Goal: Task Accomplishment & Management: Complete application form

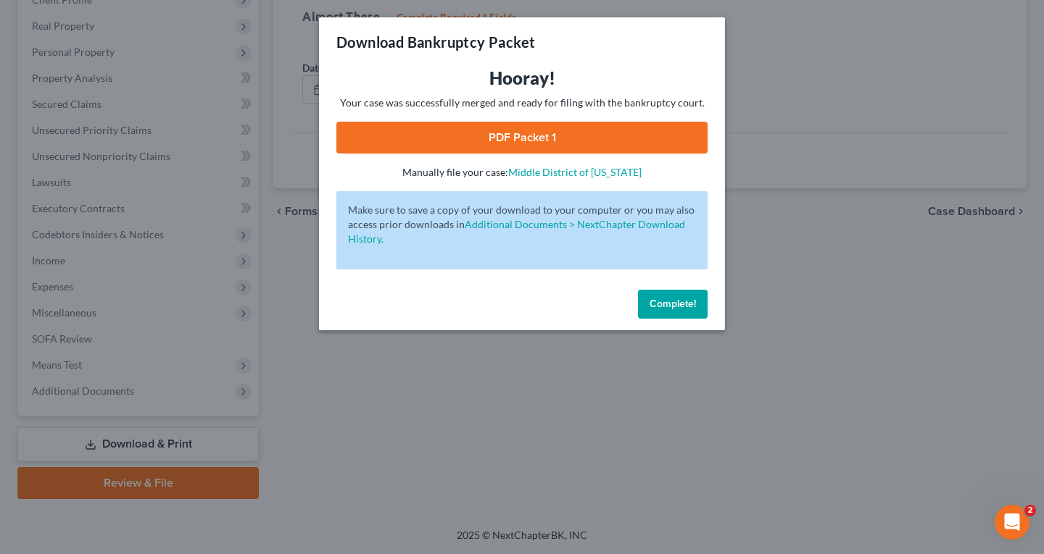
click at [680, 296] on button "Complete!" at bounding box center [673, 304] width 70 height 29
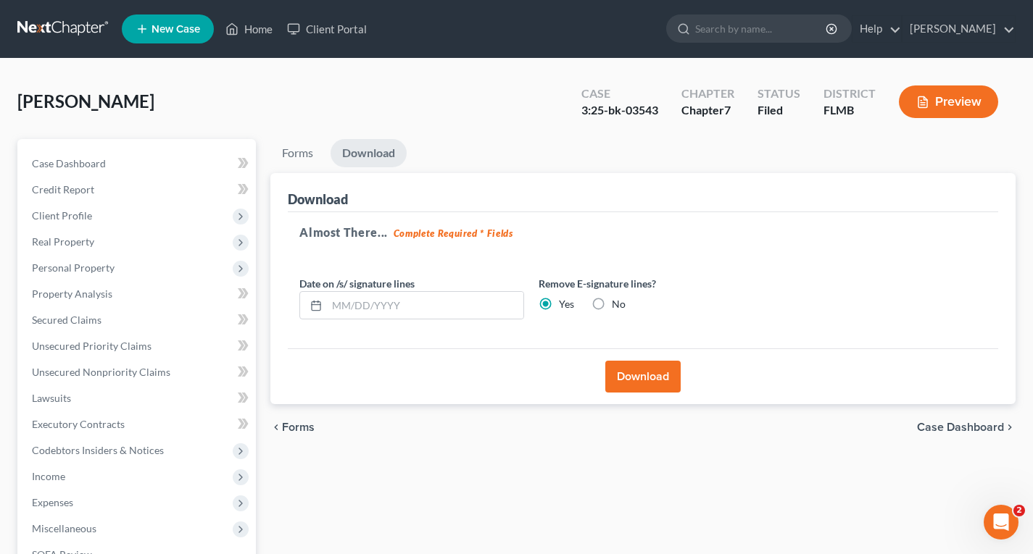
click at [73, 23] on link at bounding box center [63, 29] width 93 height 26
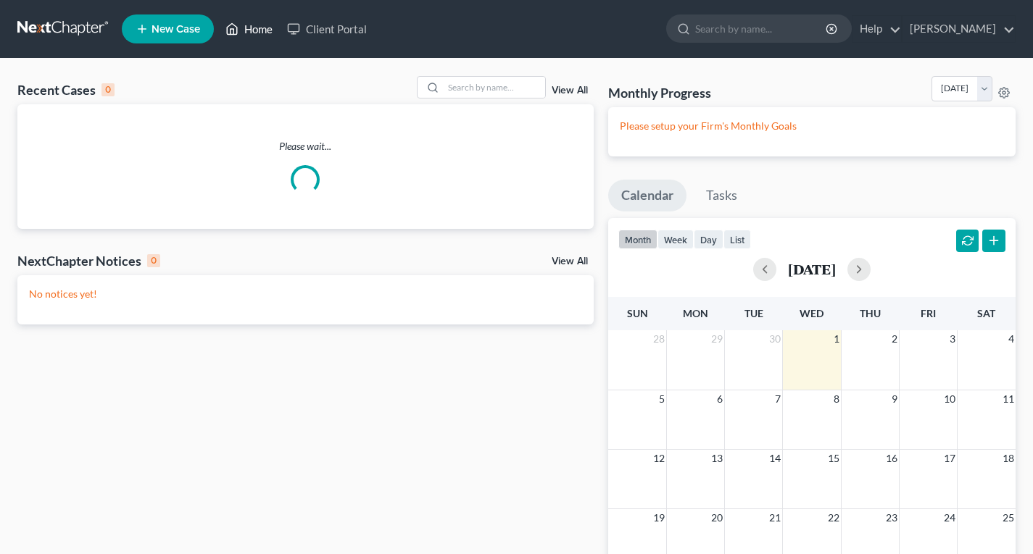
click at [265, 30] on link "Home" at bounding box center [249, 29] width 62 height 26
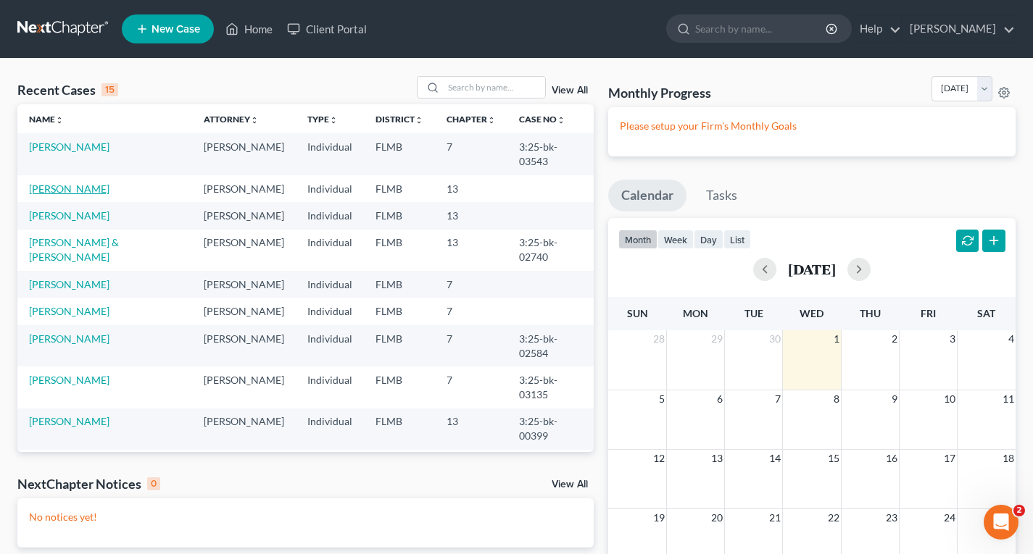
click at [109, 183] on link "Gonzalez-Lopez, Ervin" at bounding box center [69, 189] width 80 height 12
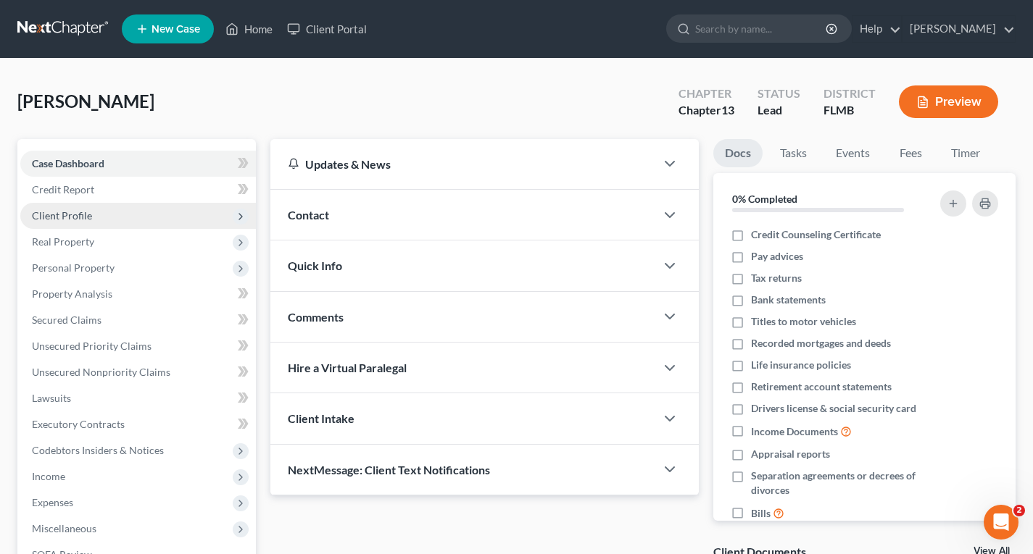
click at [88, 210] on span "Client Profile" at bounding box center [62, 215] width 60 height 12
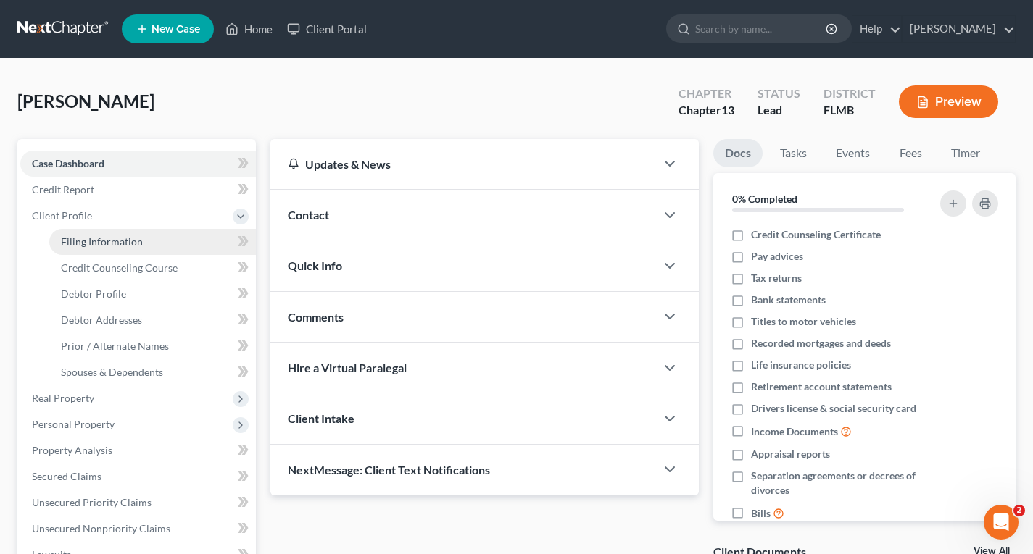
click at [125, 250] on link "Filing Information" at bounding box center [152, 242] width 207 height 26
select select "1"
select select "0"
select select "3"
select select "9"
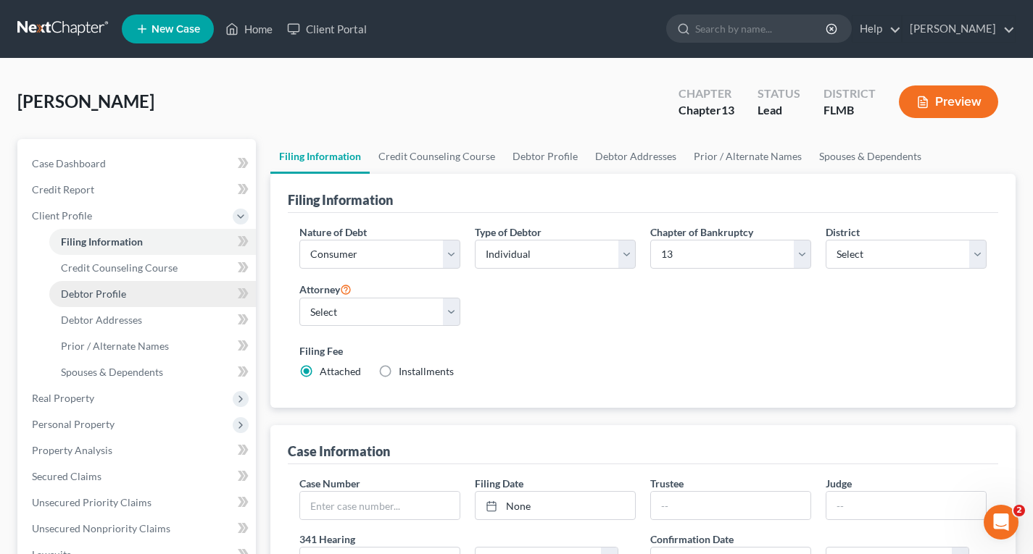
click at [101, 288] on span "Debtor Profile" at bounding box center [93, 294] width 65 height 12
select select "0"
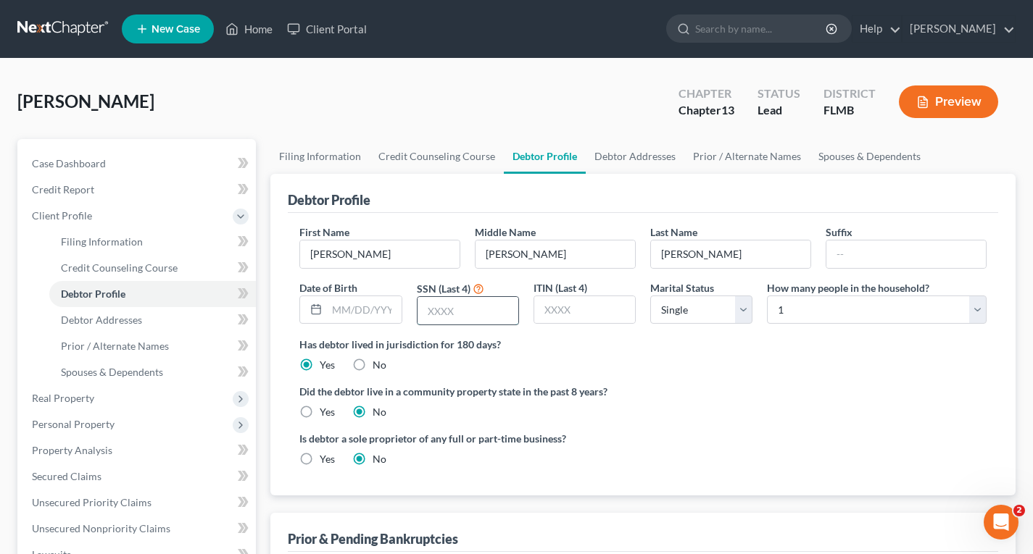
click at [481, 312] on input "text" at bounding box center [467, 311] width 101 height 28
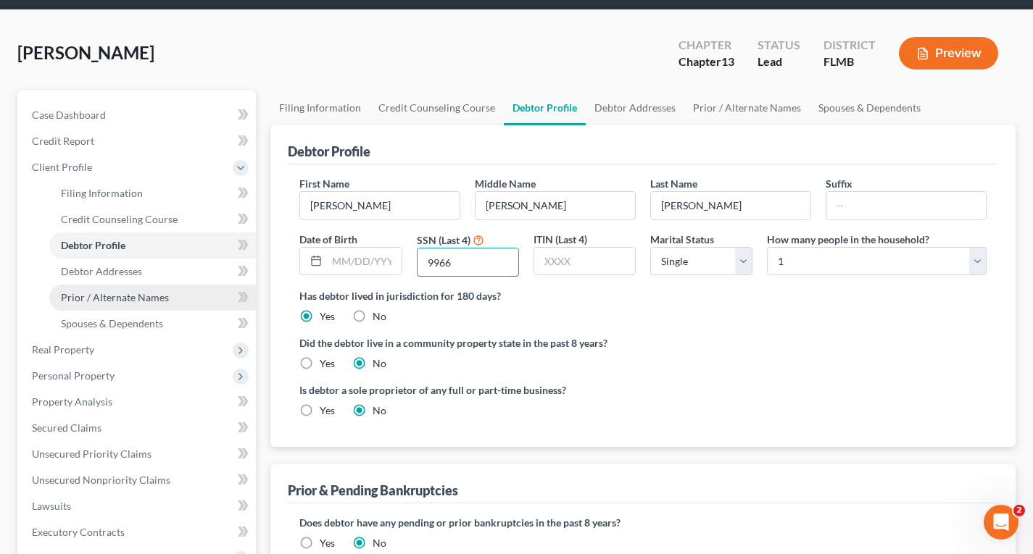
scroll to position [145, 0]
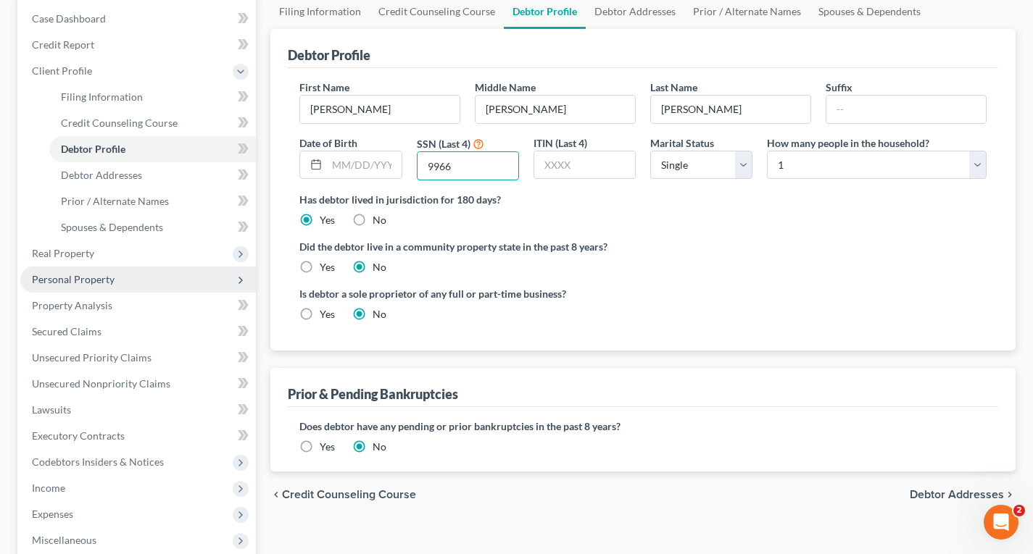
type input "9966"
click at [67, 279] on span "Personal Property" at bounding box center [73, 279] width 83 height 12
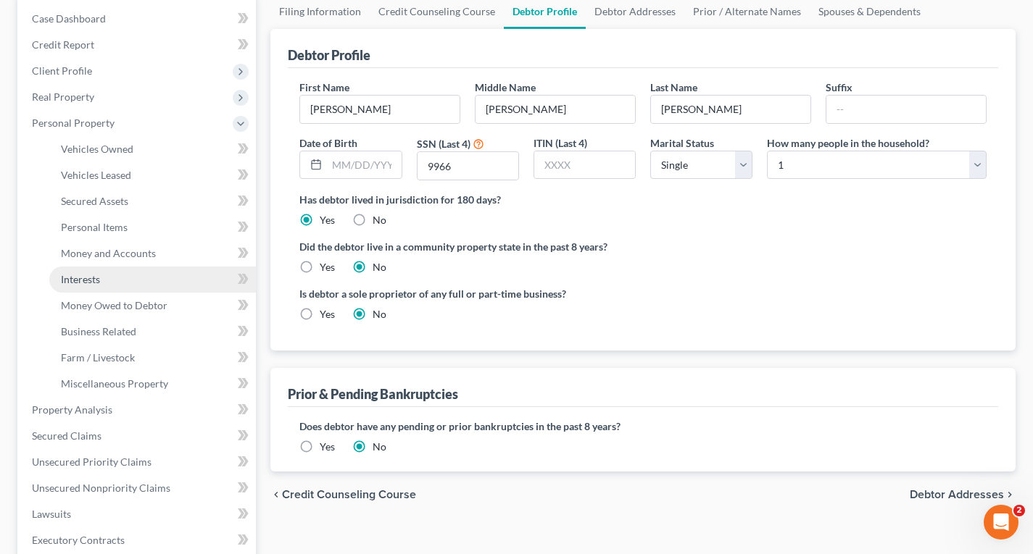
click at [80, 278] on span "Interests" at bounding box center [80, 279] width 39 height 12
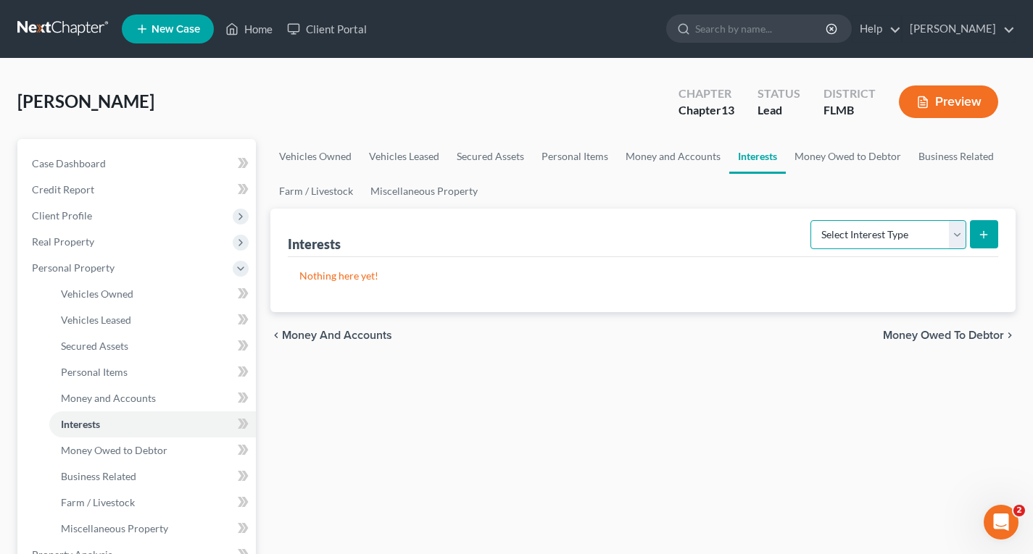
click at [909, 240] on select "Select Interest Type 401K Annuity Bond Education IRA Government Bond Government…" at bounding box center [888, 234] width 156 height 29
select select "401k"
click at [812, 220] on select "Select Interest Type 401K Annuity Bond Education IRA Government Bond Government…" at bounding box center [888, 234] width 156 height 29
click at [977, 233] on button "submit" at bounding box center [984, 234] width 28 height 28
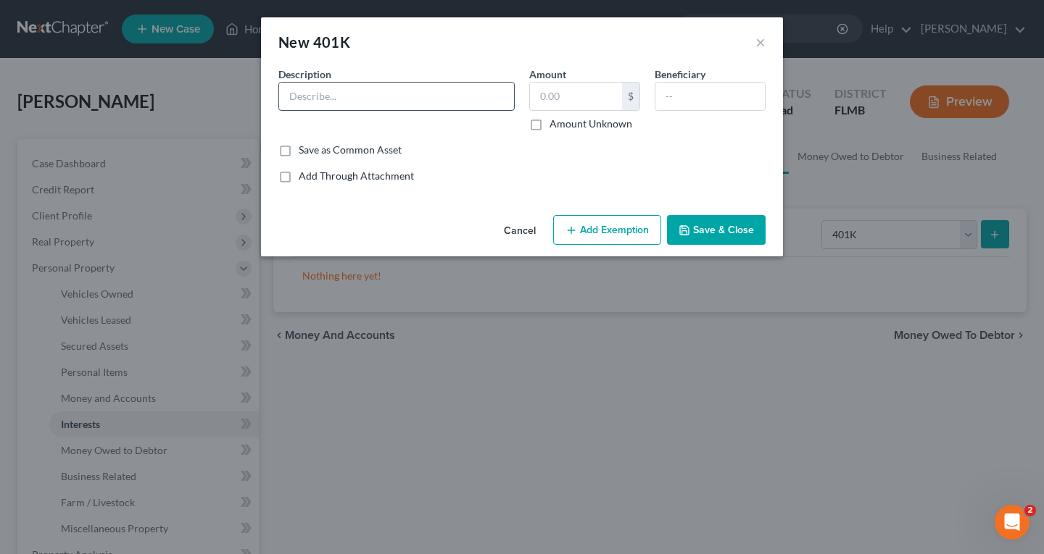
click at [372, 97] on input "text" at bounding box center [396, 97] width 235 height 28
type input "Ready Save"
type input "3,000"
click at [737, 225] on button "Save & Close" at bounding box center [716, 230] width 99 height 30
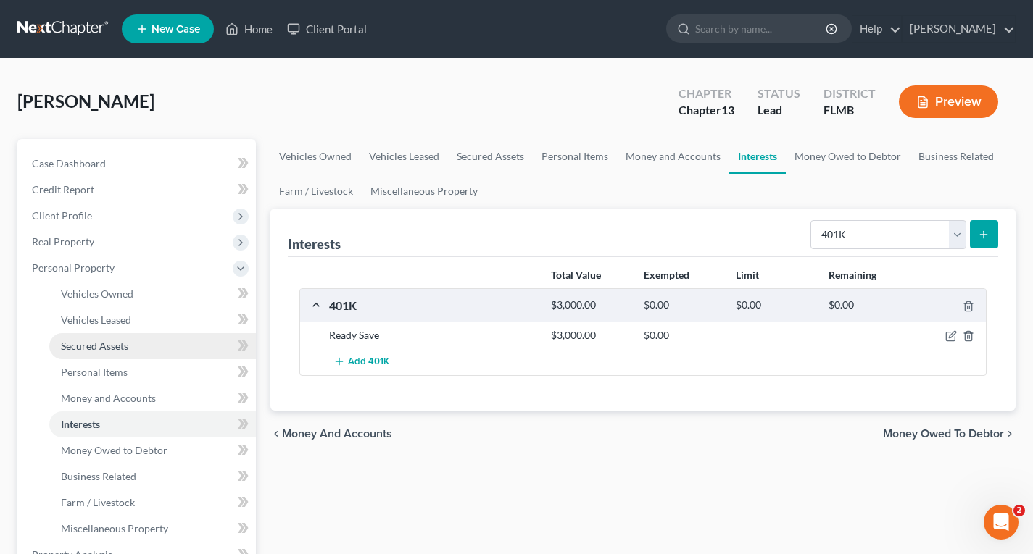
click at [104, 353] on link "Secured Assets" at bounding box center [152, 346] width 207 height 26
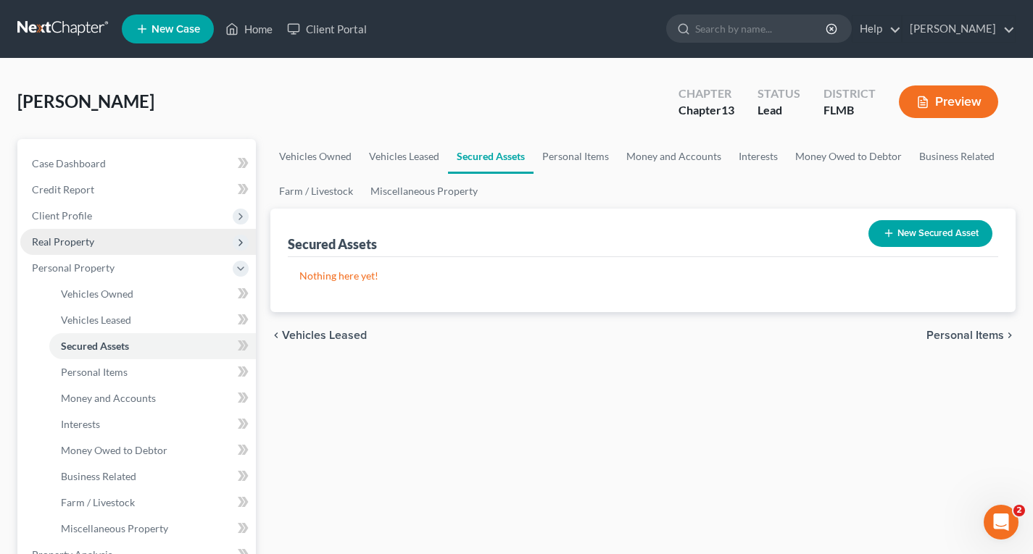
click at [73, 248] on span "Real Property" at bounding box center [138, 242] width 236 height 26
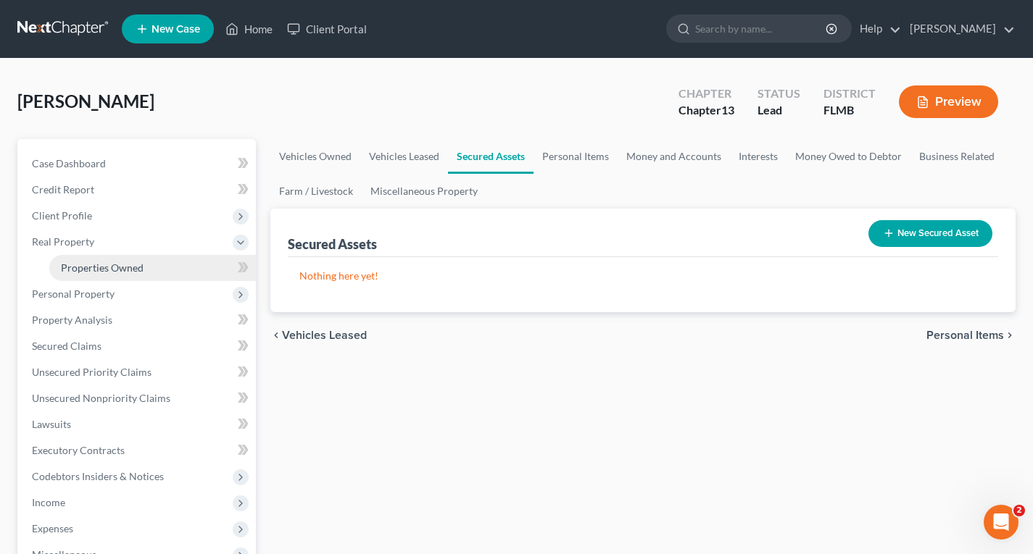
click at [117, 272] on span "Properties Owned" at bounding box center [102, 268] width 83 height 12
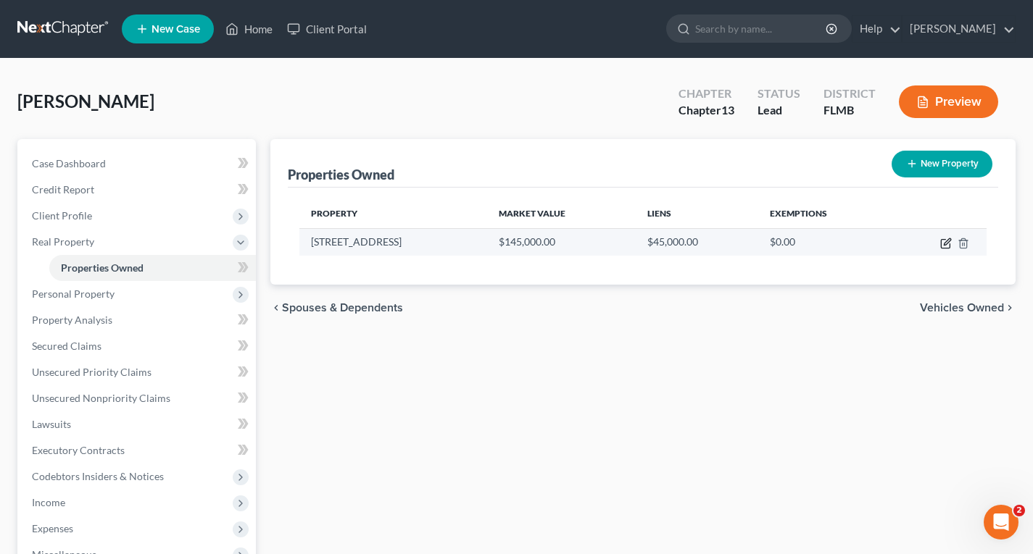
click at [947, 245] on icon "button" at bounding box center [946, 244] width 12 height 12
select select "9"
select select "0"
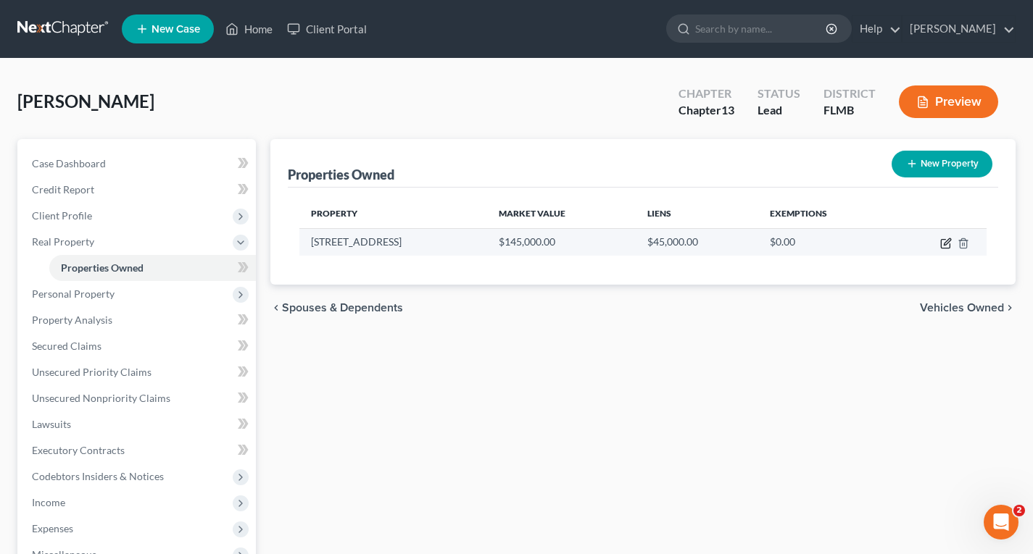
select select "0"
select select "2"
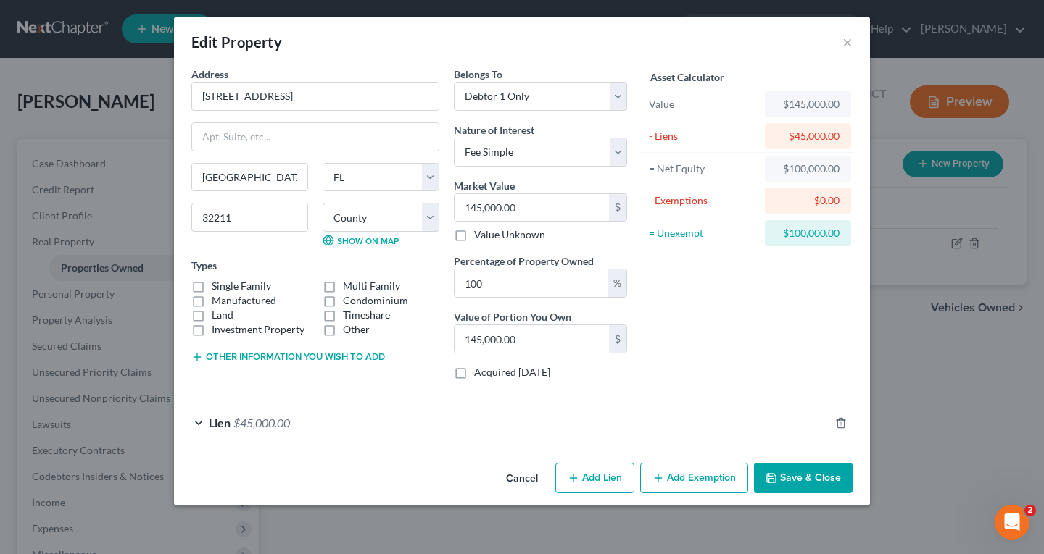
click at [270, 425] on span "$45,000.00" at bounding box center [261, 423] width 57 height 14
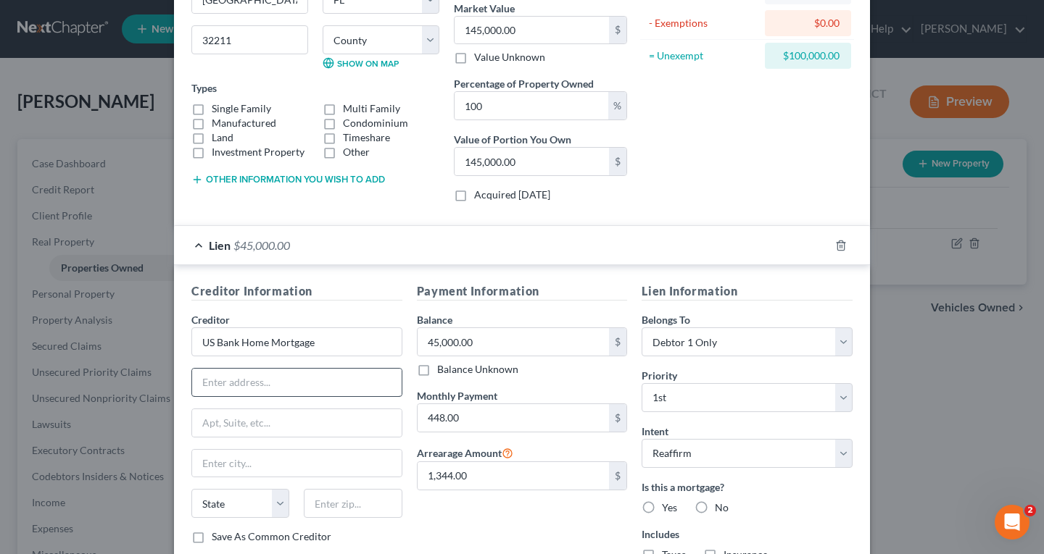
scroll to position [217, 0]
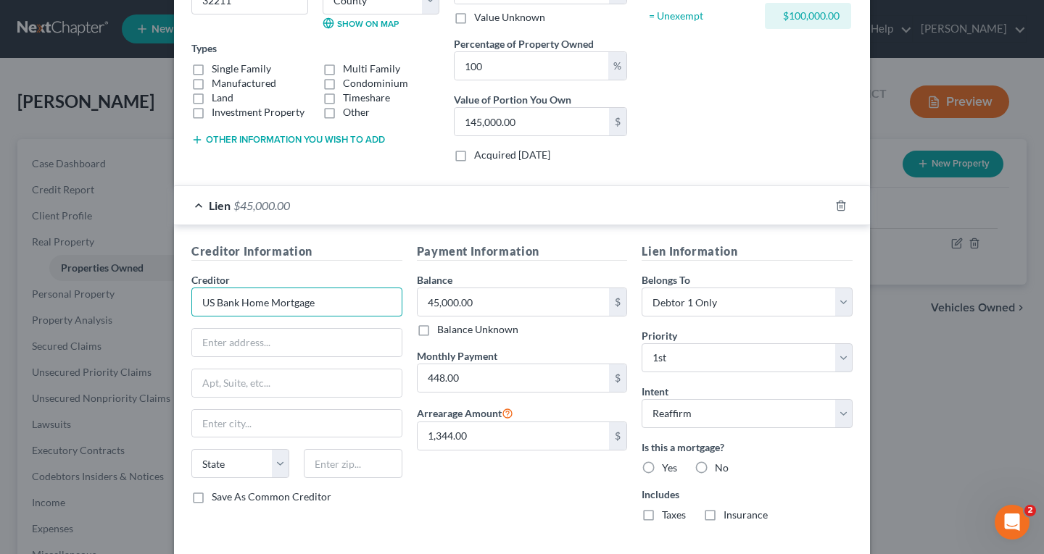
click at [334, 303] on input "US Bank Home Mortgage" at bounding box center [296, 302] width 211 height 29
drag, startPoint x: 334, startPoint y: 303, endPoint x: 236, endPoint y: 305, distance: 97.9
click at [236, 305] on input "US Bank Home Mortgage" at bounding box center [296, 302] width 211 height 29
type input "US Bank"
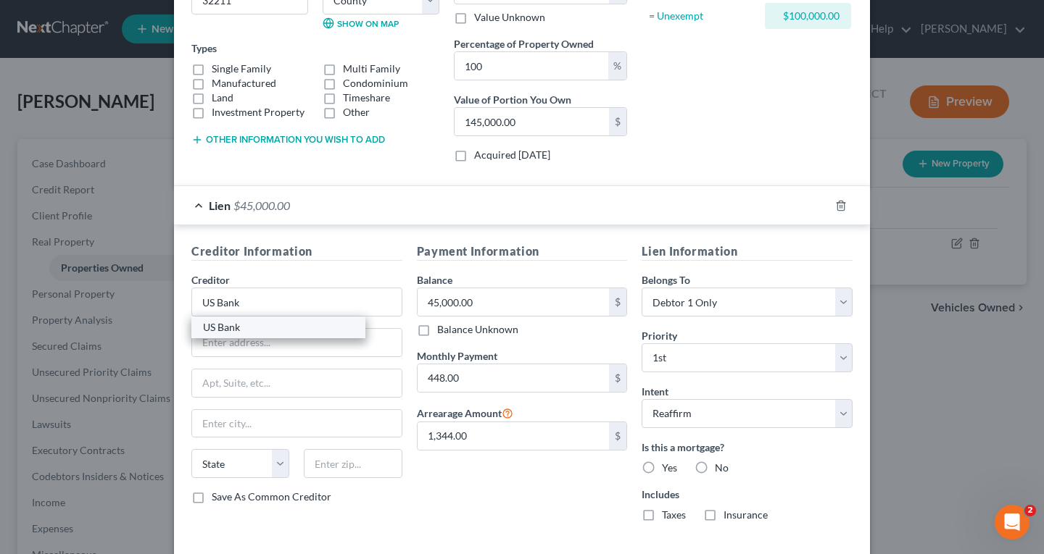
click at [230, 325] on div "US Bank" at bounding box center [278, 327] width 151 height 14
type input "800 Nicollet Mall"
type input "Minneapolis"
select select "24"
type input "55402"
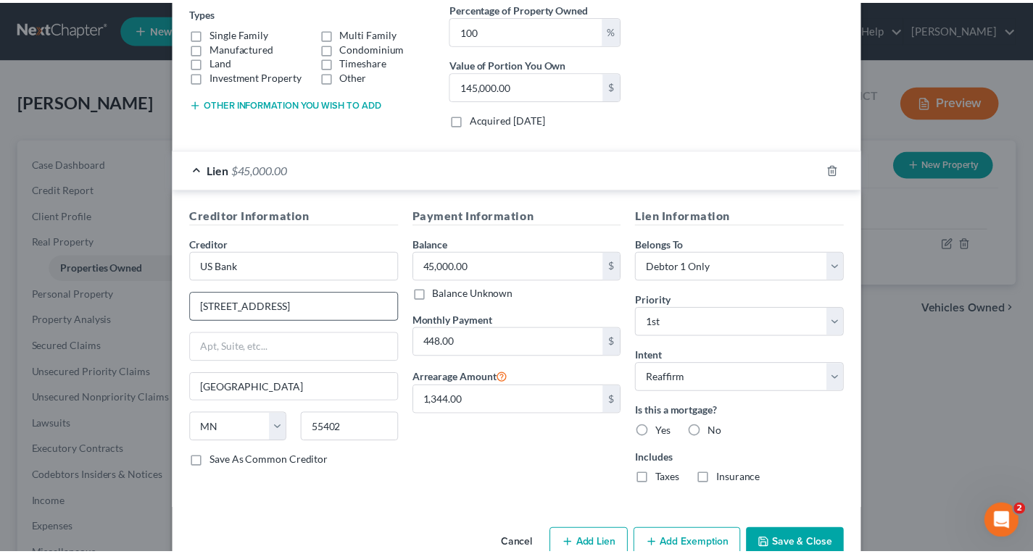
scroll to position [288, 0]
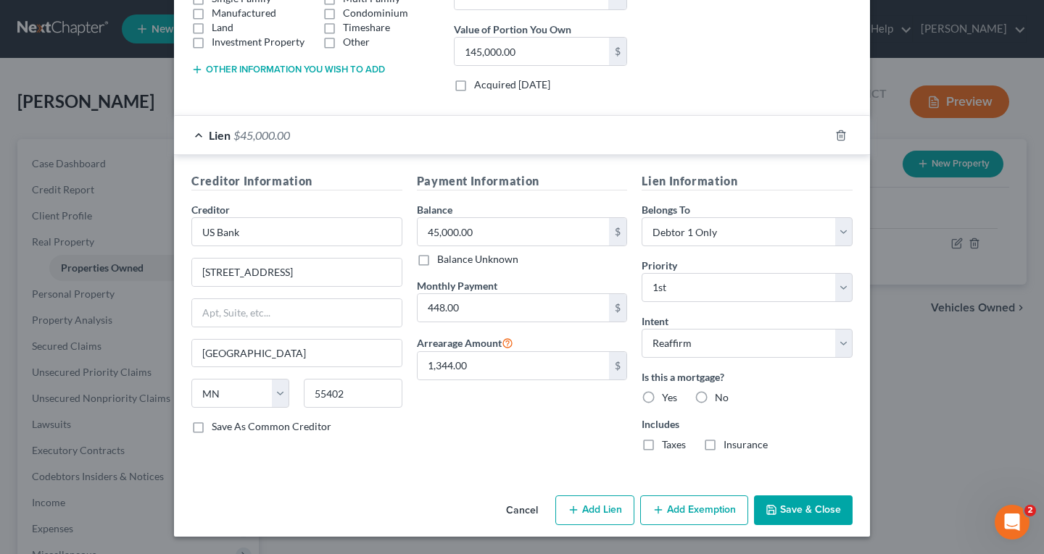
click at [804, 506] on button "Save & Close" at bounding box center [803, 511] width 99 height 30
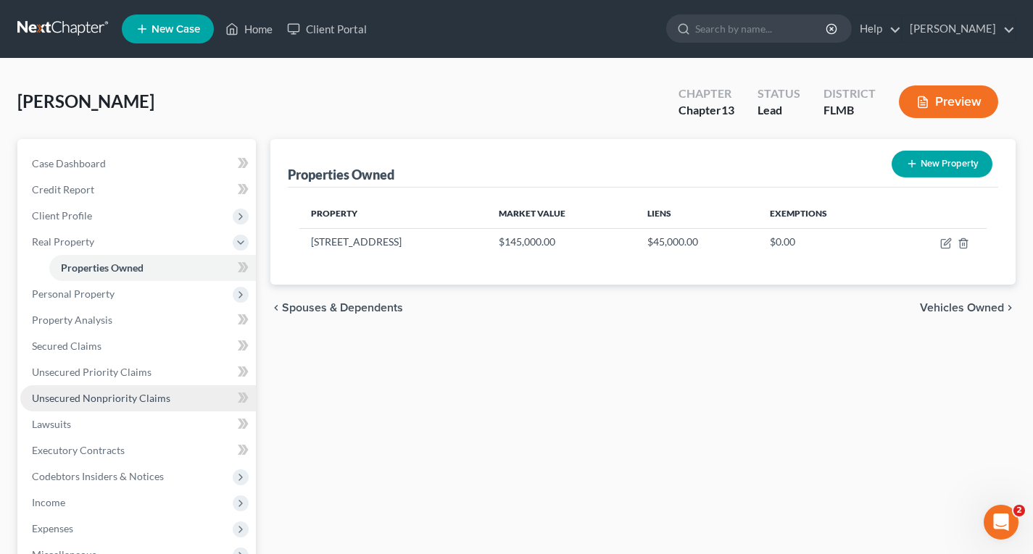
click at [68, 395] on span "Unsecured Nonpriority Claims" at bounding box center [101, 398] width 138 height 12
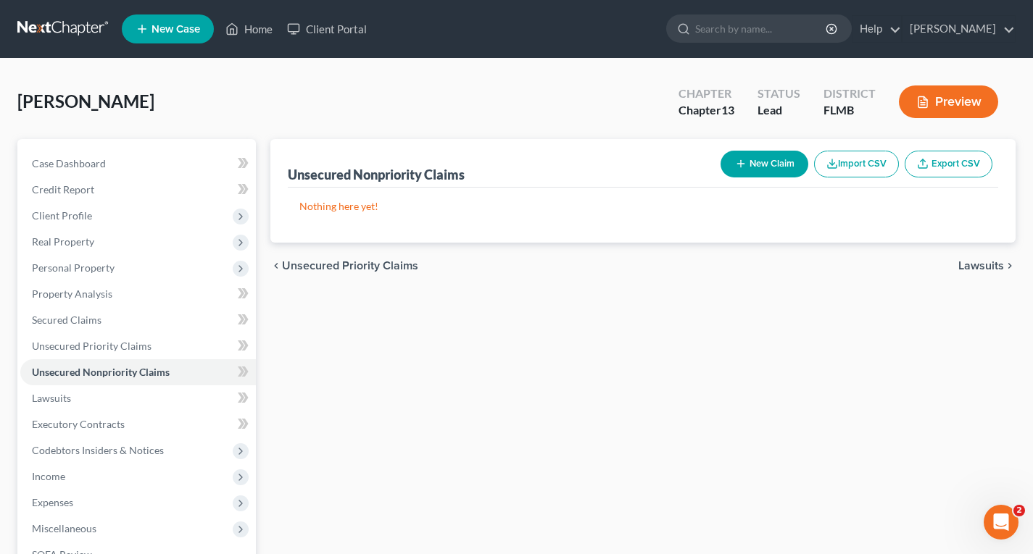
click at [764, 167] on button "New Claim" at bounding box center [764, 164] width 88 height 27
select select "0"
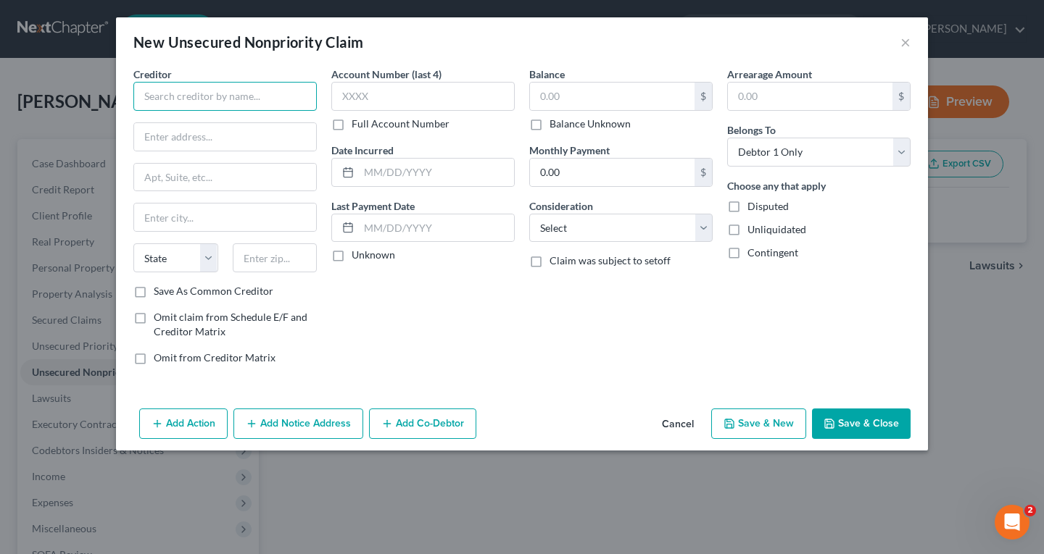
click at [172, 88] on input "text" at bounding box center [224, 96] width 183 height 29
click at [238, 94] on input "Premier" at bounding box center [224, 96] width 183 height 29
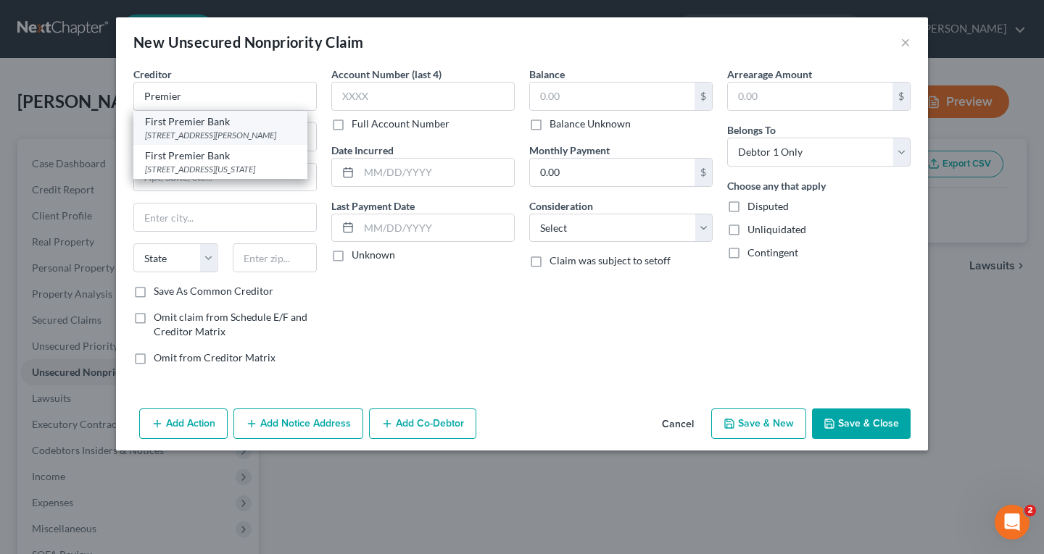
click at [203, 126] on div "First Premier Bank" at bounding box center [220, 121] width 151 height 14
type input "First Premier Bank"
type input "3820 N. Louise Ave."
type input "Sioux Falls"
select select "43"
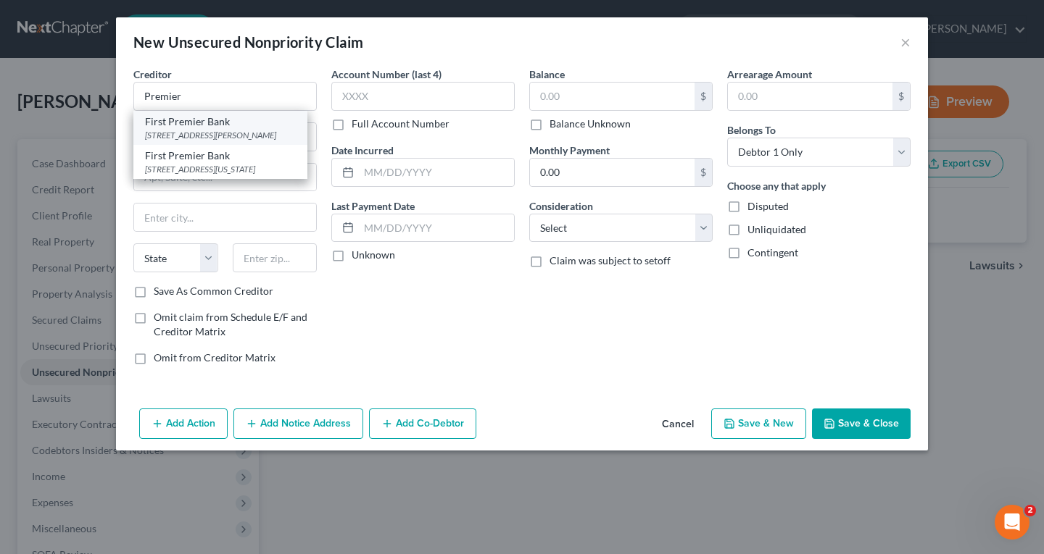
type input "57107"
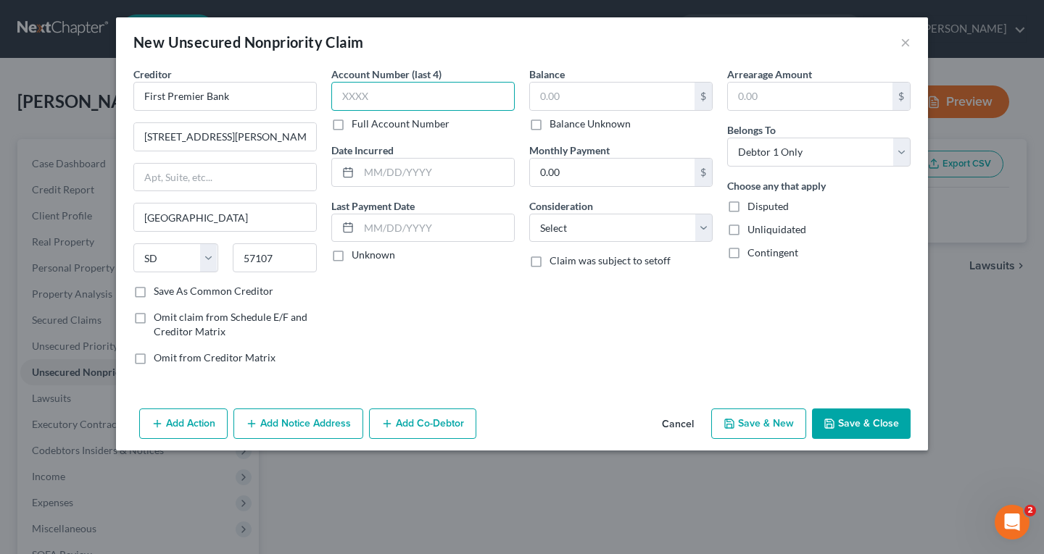
click at [357, 97] on input "text" at bounding box center [422, 96] width 183 height 29
click at [587, 93] on input "text" at bounding box center [612, 97] width 164 height 28
type input "87"
click at [742, 421] on button "Save & New" at bounding box center [758, 424] width 95 height 30
select select "0"
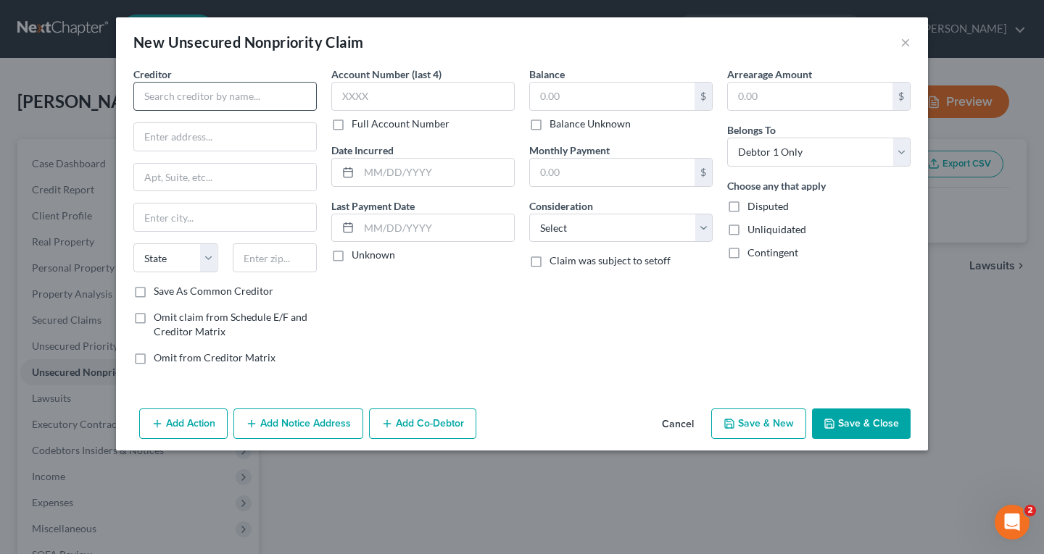
type input "87.00"
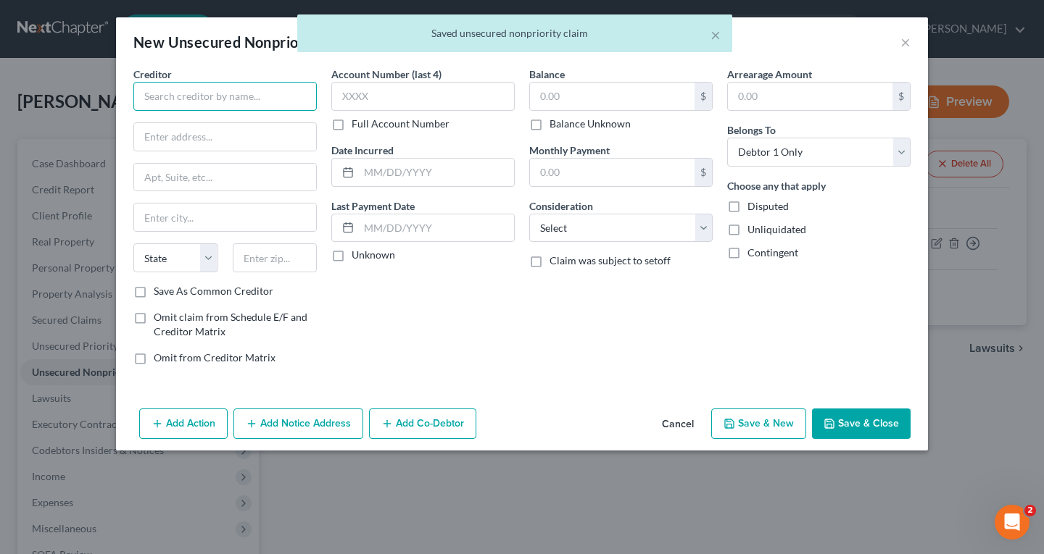
click at [151, 98] on input "text" at bounding box center [224, 96] width 183 height 29
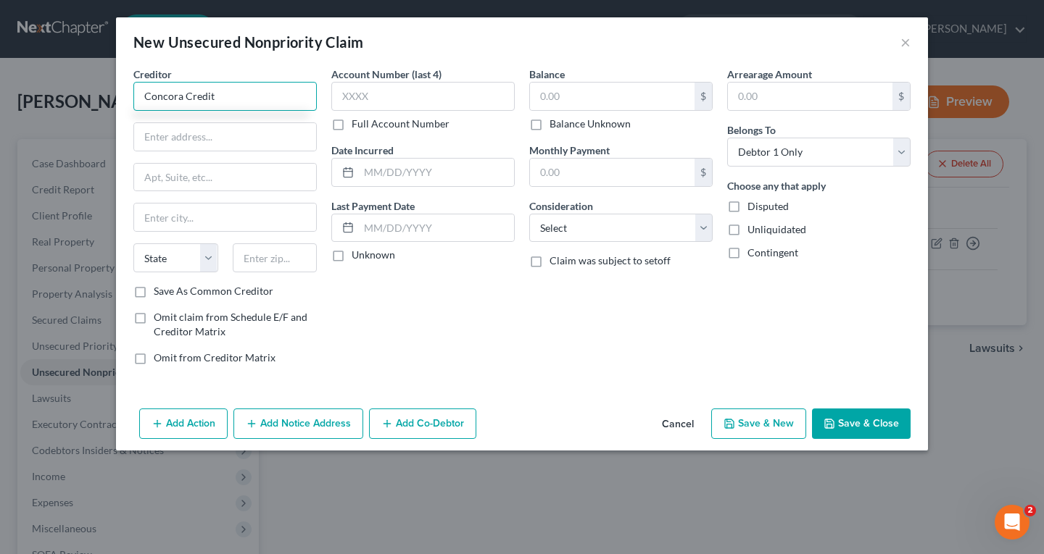
type input "Concora Credit"
type input "PO Box 4477"
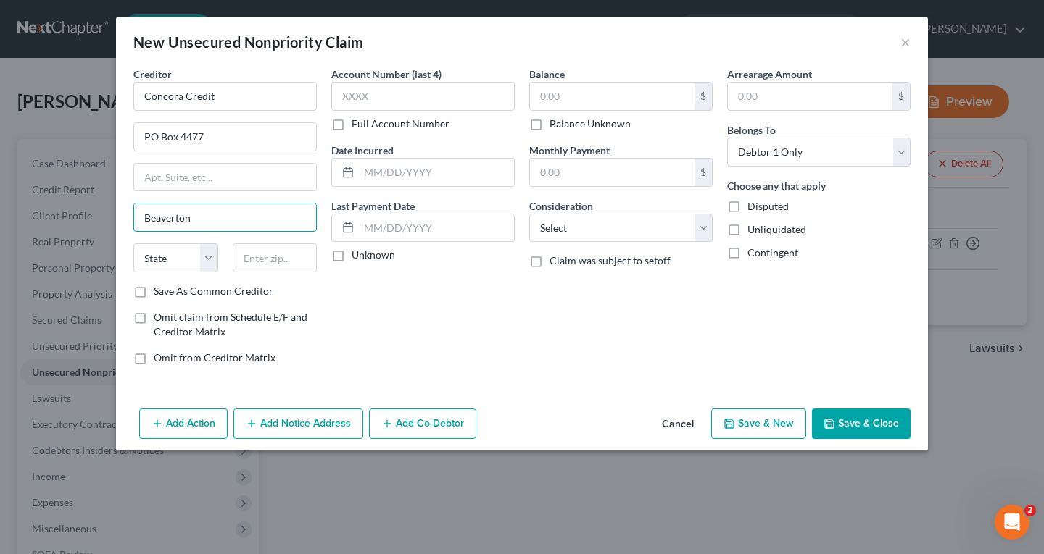
type input "Beaverton"
select select "38"
type input "97076"
click at [365, 97] on input "text" at bounding box center [422, 96] width 183 height 29
click at [554, 98] on input "text" at bounding box center [612, 97] width 164 height 28
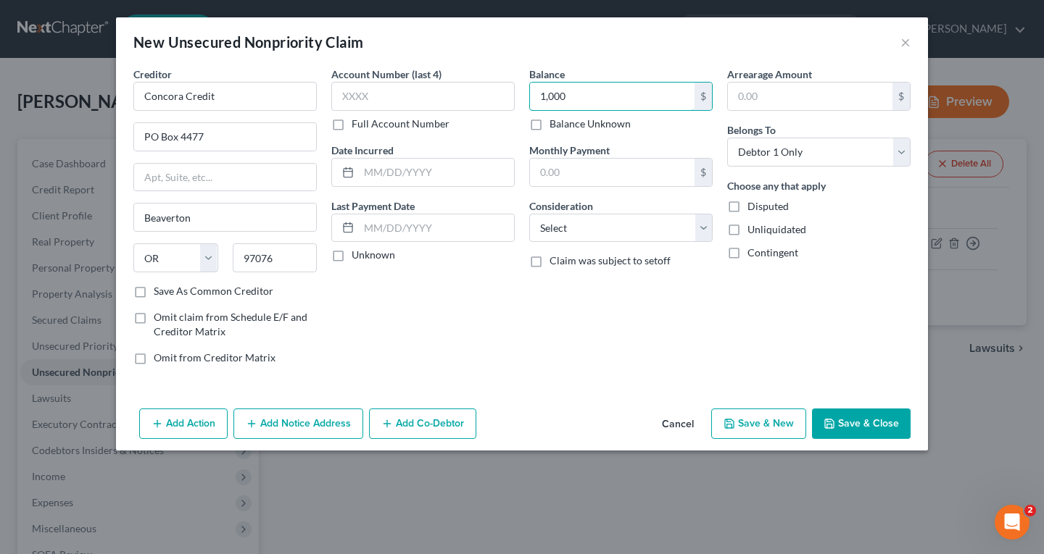
type input "1,000"
click at [870, 424] on button "Save & Close" at bounding box center [861, 424] width 99 height 30
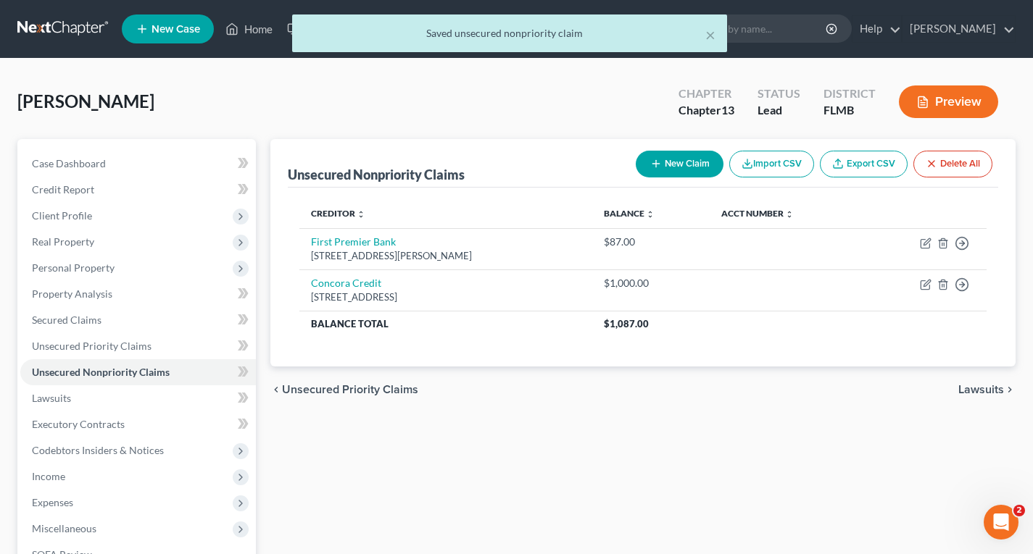
click at [677, 162] on button "New Claim" at bounding box center [680, 164] width 88 height 27
select select "0"
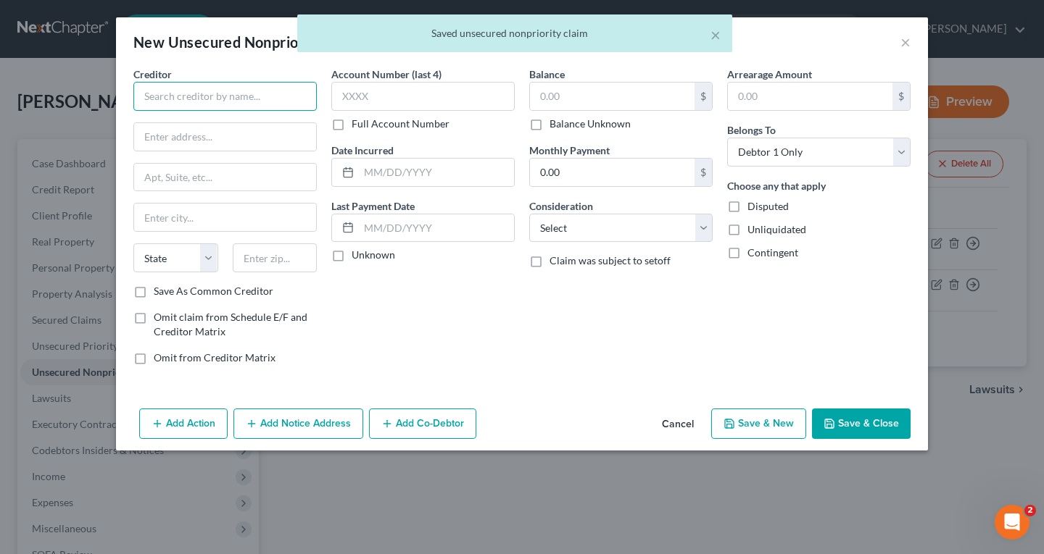
click at [263, 98] on input "text" at bounding box center [224, 96] width 183 height 29
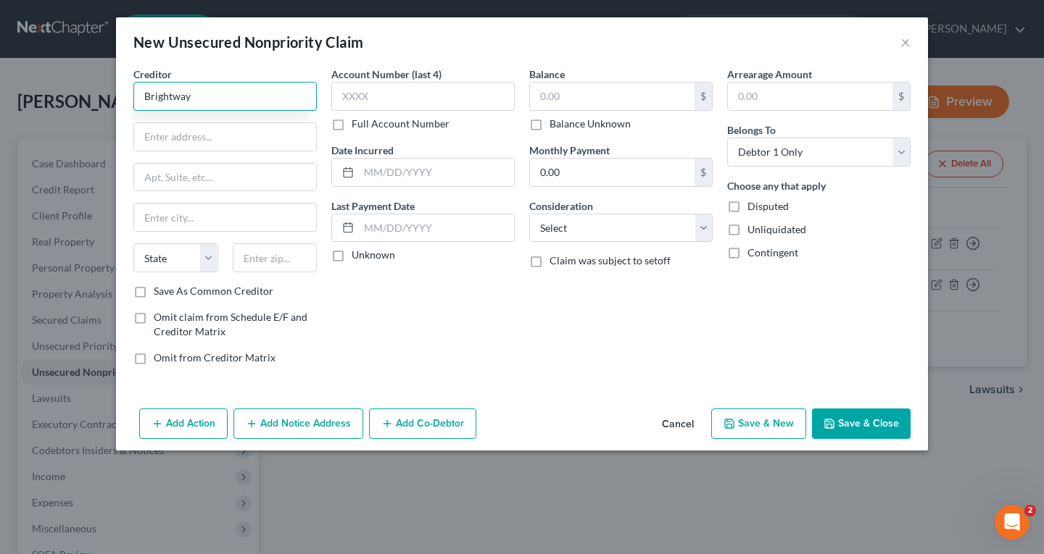
type input "Brightway"
paste input "601 N.W. Second Street"
type input "601 N.W. Second Street"
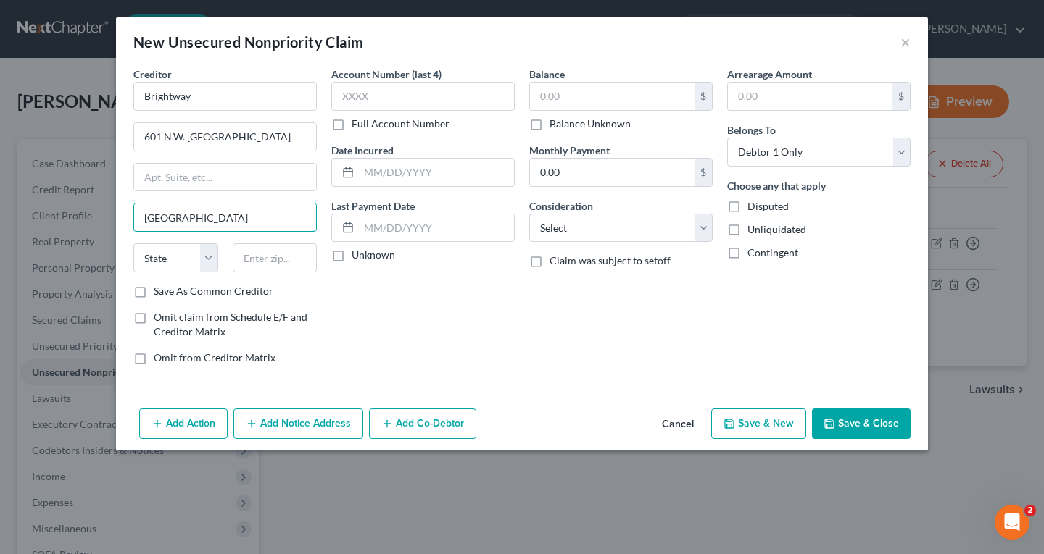
type input "Evansville"
select select "15"
type input "47708"
click at [336, 93] on input "text" at bounding box center [422, 96] width 183 height 29
click at [567, 99] on input "text" at bounding box center [612, 97] width 164 height 28
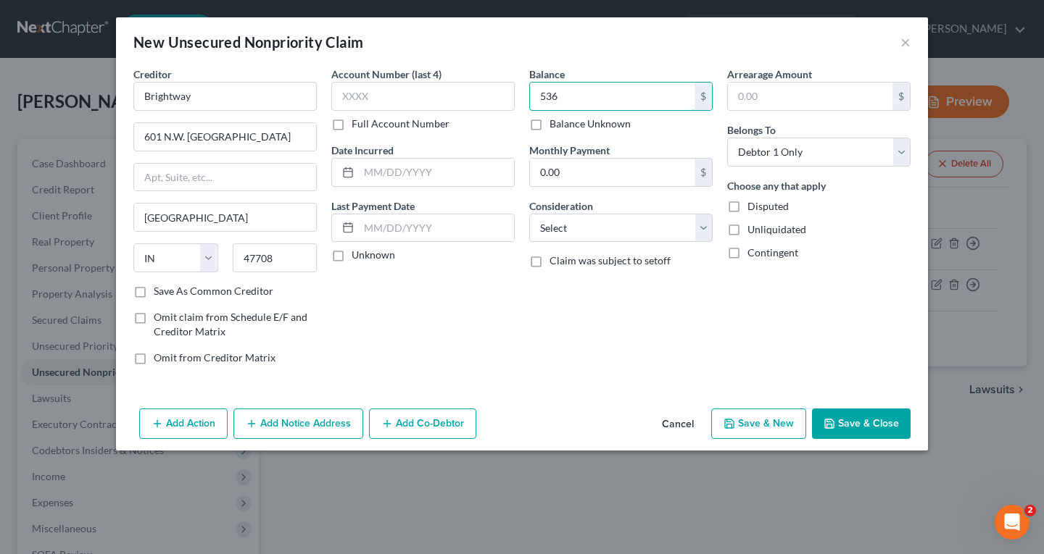
type input "536"
click at [770, 428] on button "Save & New" at bounding box center [758, 424] width 95 height 30
select select "0"
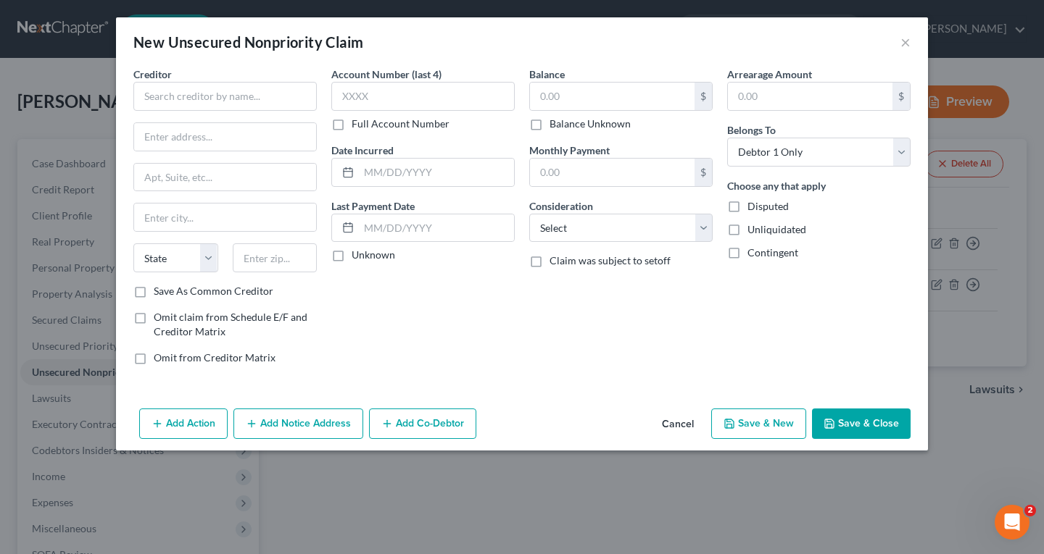
type input "536.00"
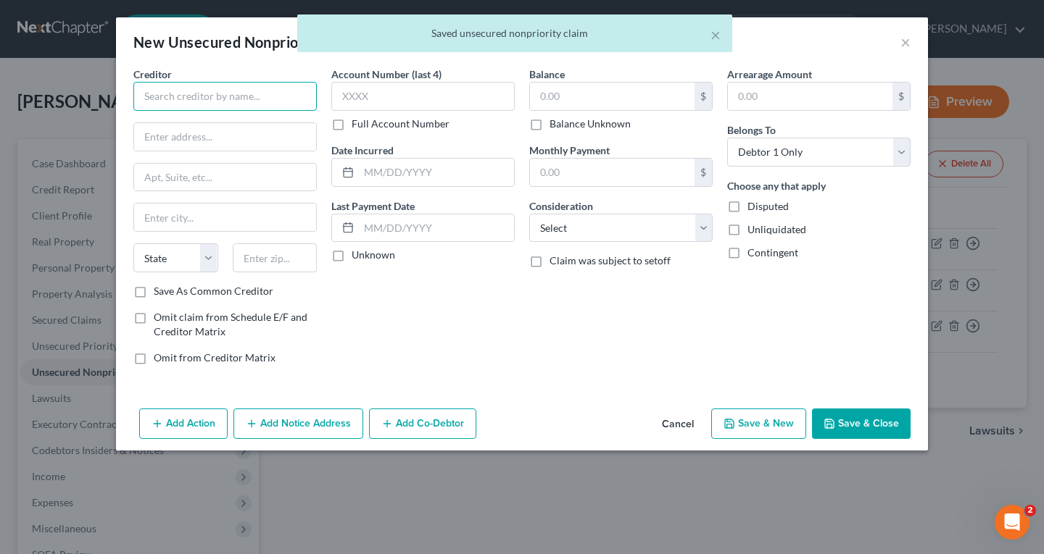
click at [163, 101] on input "text" at bounding box center [224, 96] width 183 height 29
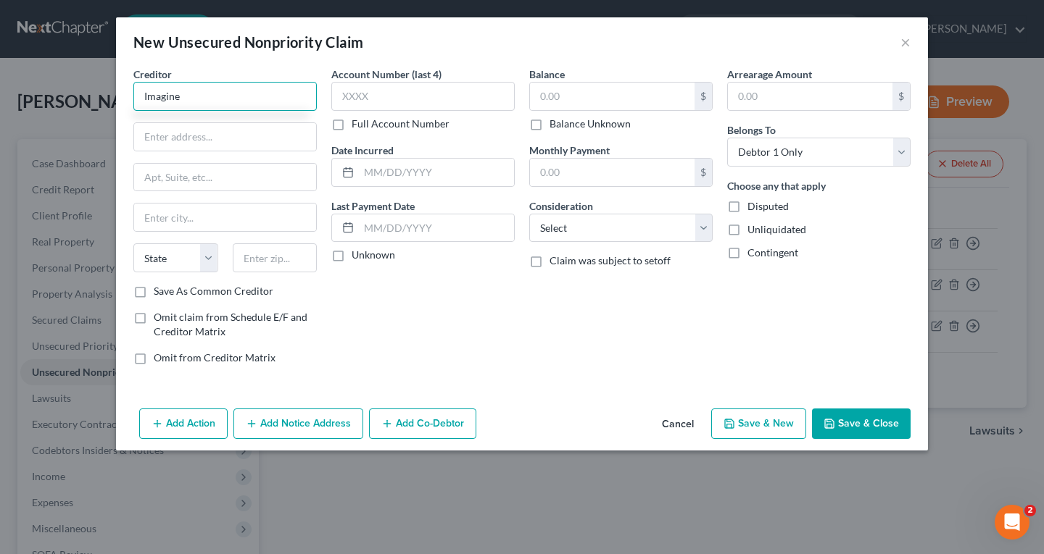
type input "Imagine"
click at [193, 139] on input "text" at bounding box center [225, 137] width 182 height 28
paste input "P.O. Box 105824"
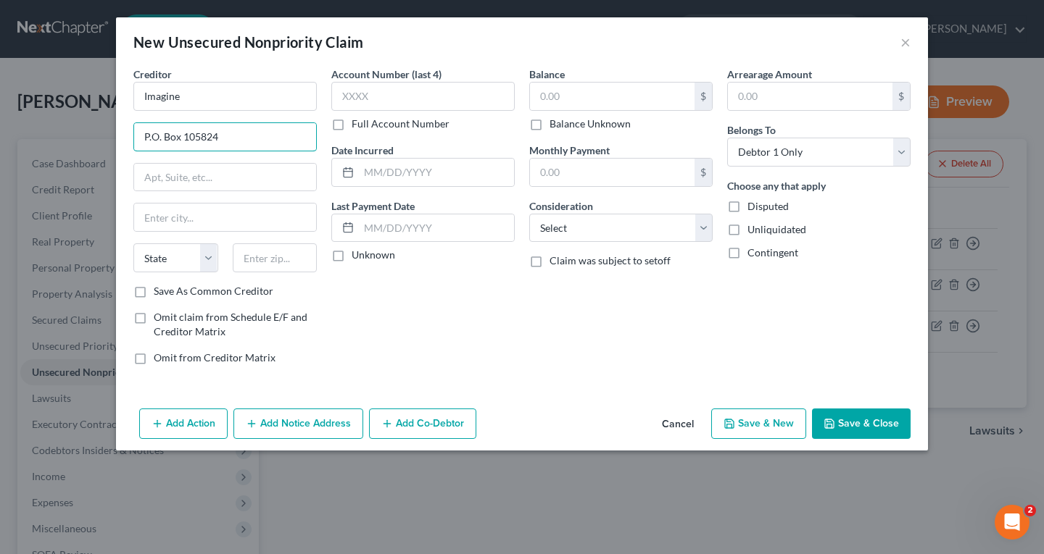
type input "P.O. Box 105824"
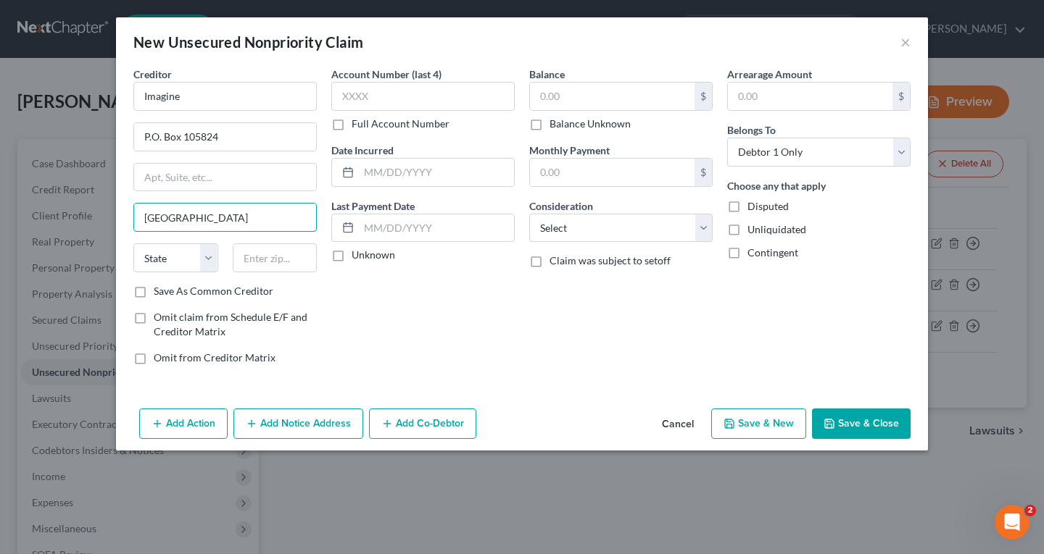
type input "Atlanta"
select select "10"
type input "30348"
click at [594, 91] on input "text" at bounding box center [612, 97] width 164 height 28
type input "671"
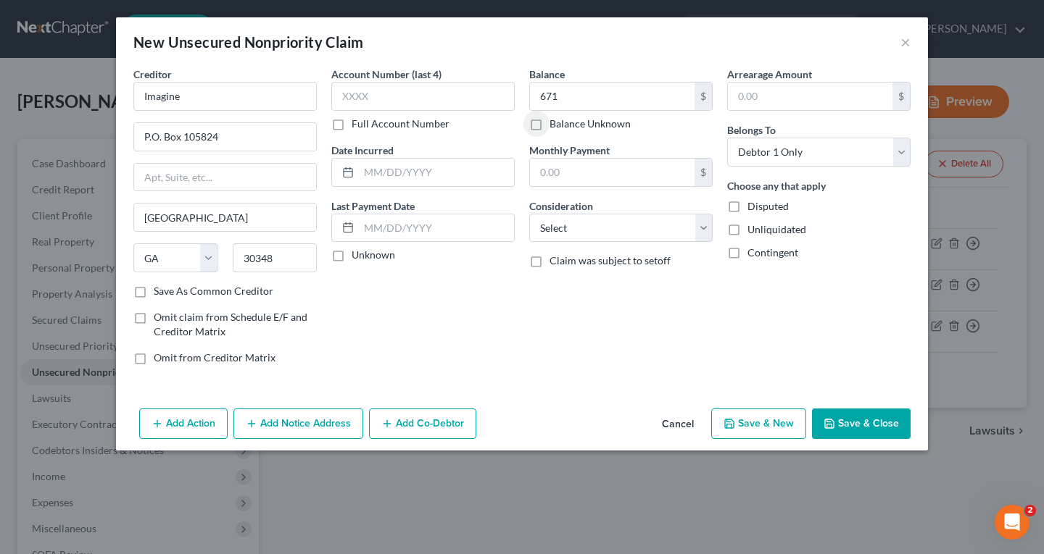
click at [886, 427] on button "Save & Close" at bounding box center [861, 424] width 99 height 30
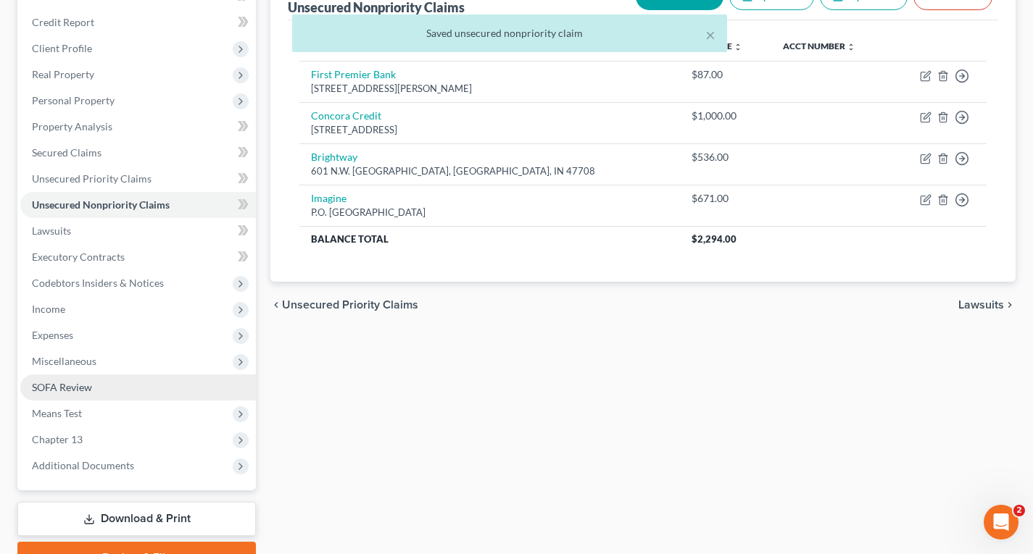
scroll to position [217, 0]
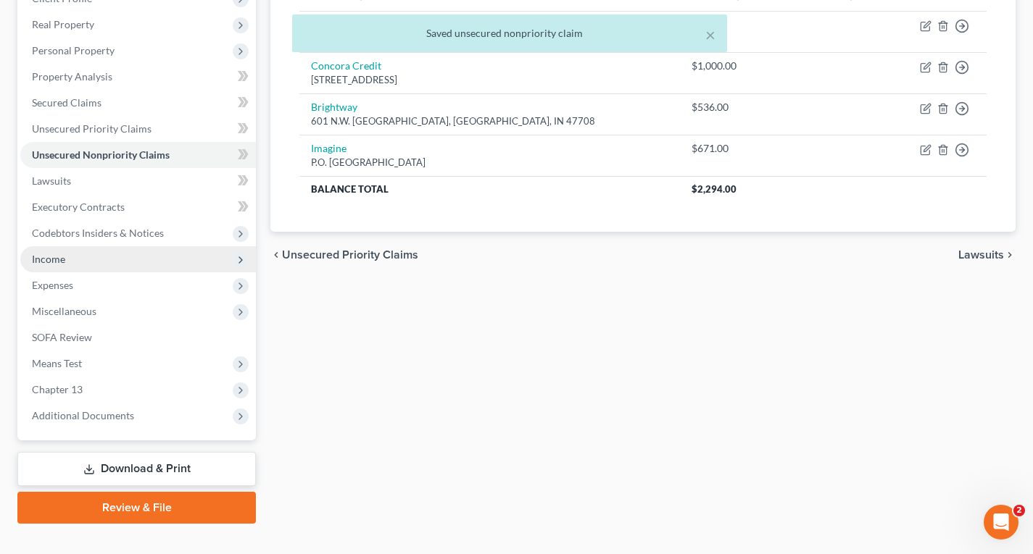
click at [54, 262] on span "Income" at bounding box center [48, 259] width 33 height 12
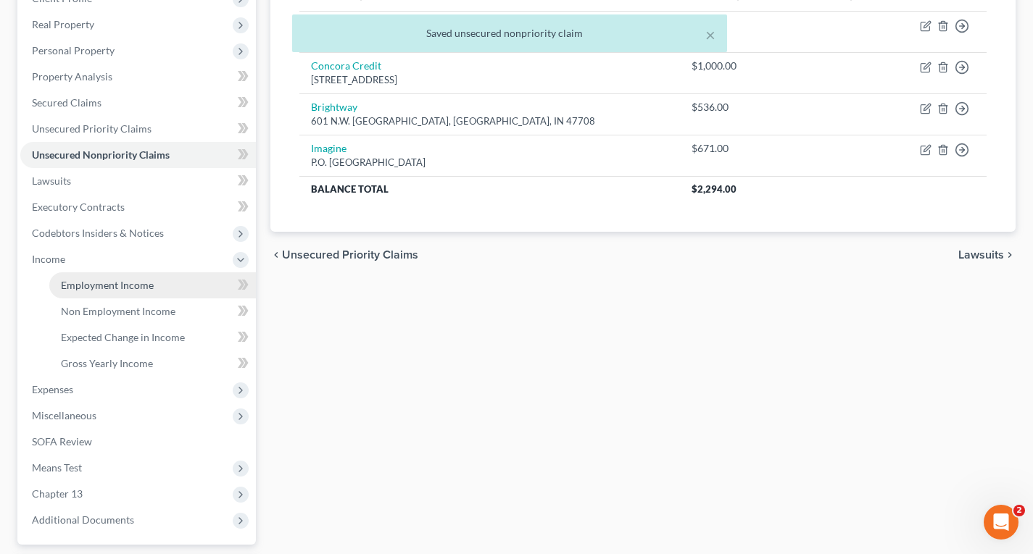
click at [100, 287] on span "Employment Income" at bounding box center [107, 285] width 93 height 12
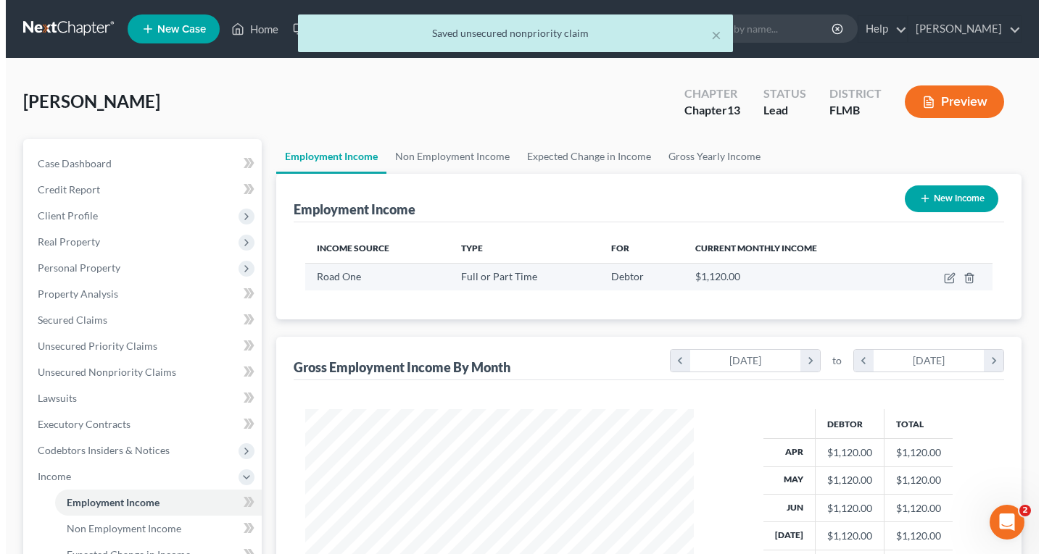
scroll to position [260, 417]
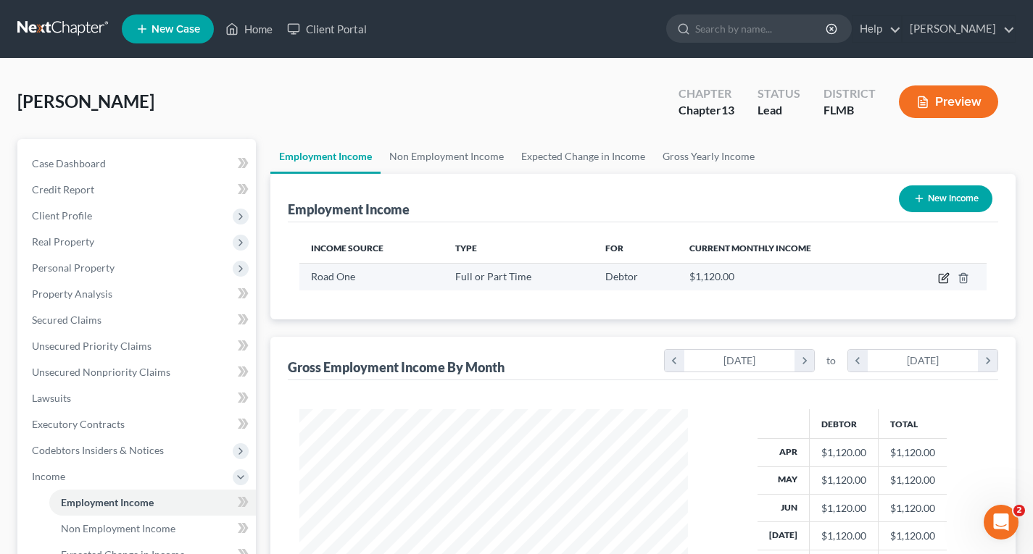
click at [945, 282] on icon "button" at bounding box center [944, 278] width 12 height 12
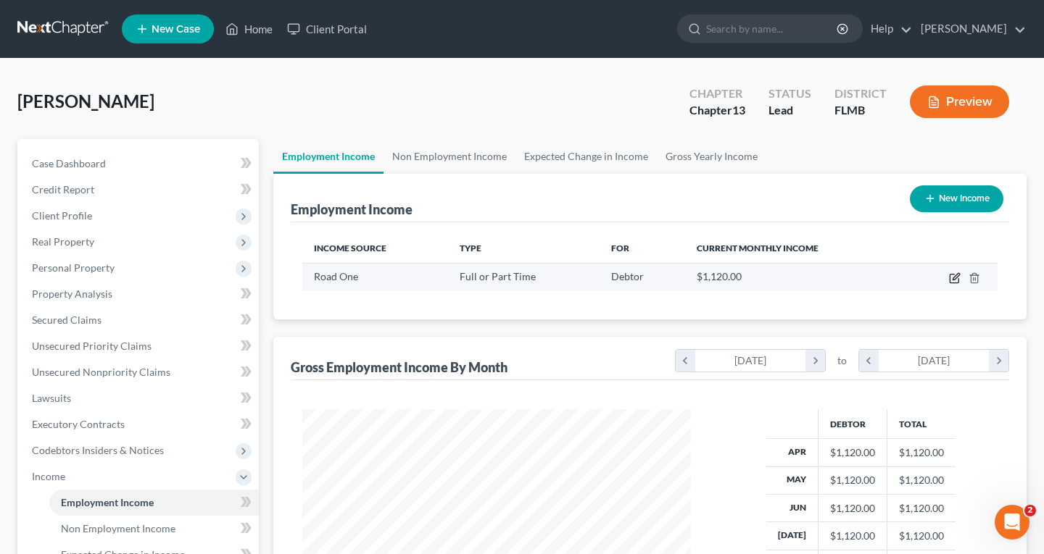
scroll to position [260, 422]
select select "0"
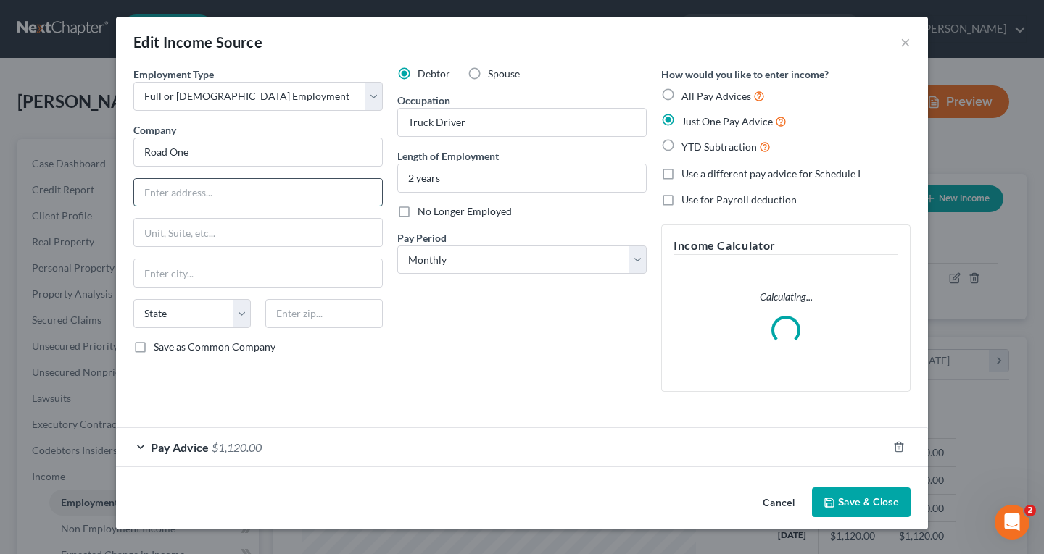
click at [243, 189] on input "text" at bounding box center [258, 193] width 248 height 28
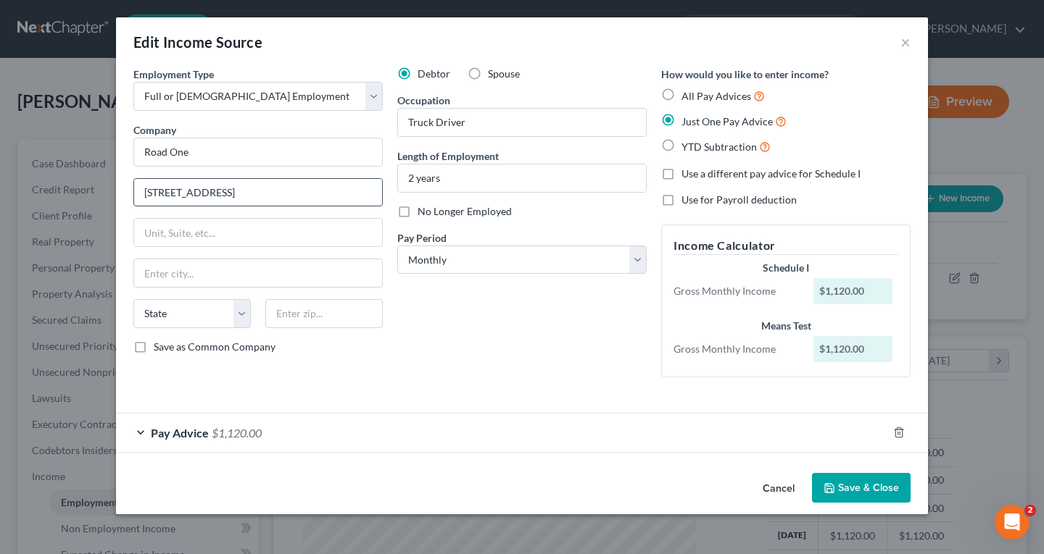
type input "1111 Imerson Park Blvd."
click at [232, 268] on input "text" at bounding box center [258, 273] width 248 height 28
type input "Jacksonville"
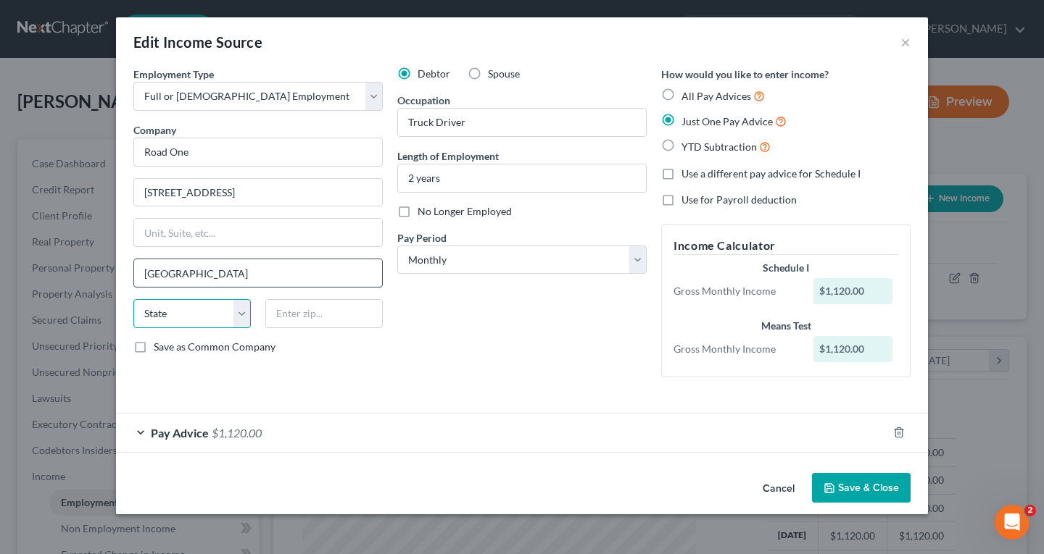
select select "9"
type input "32218"
click at [251, 435] on span "$1,120.00" at bounding box center [237, 433] width 50 height 14
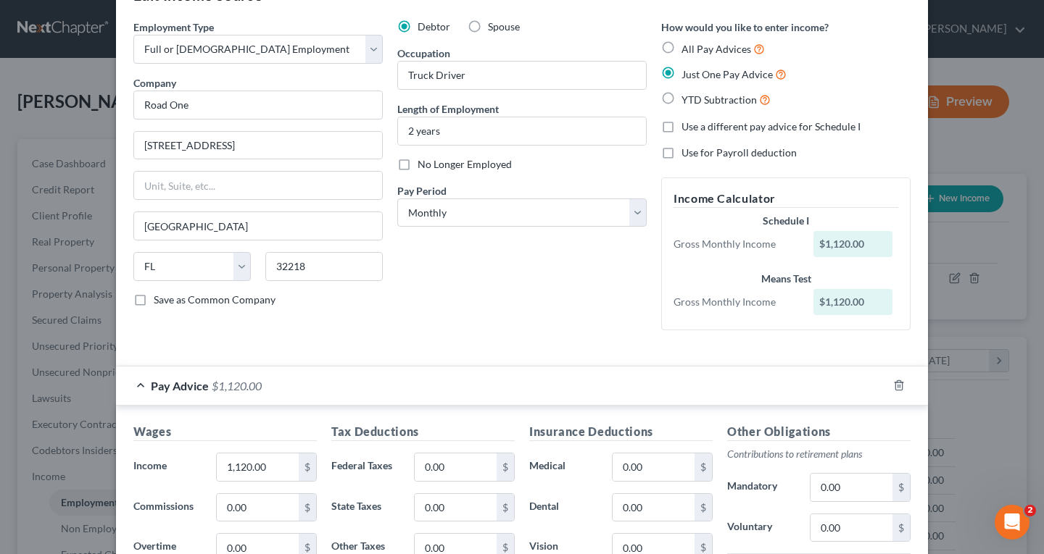
scroll to position [72, 0]
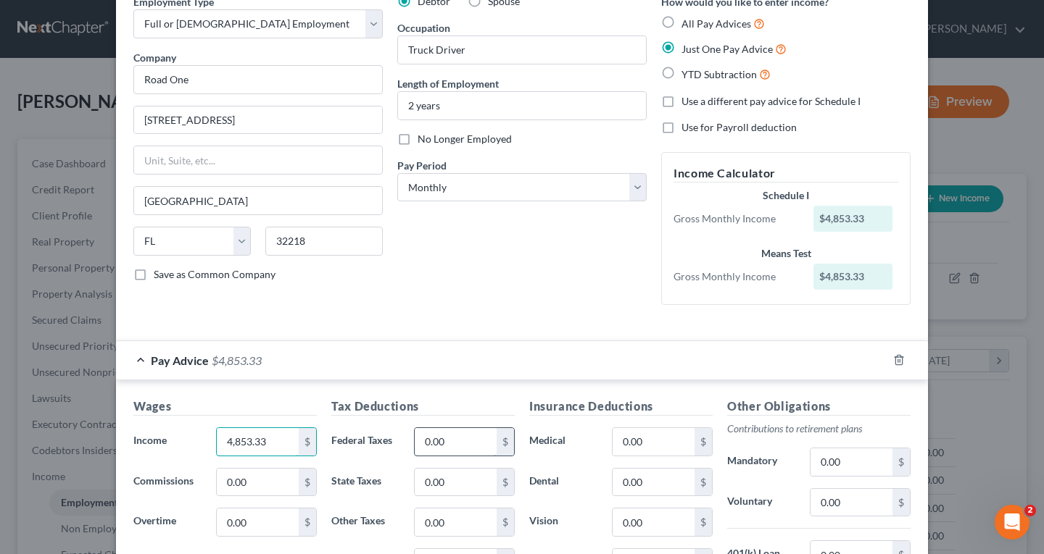
type input "4,853.33"
type input "8"
type input "970"
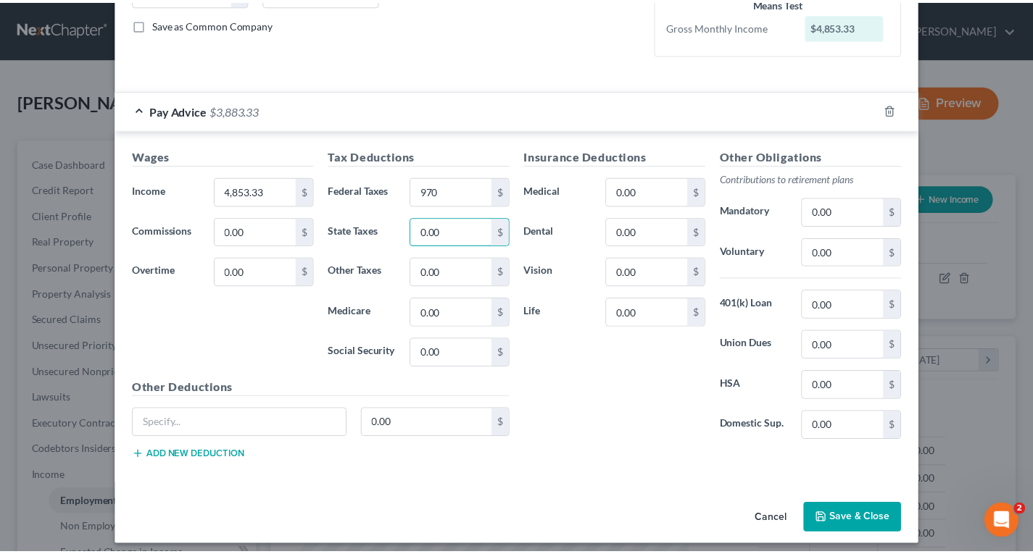
scroll to position [332, 0]
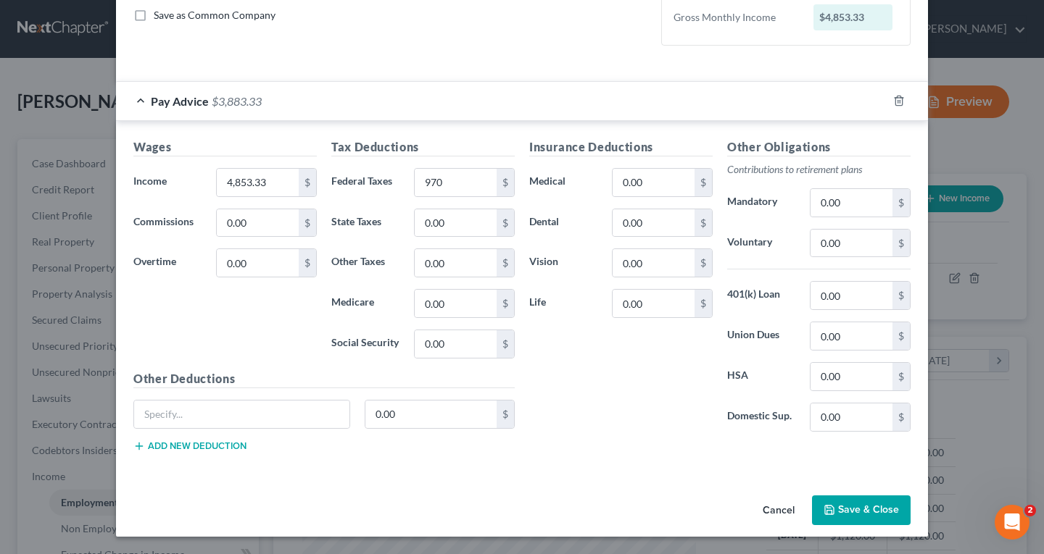
drag, startPoint x: 830, startPoint y: 508, endPoint x: 742, endPoint y: 482, distance: 91.5
click at [830, 507] on icon "button" at bounding box center [829, 510] width 12 height 12
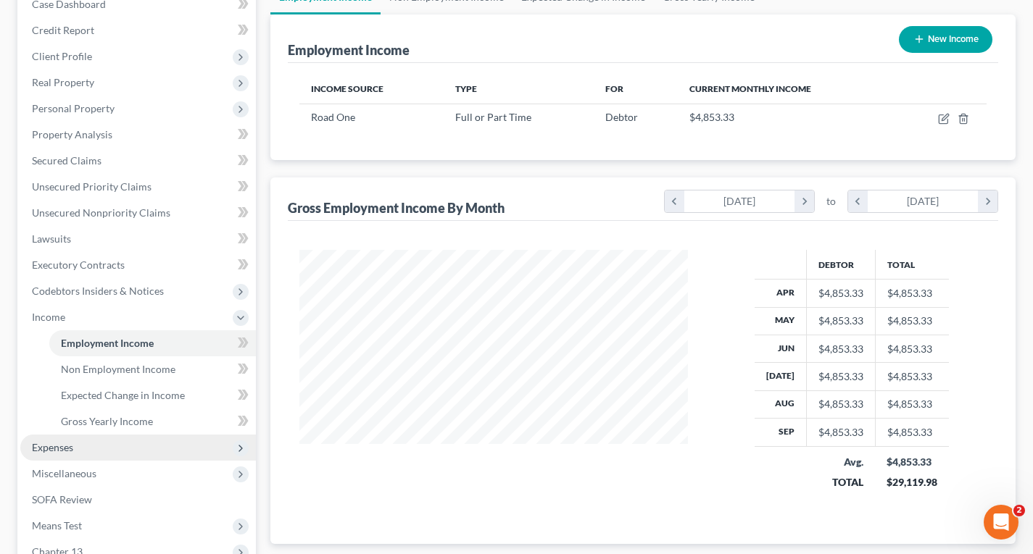
scroll to position [217, 0]
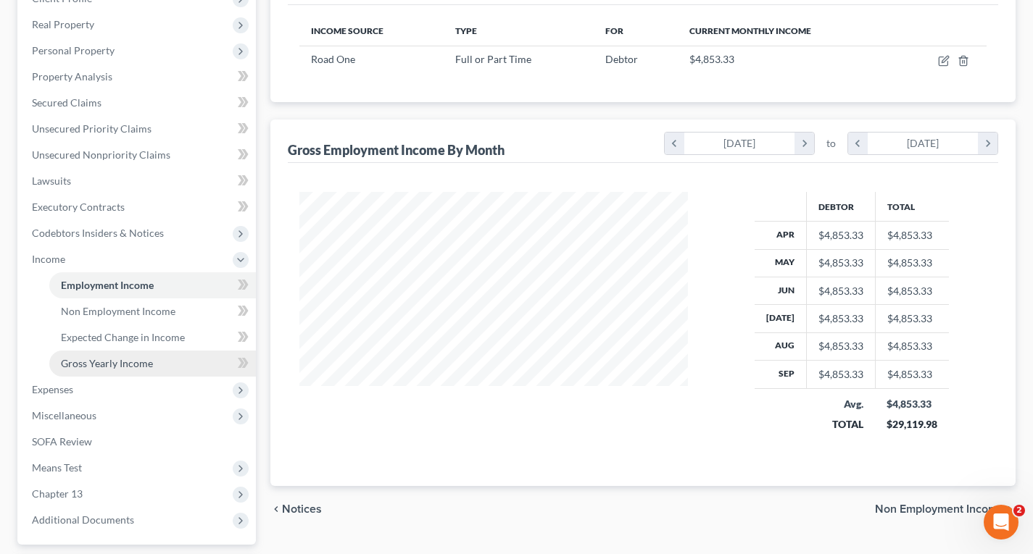
click at [135, 361] on span "Gross Yearly Income" at bounding box center [107, 363] width 92 height 12
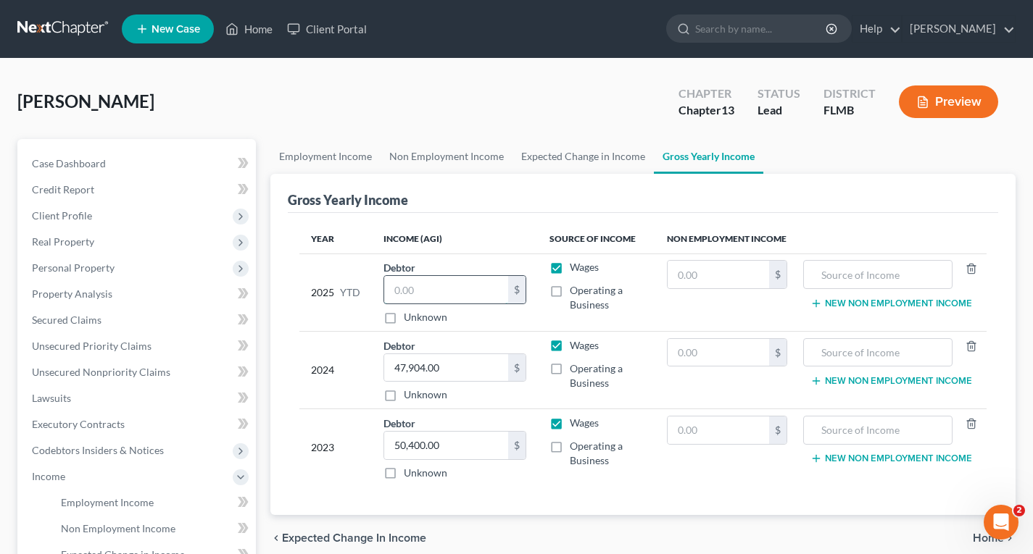
click at [407, 286] on input "text" at bounding box center [446, 290] width 124 height 28
type input "66,822.14"
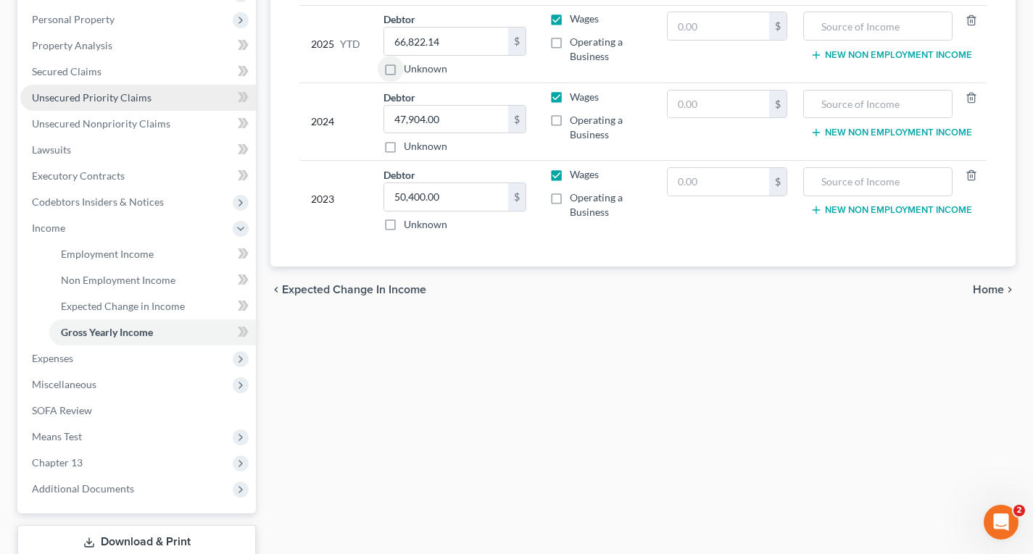
scroll to position [290, 0]
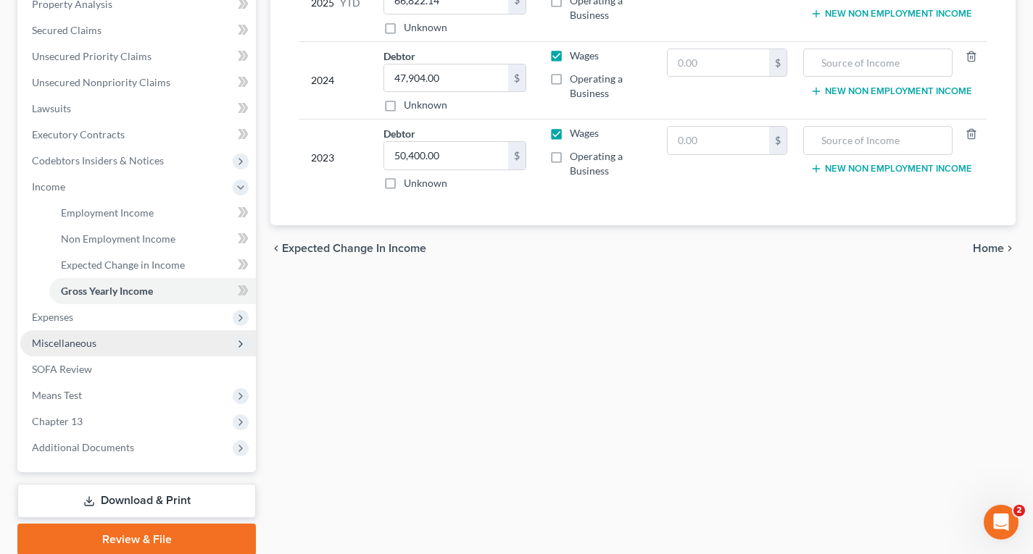
click at [83, 349] on span "Miscellaneous" at bounding box center [64, 343] width 64 height 12
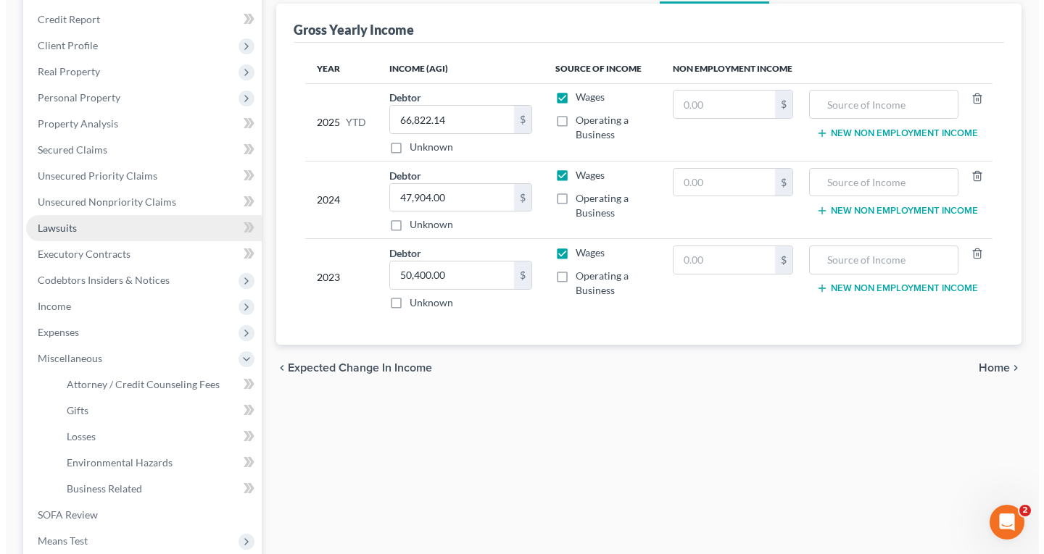
scroll to position [145, 0]
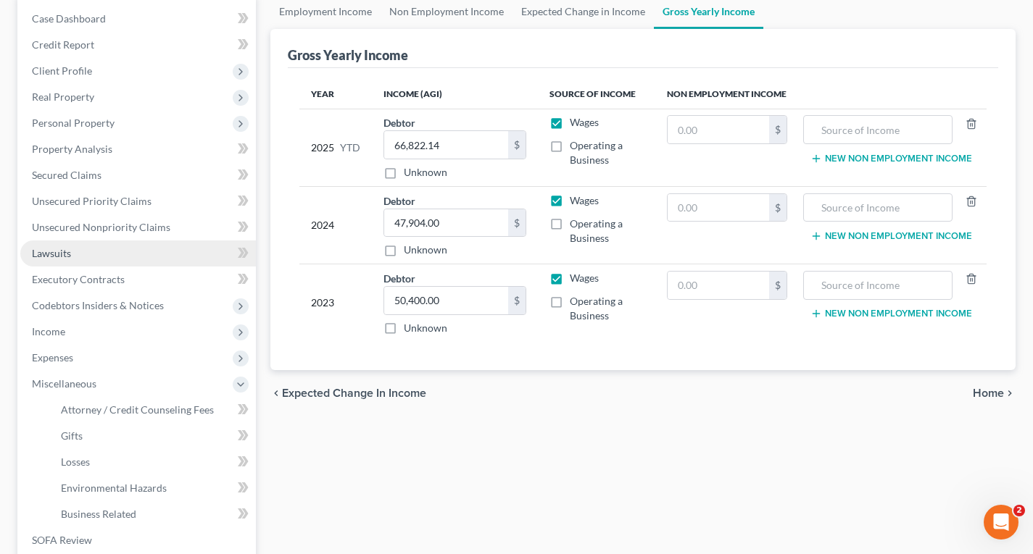
click at [54, 254] on span "Lawsuits" at bounding box center [51, 253] width 39 height 12
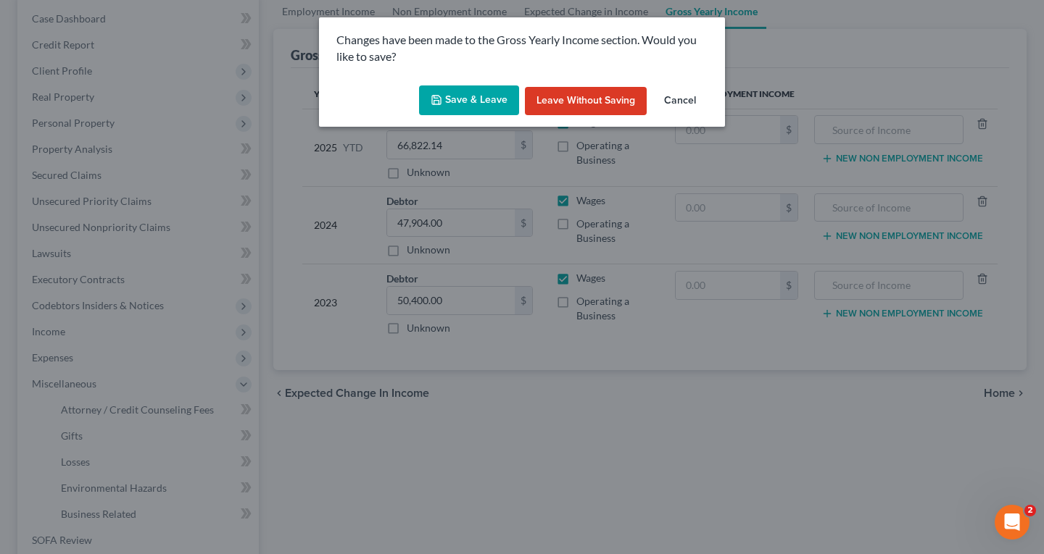
click at [466, 100] on button "Save & Leave" at bounding box center [469, 101] width 100 height 30
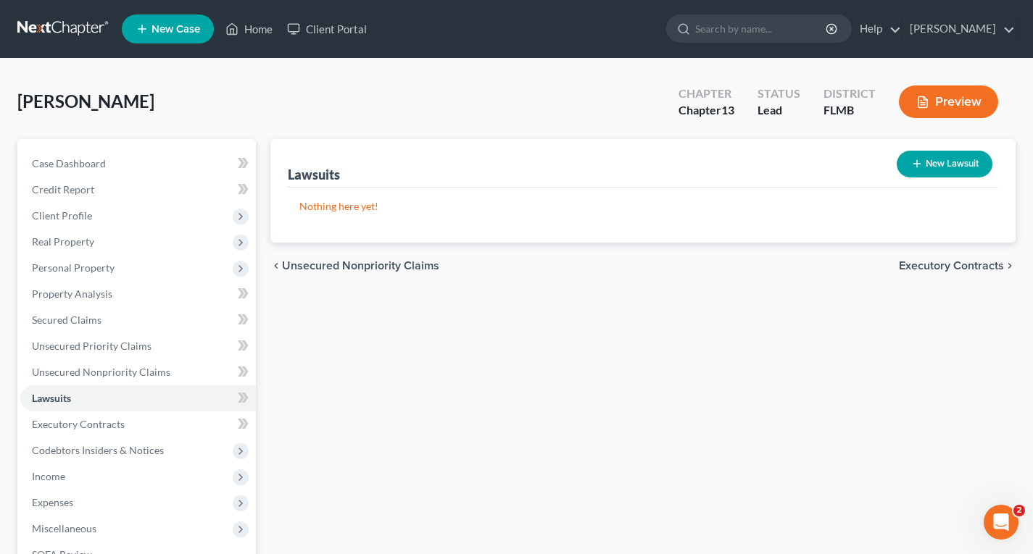
click at [960, 164] on button "New Lawsuit" at bounding box center [944, 164] width 96 height 27
select select "0"
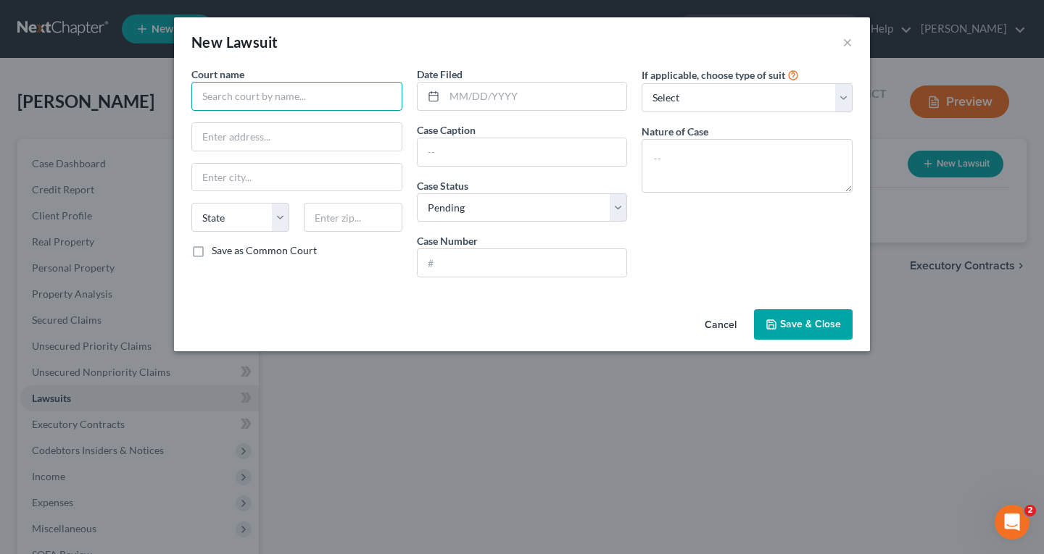
click at [315, 101] on input "text" at bounding box center [296, 96] width 211 height 29
type input "Gonzalez-Lopez vs. Benel-Ba"
click at [457, 156] on input "text" at bounding box center [521, 152] width 209 height 28
paste input "Gonzalez-Lopez vs. Benel-Ba"
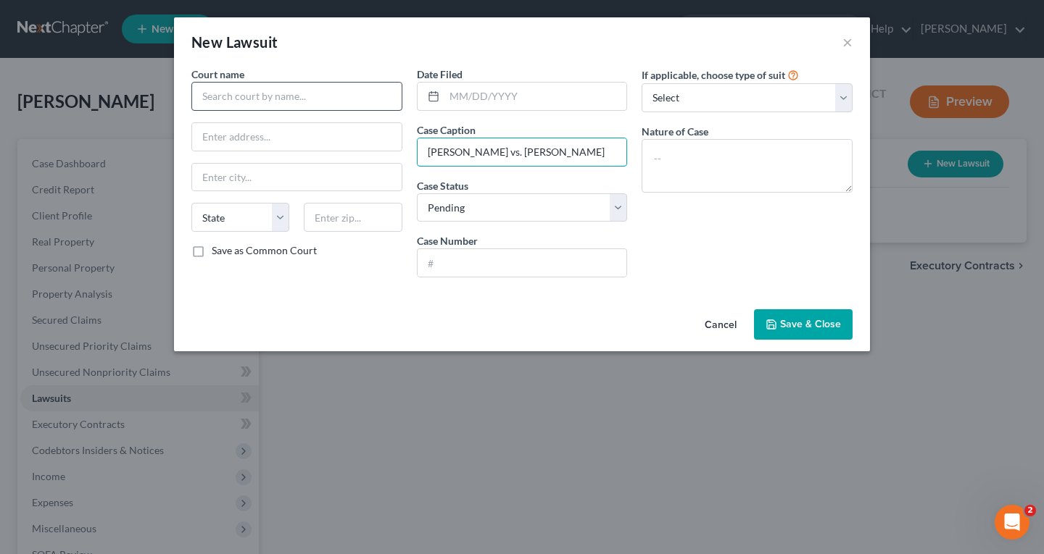
type input "Gonzalez-Lopez vs. Benel-Barsallo"
click at [365, 93] on input "text" at bounding box center [296, 96] width 211 height 29
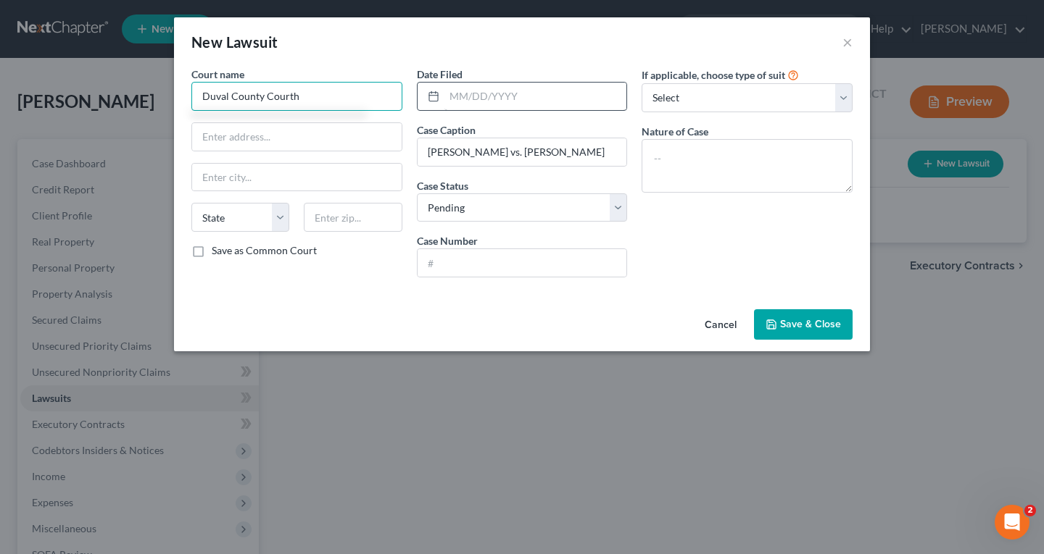
type input "Duval County Courth"
click at [455, 97] on input "text" at bounding box center [535, 97] width 183 height 28
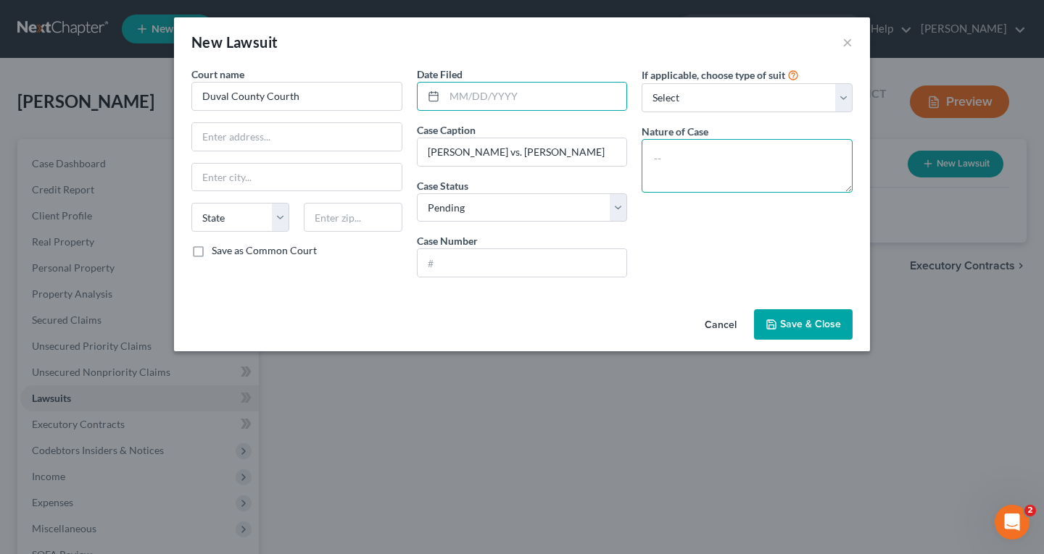
click at [716, 149] on textarea at bounding box center [746, 166] width 211 height 54
type textarea "Divorce"
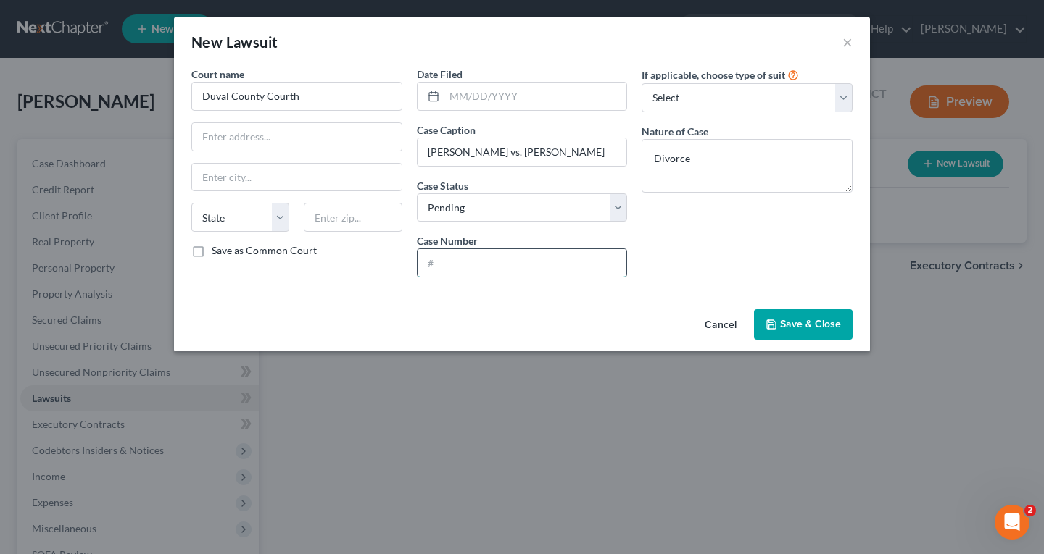
click at [493, 264] on input "text" at bounding box center [521, 263] width 209 height 28
type input "16-2024-DR-12690"
click at [813, 322] on span "Save & Close" at bounding box center [810, 324] width 61 height 12
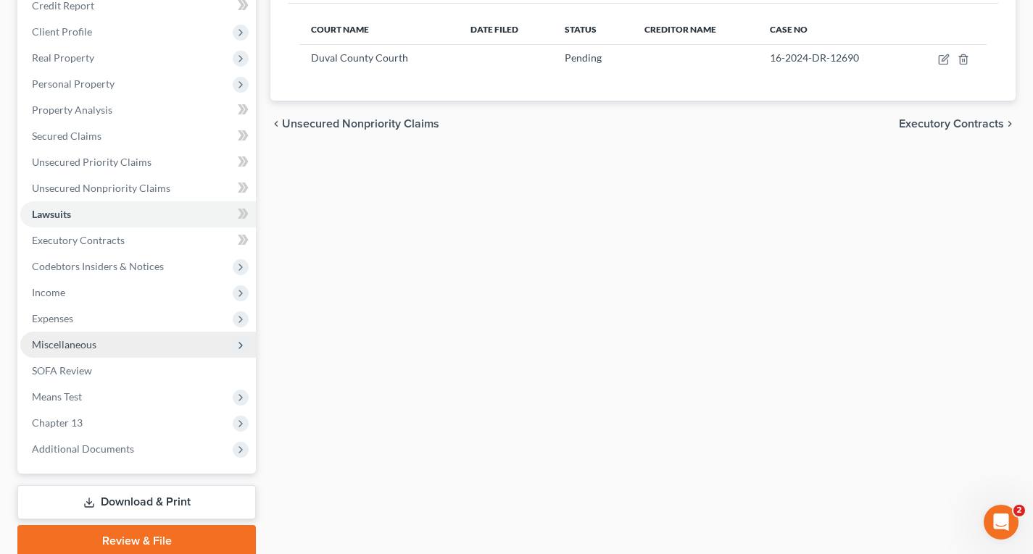
scroll to position [217, 0]
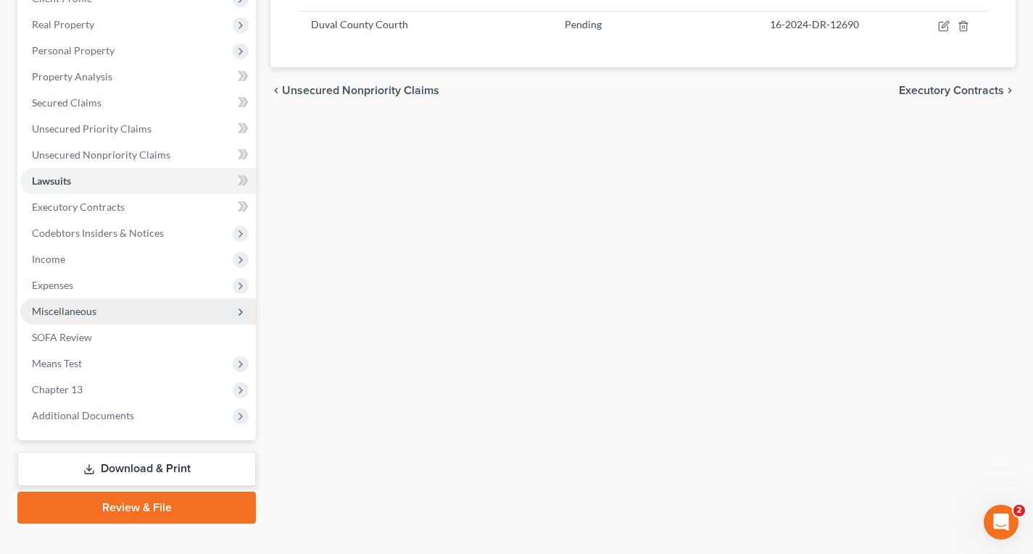
click at [78, 312] on span "Miscellaneous" at bounding box center [64, 311] width 64 height 12
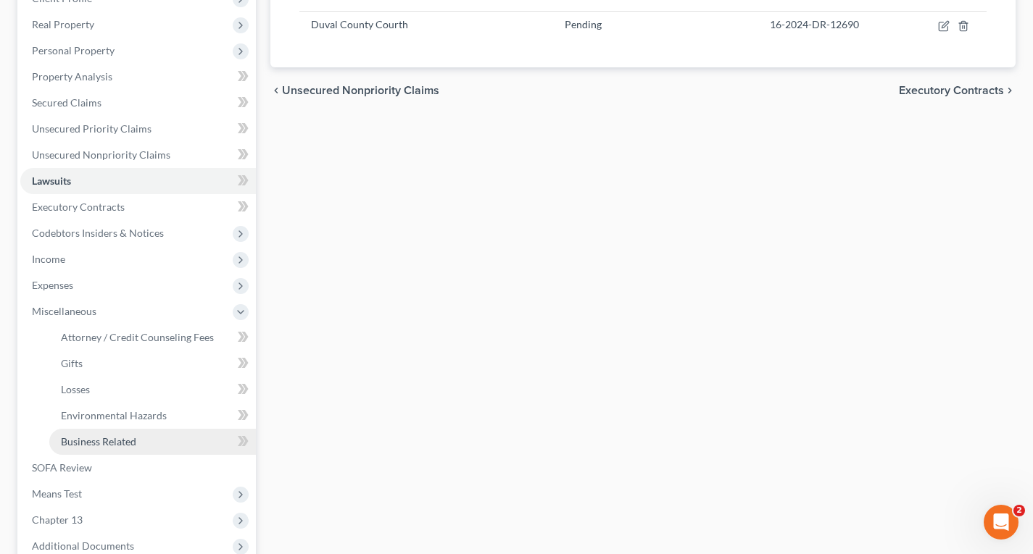
click at [80, 436] on span "Business Related" at bounding box center [98, 442] width 75 height 12
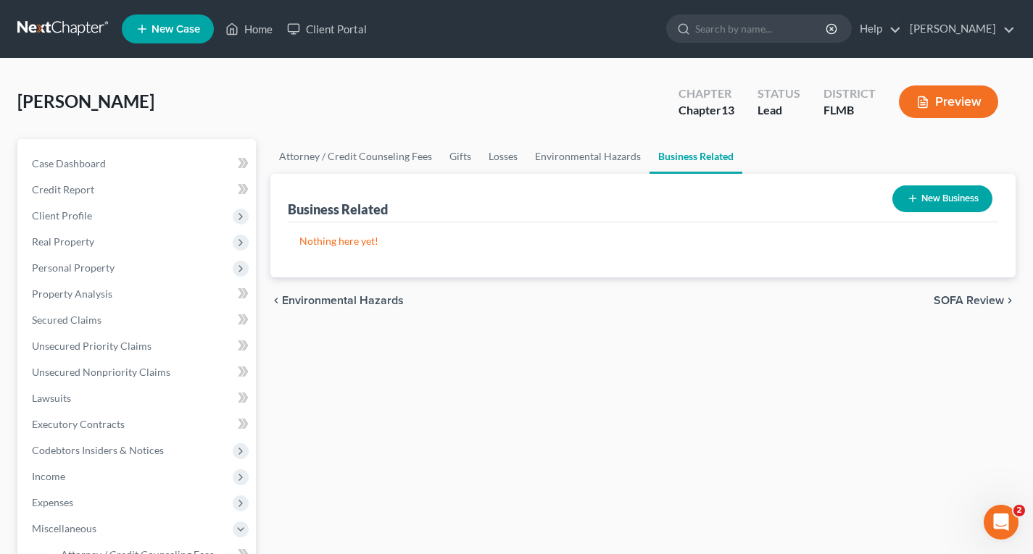
click at [967, 199] on button "New Business" at bounding box center [942, 199] width 100 height 27
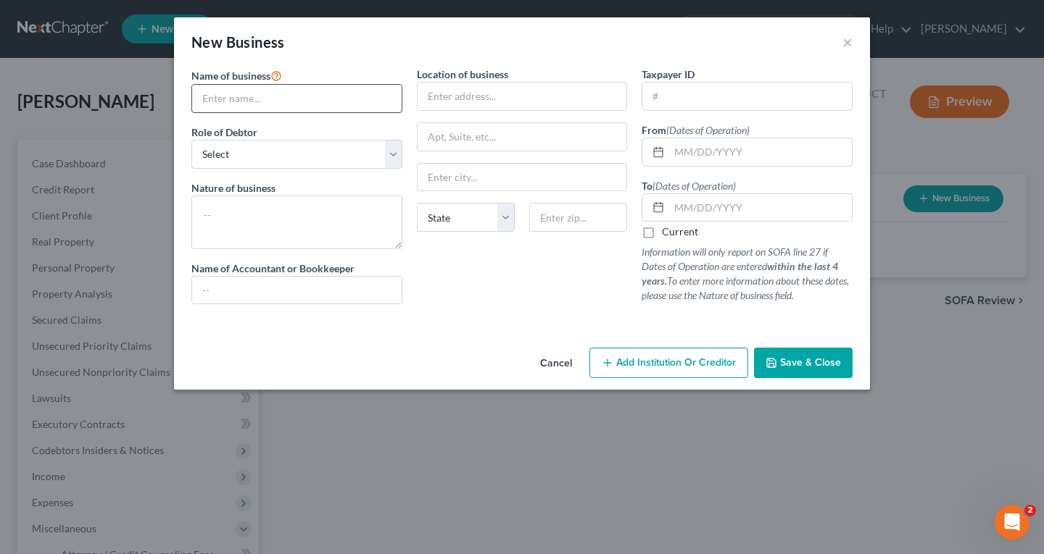
click at [313, 100] on input "text" at bounding box center [296, 99] width 209 height 28
type input "Boryz Group, LLC"
click at [367, 153] on select "Select A member of a limited liability company (LLC) or limited liability partn…" at bounding box center [296, 154] width 211 height 29
select select "member"
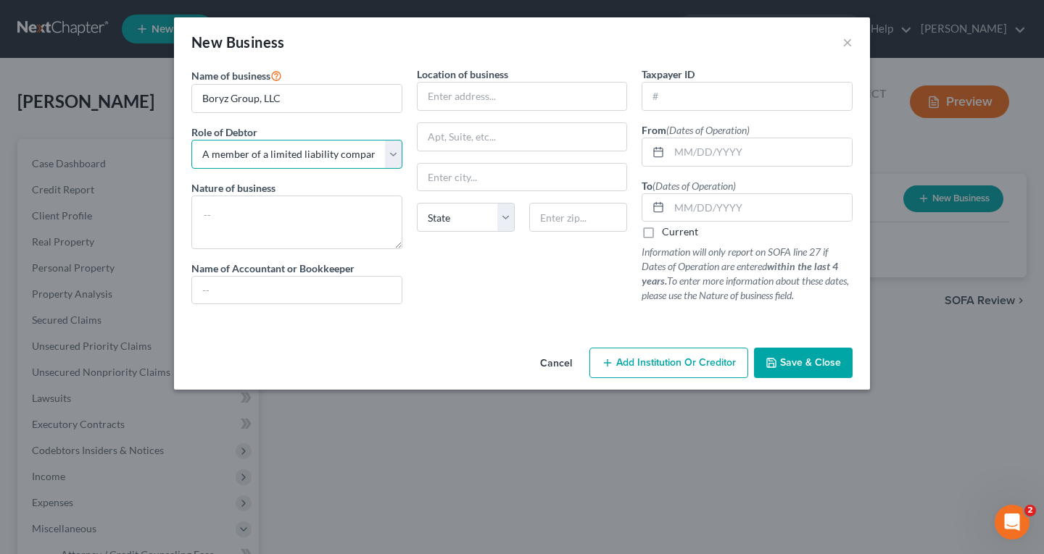
click at [191, 140] on select "Select A member of a limited liability company (LLC) or limited liability partn…" at bounding box center [296, 154] width 211 height 29
drag, startPoint x: 677, startPoint y: 150, endPoint x: 693, endPoint y: 150, distance: 15.9
click at [677, 150] on input "text" at bounding box center [760, 152] width 183 height 28
type input "01/01/2022"
drag, startPoint x: 692, startPoint y: 209, endPoint x: 778, endPoint y: 194, distance: 86.7
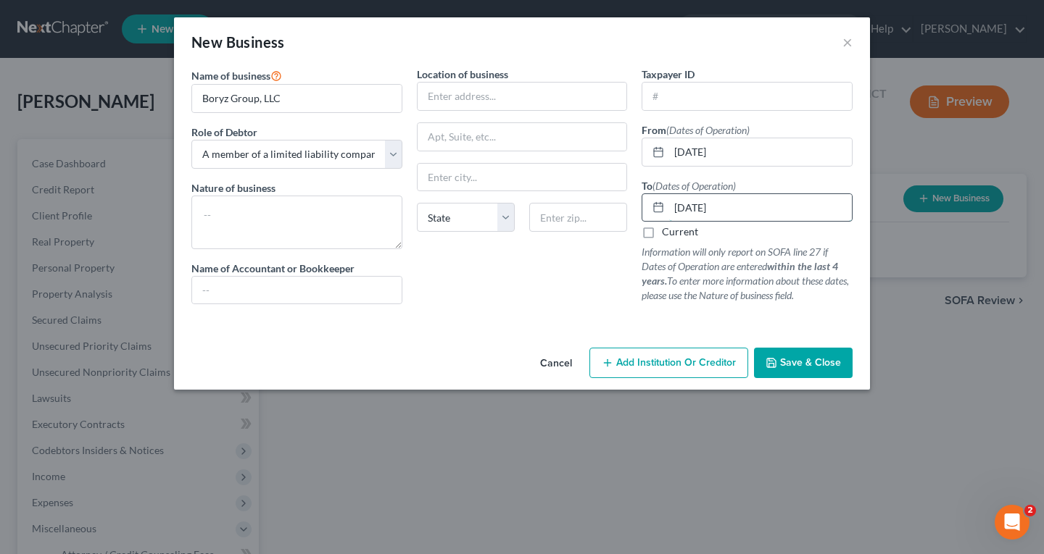
click at [693, 208] on input "10/01/2023" at bounding box center [760, 208] width 183 height 28
type input "10/31/2023"
click at [341, 210] on textarea at bounding box center [296, 223] width 211 height 54
type textarea "R"
type textarea "Trucking business"
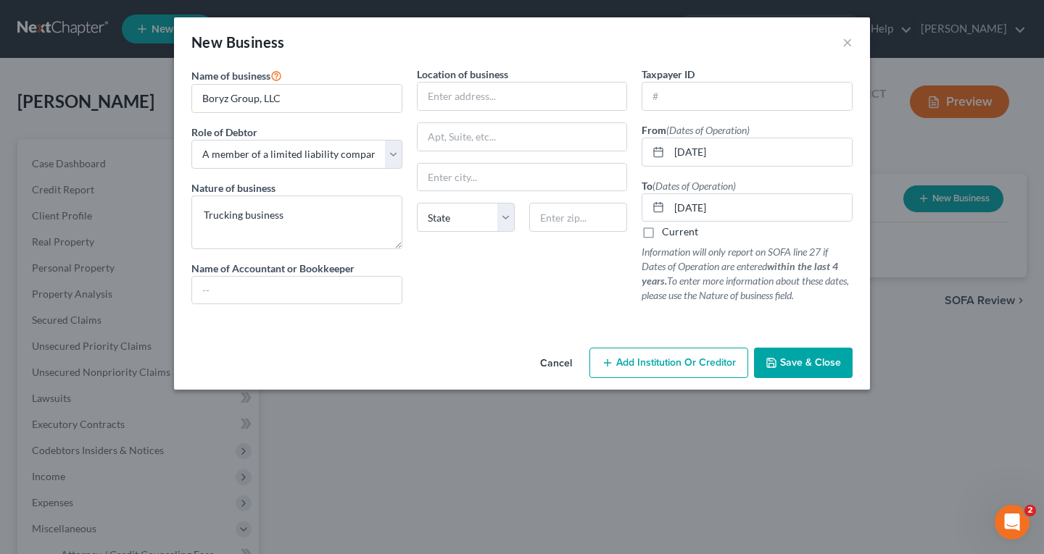
click at [812, 370] on button "Save & Close" at bounding box center [803, 363] width 99 height 30
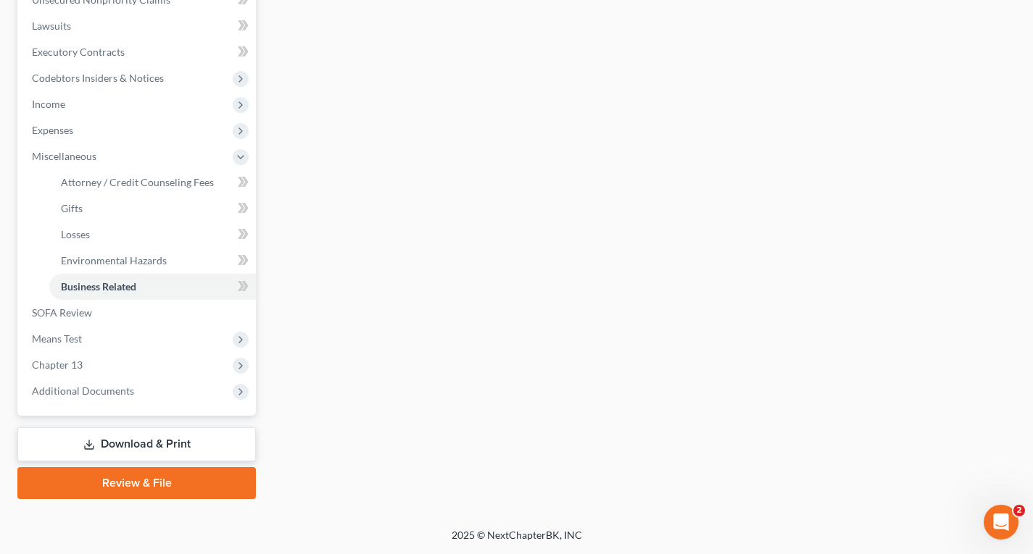
click at [141, 455] on link "Download & Print" at bounding box center [136, 445] width 238 height 34
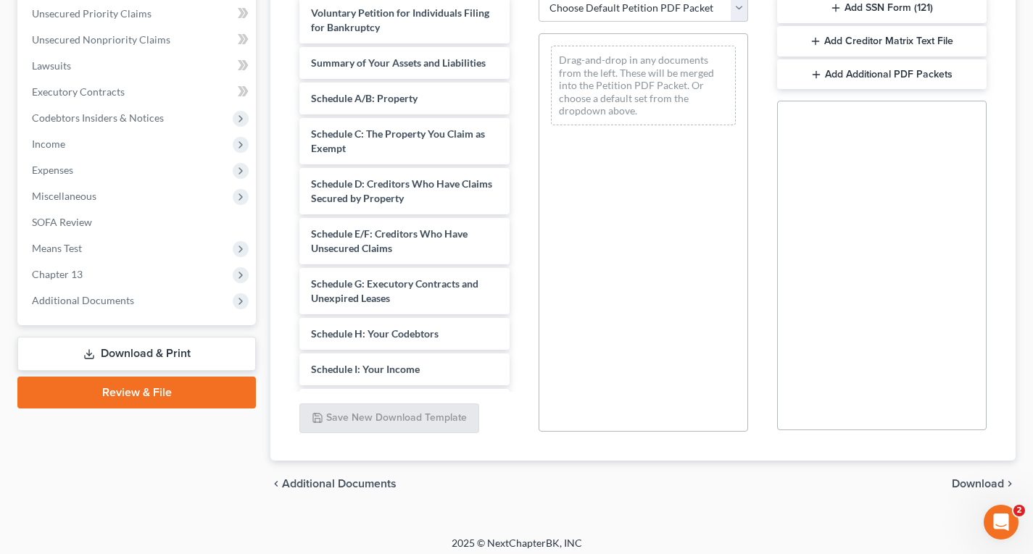
scroll to position [341, 0]
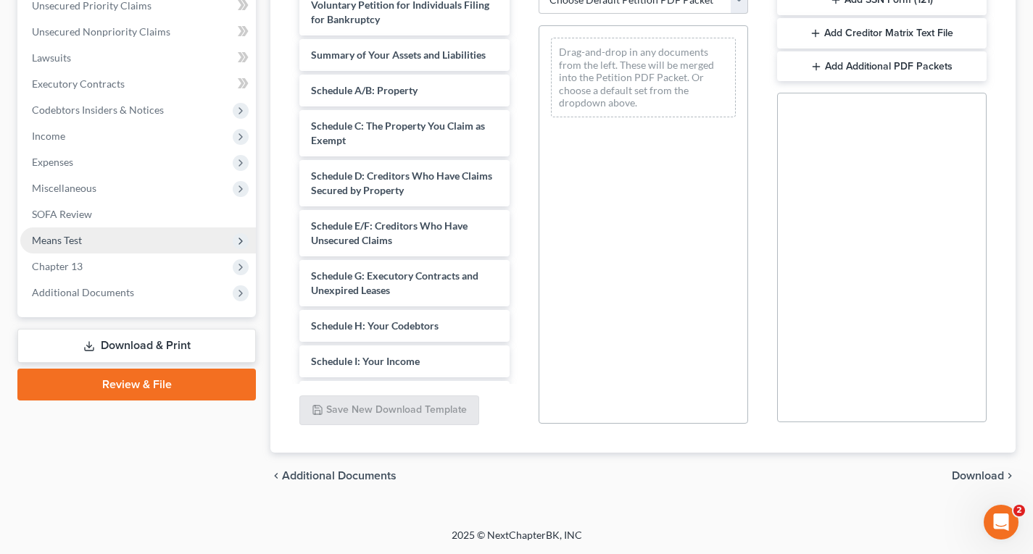
click at [64, 234] on span "Means Test" at bounding box center [57, 240] width 50 height 12
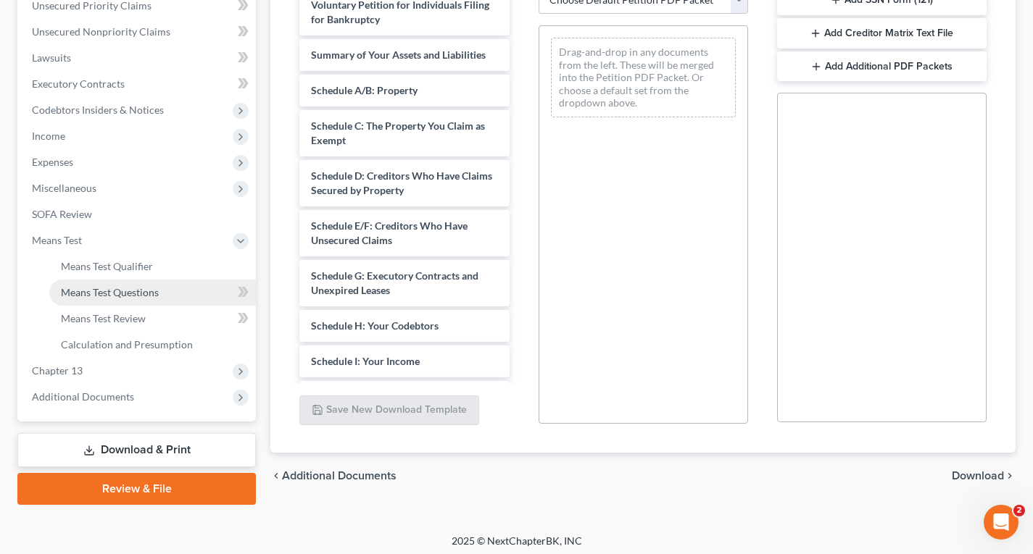
click at [132, 293] on span "Means Test Questions" at bounding box center [110, 292] width 98 height 12
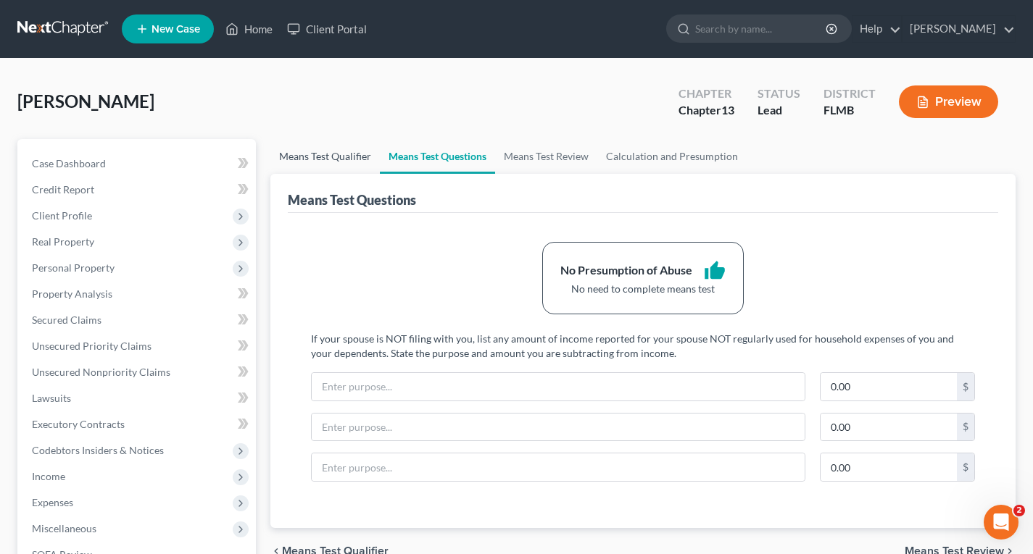
click at [351, 167] on link "Means Test Qualifier" at bounding box center [324, 156] width 109 height 35
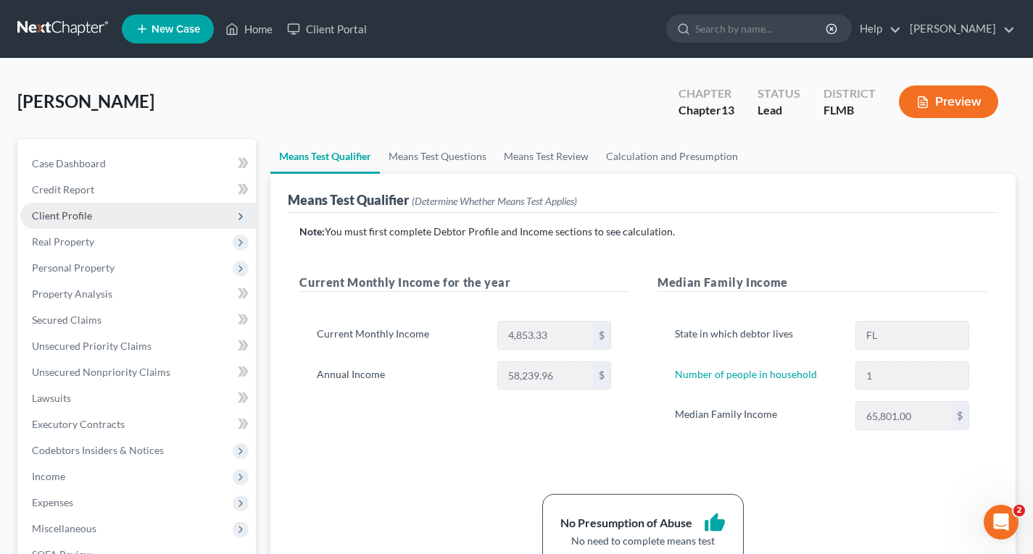
click at [72, 223] on span "Client Profile" at bounding box center [138, 216] width 236 height 26
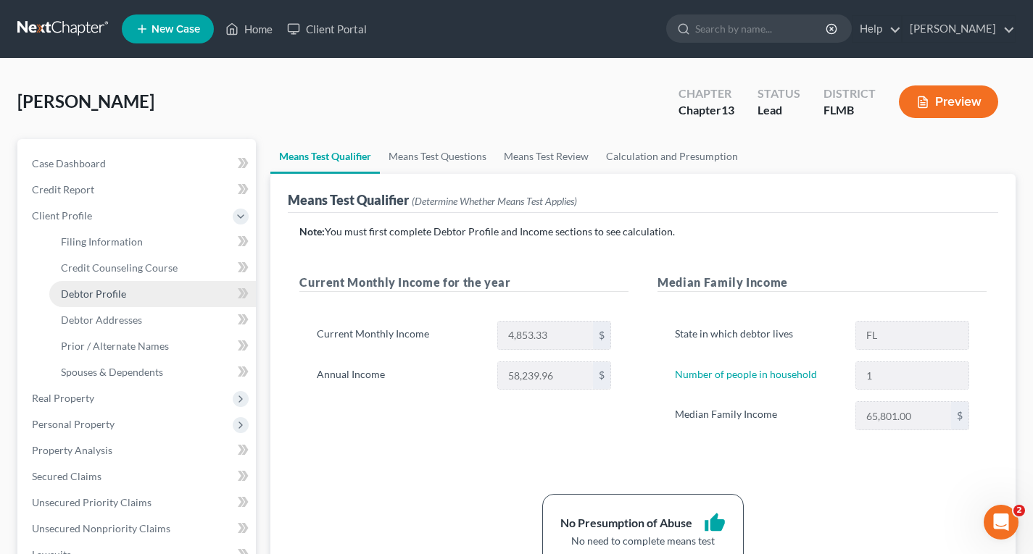
click at [88, 295] on span "Debtor Profile" at bounding box center [93, 294] width 65 height 12
select select "0"
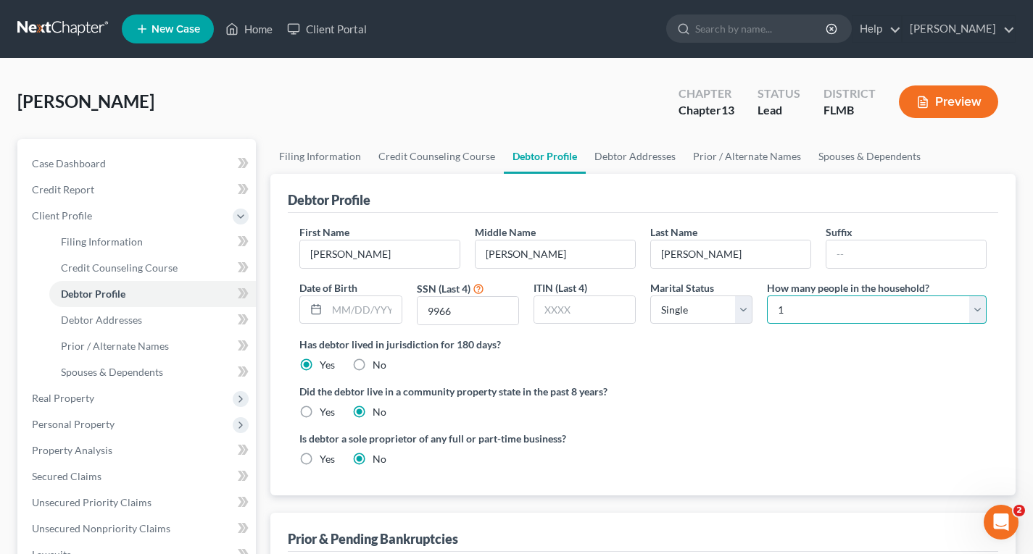
click at [792, 308] on select "Select 1 2 3 4 5 6 7 8 9 10 11 12 13 14 15 16 17 18 19 20" at bounding box center [877, 310] width 220 height 29
select select "1"
click at [767, 296] on select "Select 1 2 3 4 5 6 7 8 9 10 11 12 13 14 15 16 17 18 19 20" at bounding box center [877, 310] width 220 height 29
click at [684, 316] on select "Select Single Married Separated Divorced Widowed" at bounding box center [701, 310] width 102 height 29
select select "2"
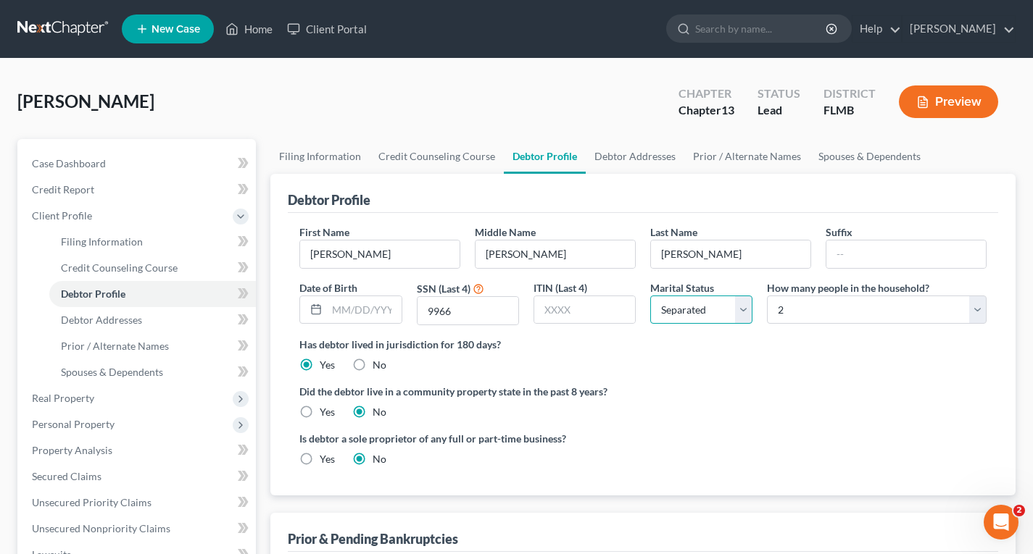
click at [650, 296] on select "Select Single Married Separated Divorced Widowed" at bounding box center [701, 310] width 102 height 29
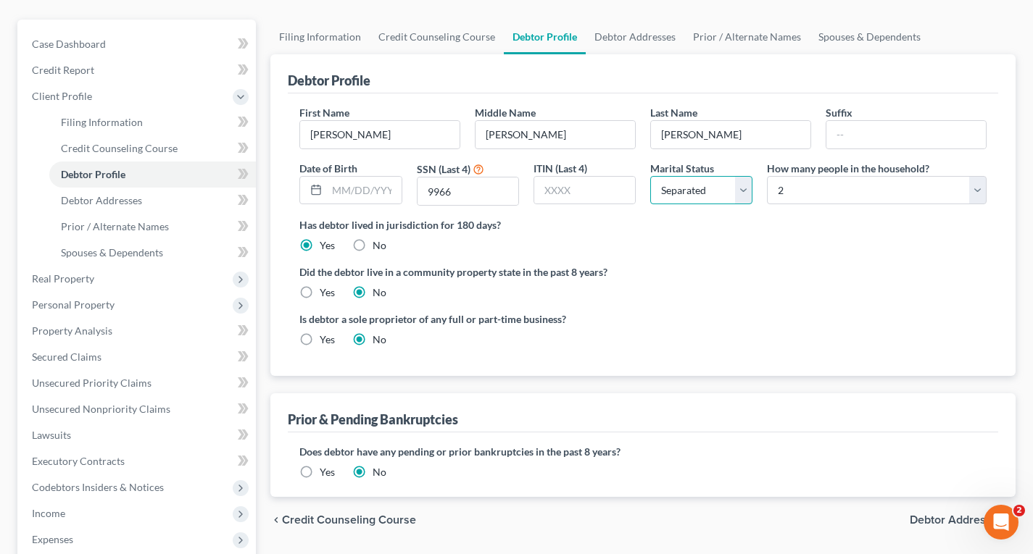
scroll to position [145, 0]
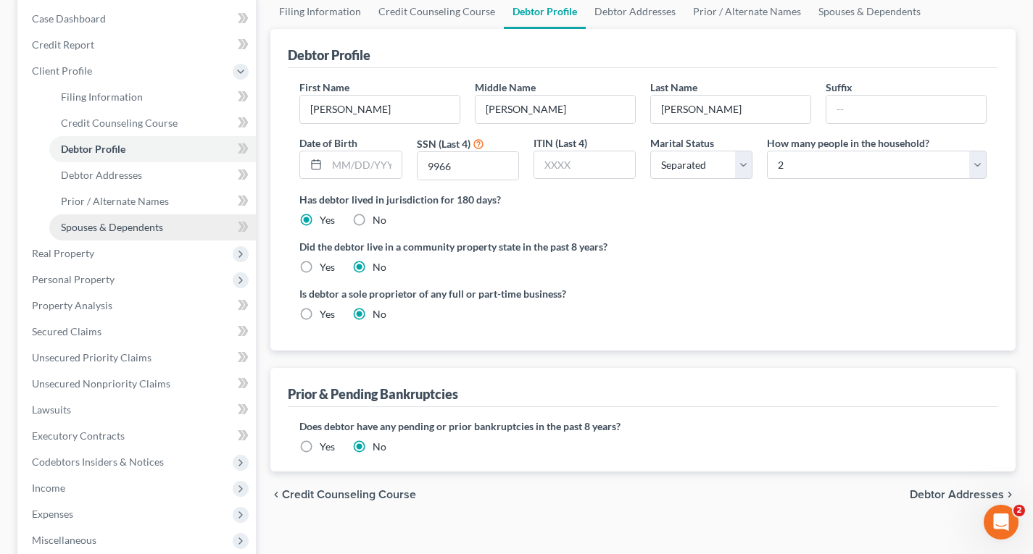
click at [129, 226] on span "Spouses & Dependents" at bounding box center [112, 227] width 102 height 12
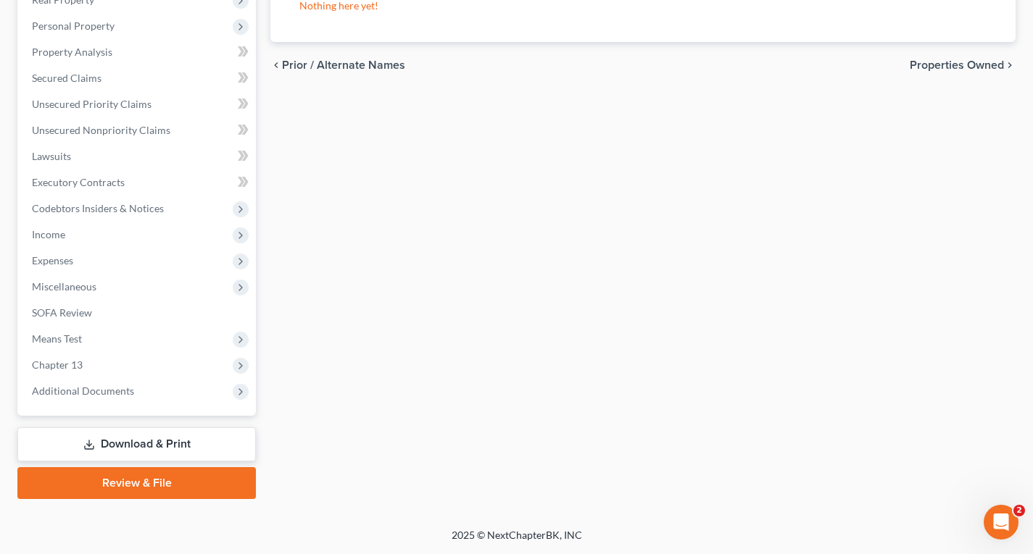
click at [156, 441] on link "Download & Print" at bounding box center [136, 445] width 238 height 34
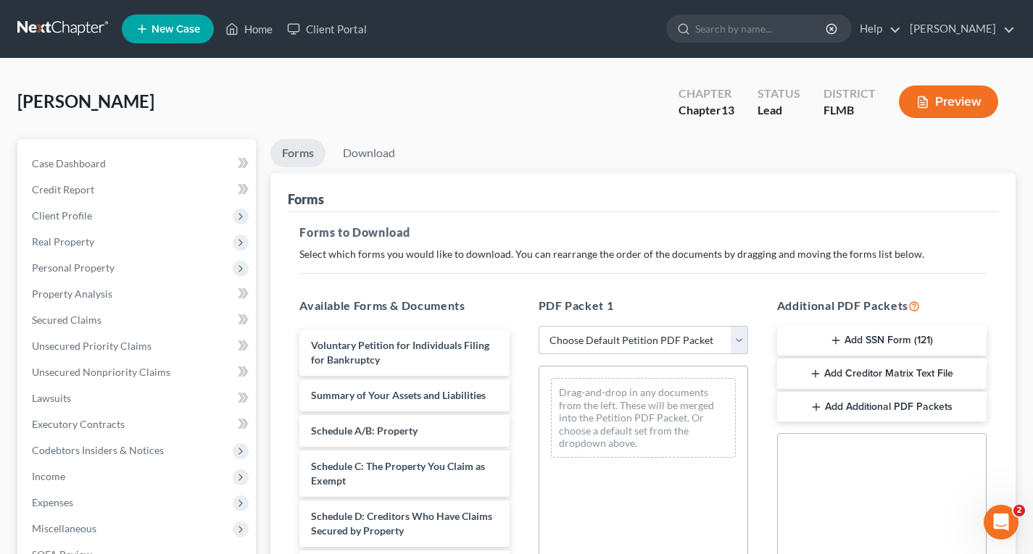
click at [643, 337] on select "Choose Default Petition PDF Packet Complete Bankruptcy Petition (all forms and …" at bounding box center [642, 340] width 209 height 29
select select "0"
click at [538, 326] on select "Choose Default Petition PDF Packet Complete Bankruptcy Petition (all forms and …" at bounding box center [642, 340] width 209 height 29
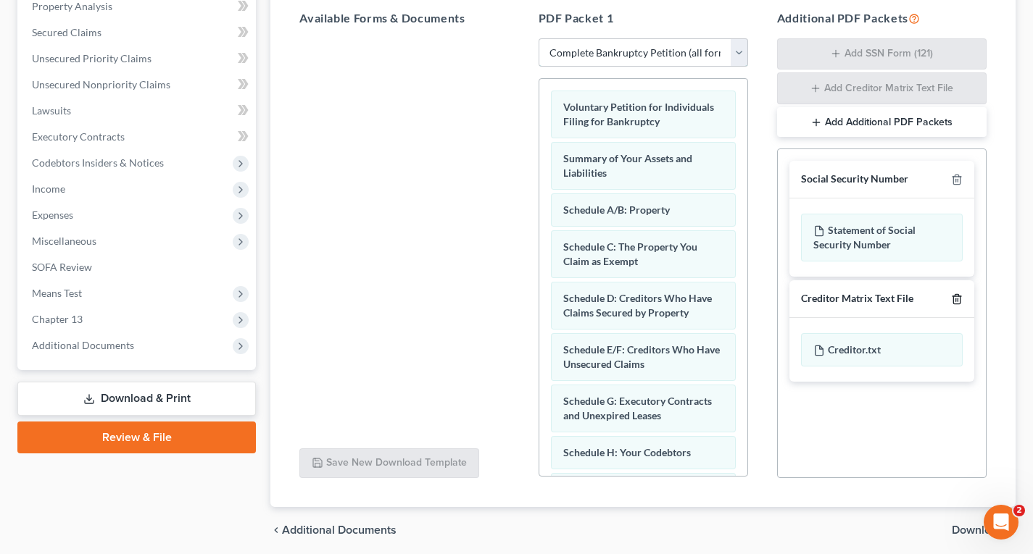
scroll to position [290, 0]
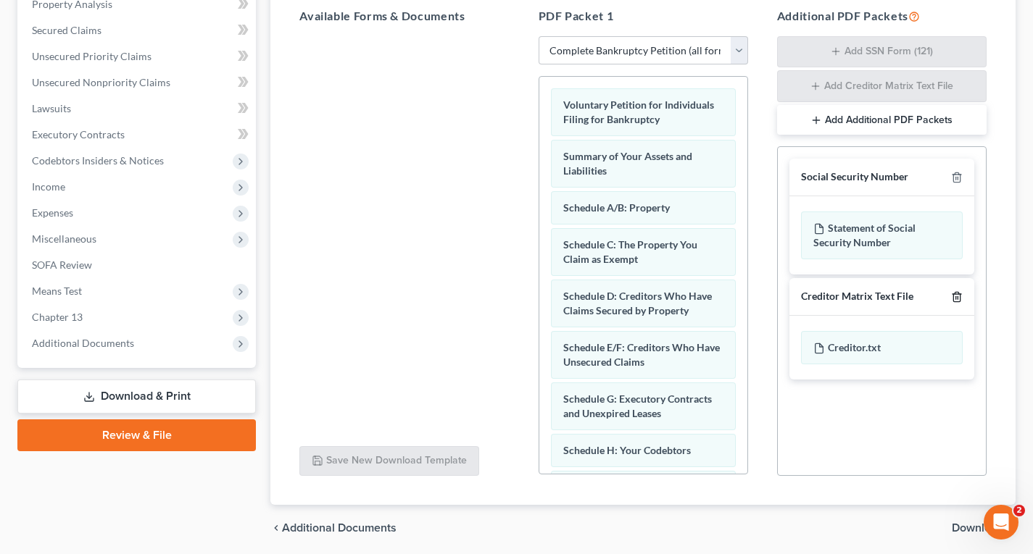
click at [957, 294] on polyline "button" at bounding box center [956, 294] width 9 height 0
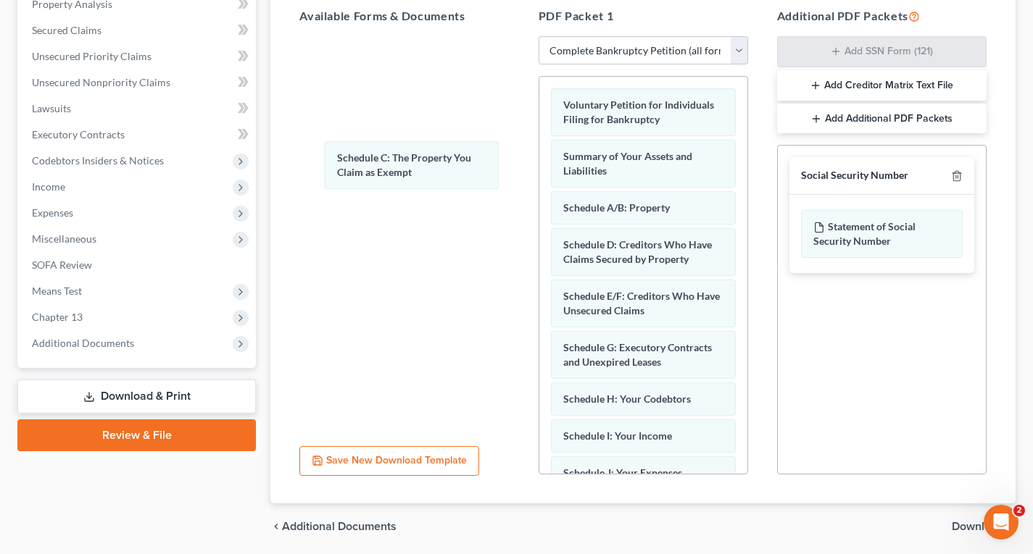
drag, startPoint x: 633, startPoint y: 241, endPoint x: 403, endPoint y: 152, distance: 246.4
click at [539, 151] on div "Schedule C: The Property You Claim as Exempt Voluntary Petition for Individuals…" at bounding box center [643, 511] width 208 height 868
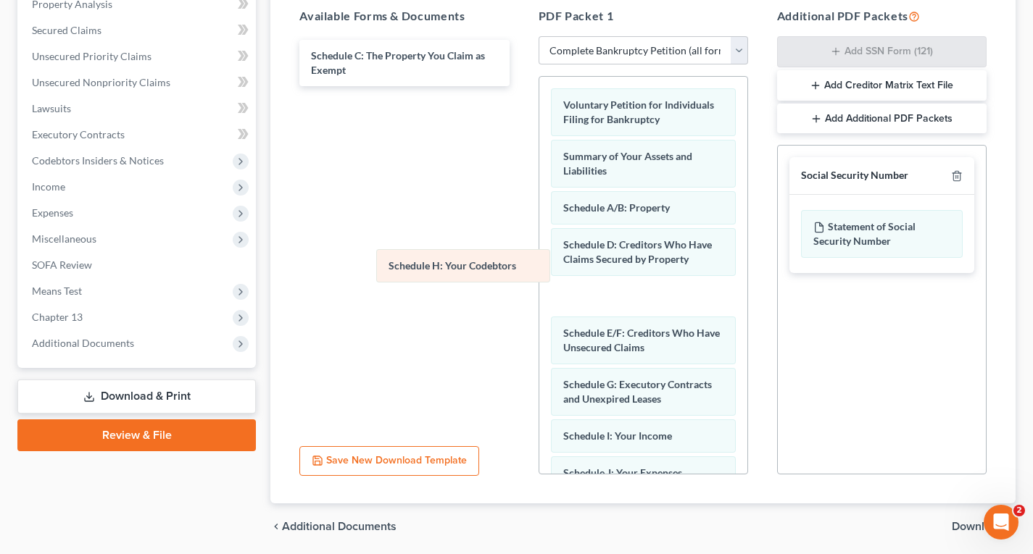
drag, startPoint x: 631, startPoint y: 395, endPoint x: 408, endPoint y: 208, distance: 291.2
click at [539, 207] on div "Schedule H: Your Codebtors Voluntary Petition for Individuals Filing for Bankru…" at bounding box center [643, 511] width 208 height 868
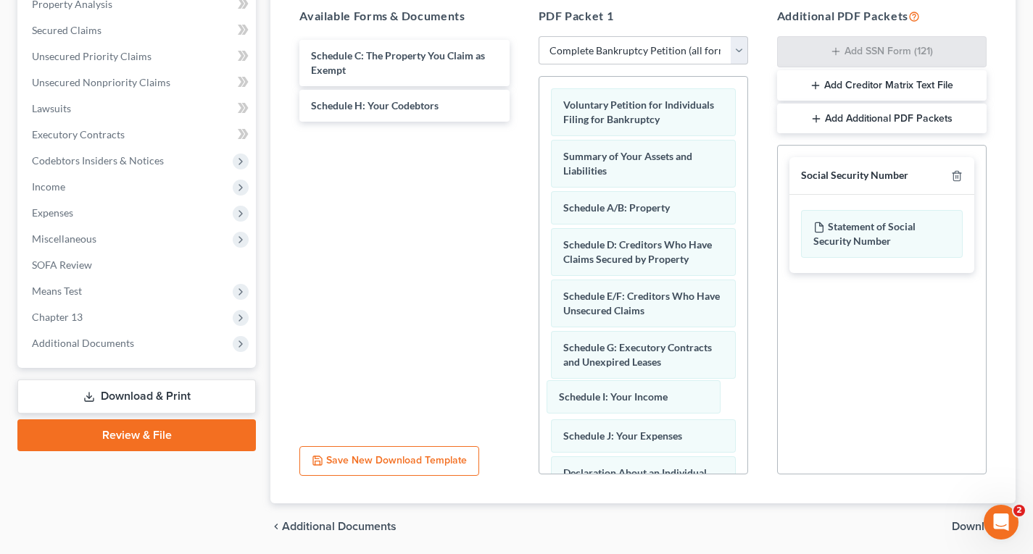
click at [628, 391] on div "Schedule I: Your Income Voluntary Petition for Individuals Filing for Bankruptc…" at bounding box center [643, 492] width 208 height 831
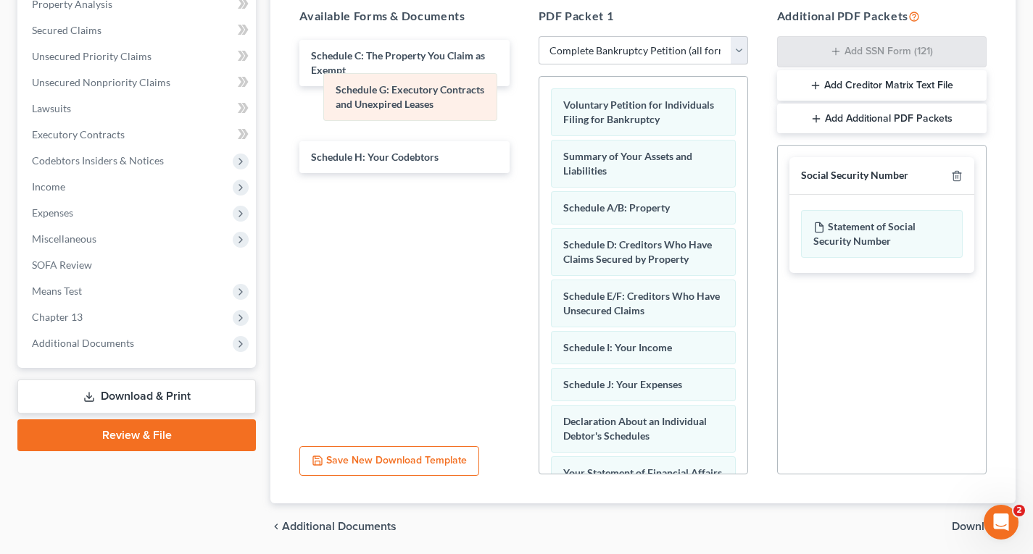
drag, startPoint x: 630, startPoint y: 359, endPoint x: 400, endPoint y: 98, distance: 347.6
click at [539, 99] on div "Schedule G: Executory Contracts and Unexpired Leases Voluntary Petition for Ind…" at bounding box center [643, 467] width 208 height 780
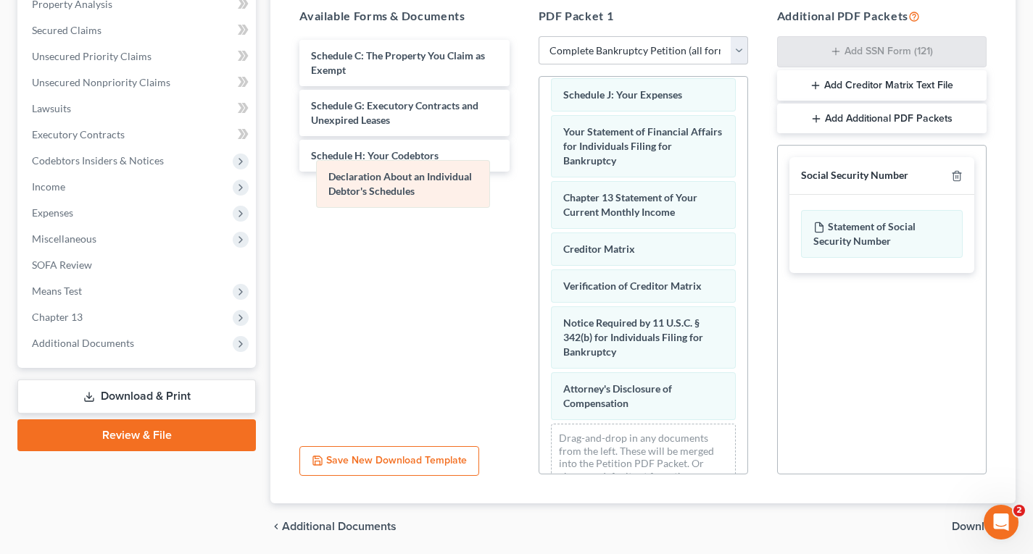
drag, startPoint x: 652, startPoint y: 141, endPoint x: 413, endPoint y: 186, distance: 243.5
click at [539, 186] on div "Declaration About an Individual Debtor's Schedules Voluntary Petition for Indiv…" at bounding box center [643, 151] width 208 height 728
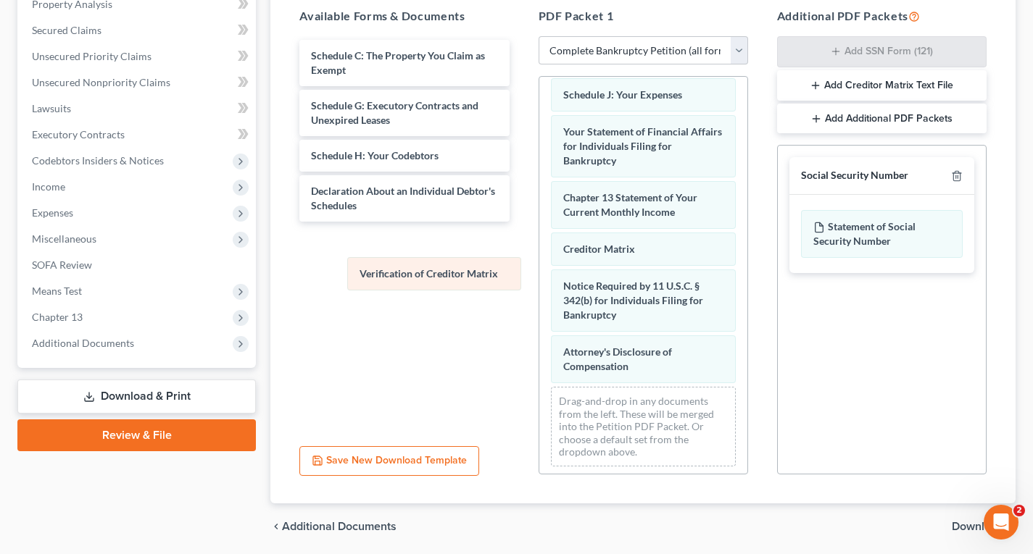
drag, startPoint x: 643, startPoint y: 289, endPoint x: 436, endPoint y: 276, distance: 206.9
click at [539, 277] on div "Verification of Creditor Matrix Voluntary Petition for Individuals Filing for B…" at bounding box center [643, 132] width 208 height 691
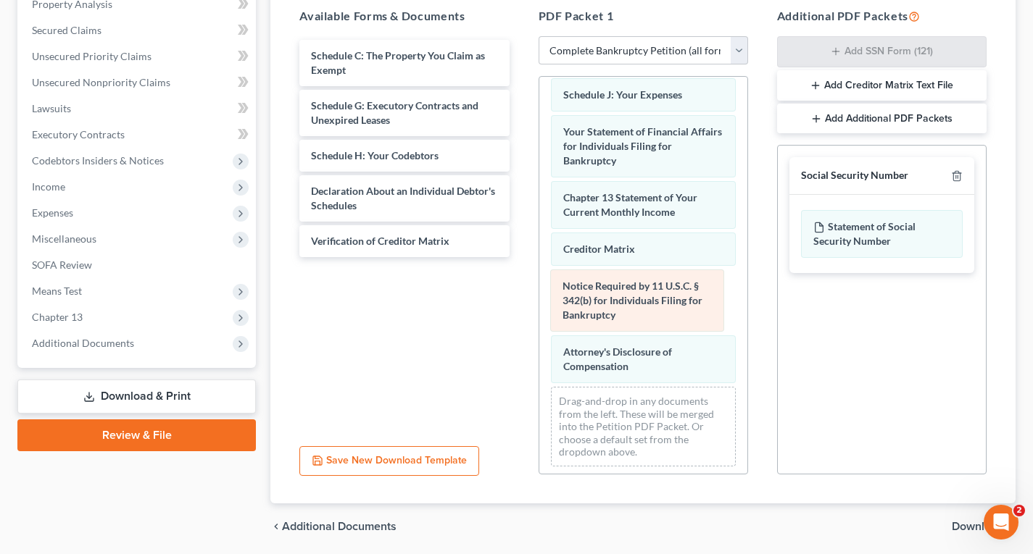
drag, startPoint x: 668, startPoint y: 308, endPoint x: 487, endPoint y: 301, distance: 181.3
click at [539, 301] on div "Notice Required by 11 U.S.C. § 342(b) for Individuals Filing for Bankruptcy Vol…" at bounding box center [643, 132] width 208 height 691
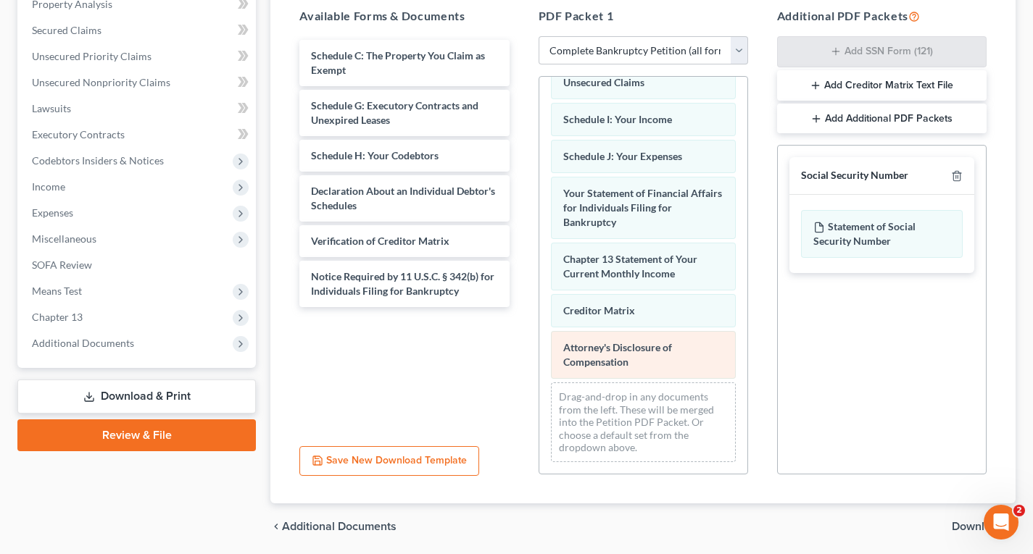
click at [539, 330] on div "Voluntary Petition for Individuals Filing for Bankruptcy Summary of Your Assets…" at bounding box center [643, 161] width 208 height 625
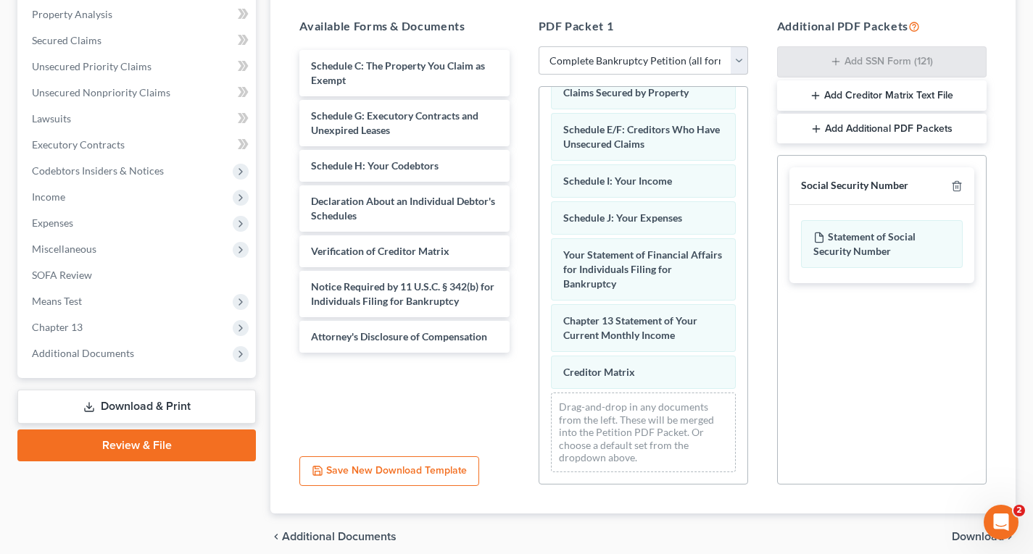
scroll to position [341, 0]
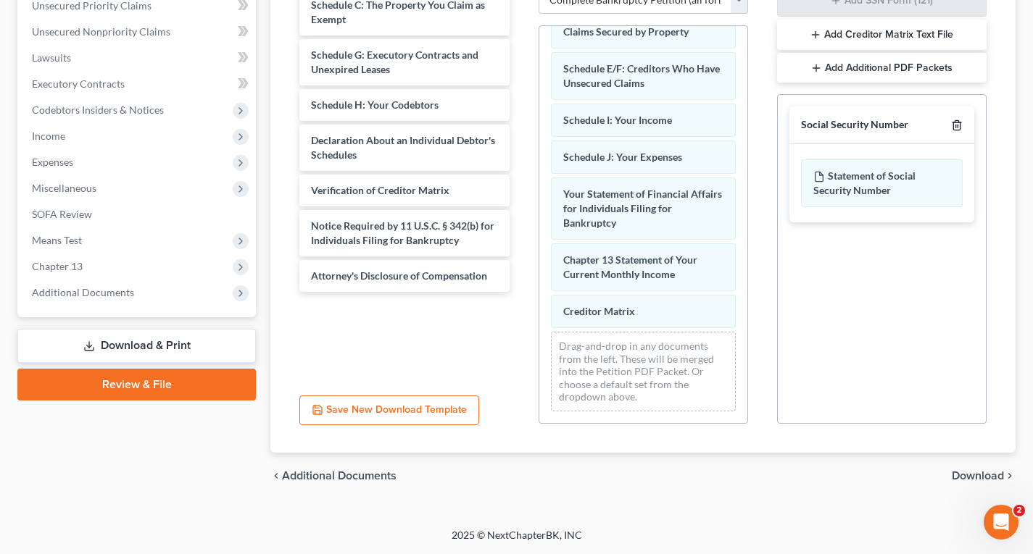
click at [955, 122] on polyline "button" at bounding box center [956, 122] width 9 height 0
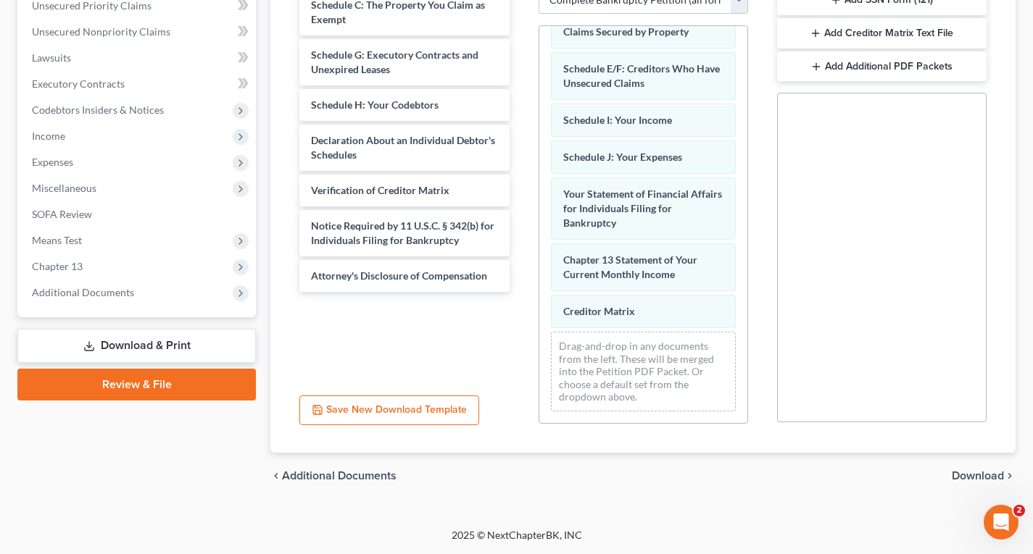
click at [975, 477] on span "Download" at bounding box center [977, 476] width 52 height 12
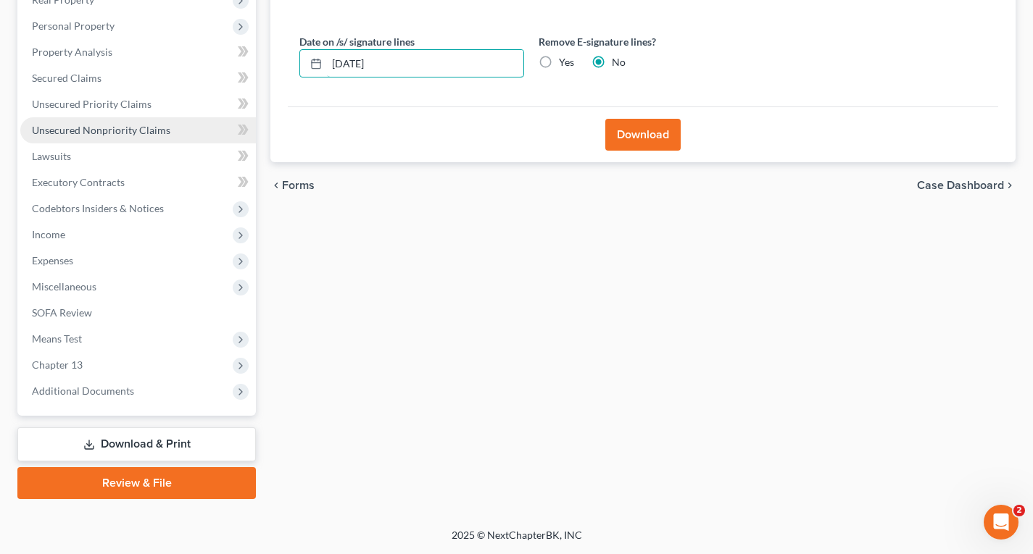
drag, startPoint x: 462, startPoint y: 68, endPoint x: 122, endPoint y: 124, distance: 344.4
click at [117, 125] on div "Petition Navigation Case Dashboard Payments Invoices Payments Payments Credit R…" at bounding box center [516, 198] width 1012 height 602
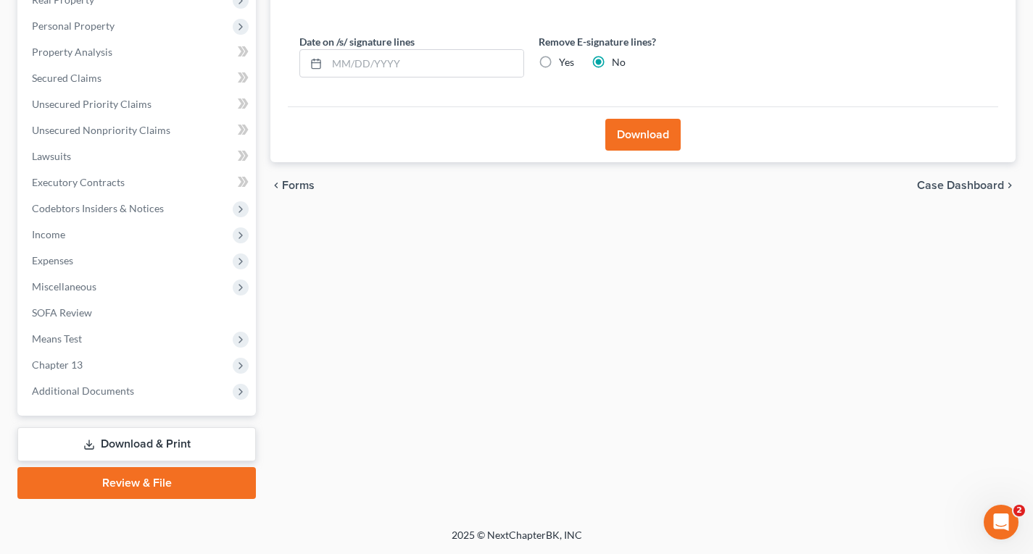
click at [559, 64] on label "Yes" at bounding box center [566, 62] width 15 height 14
click at [565, 64] on input "Yes" at bounding box center [569, 59] width 9 height 9
radio input "true"
radio input "false"
click at [631, 141] on button "Download" at bounding box center [642, 135] width 75 height 32
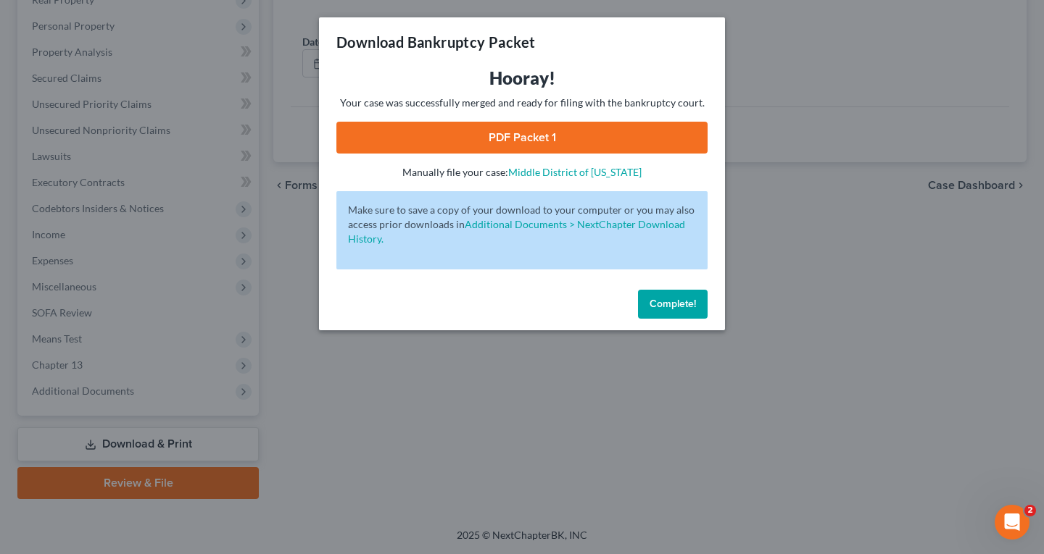
click at [630, 130] on link "PDF Packet 1" at bounding box center [521, 138] width 371 height 32
click at [677, 300] on span "Complete!" at bounding box center [672, 304] width 46 height 12
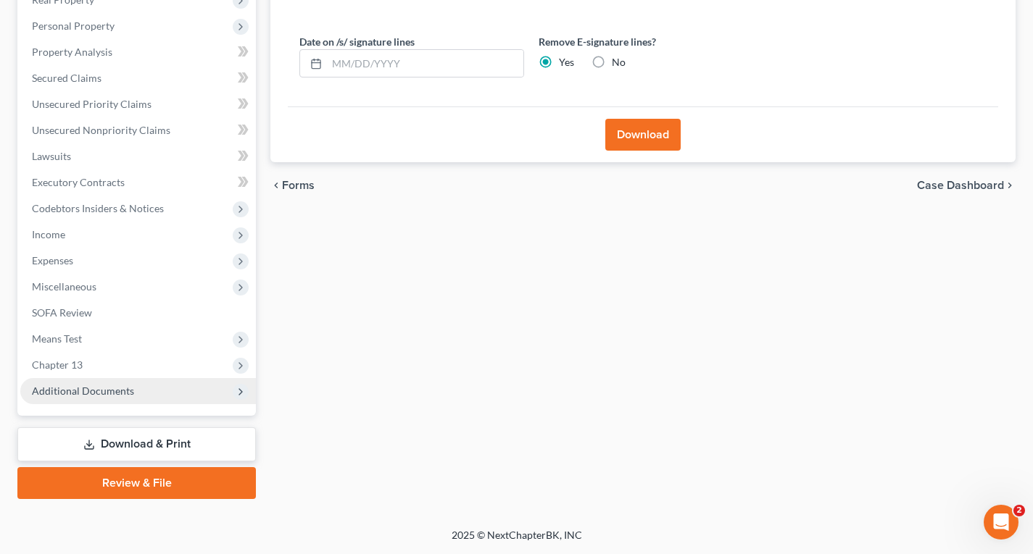
drag, startPoint x: 94, startPoint y: 384, endPoint x: 110, endPoint y: 378, distance: 17.0
click at [94, 385] on span "Additional Documents" at bounding box center [83, 391] width 102 height 12
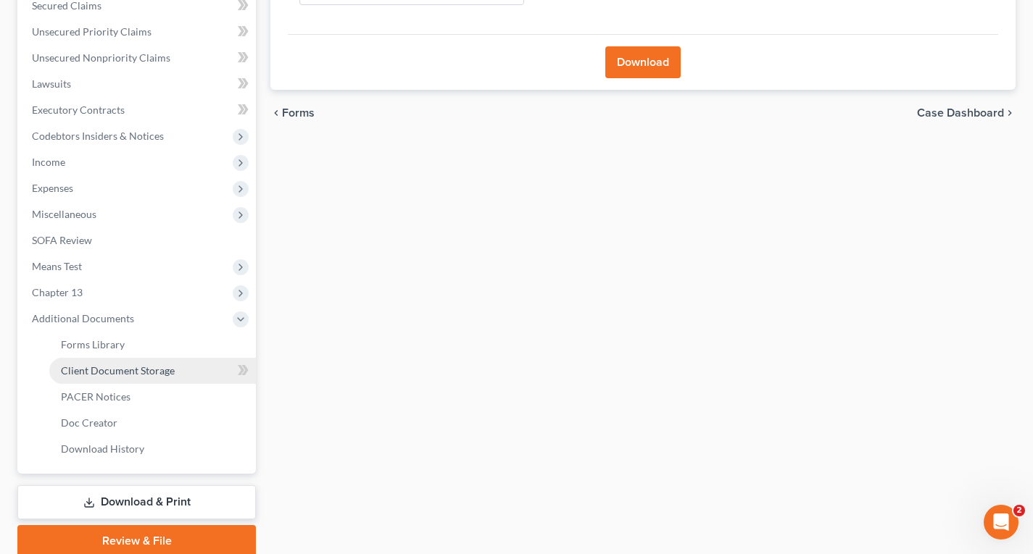
click at [151, 370] on span "Client Document Storage" at bounding box center [118, 371] width 114 height 12
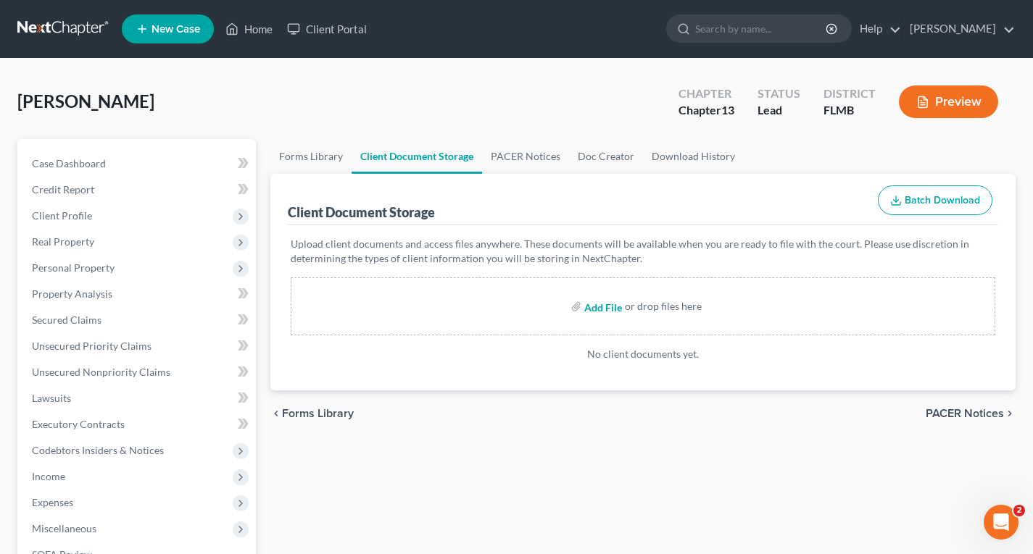
click at [598, 309] on input "file" at bounding box center [601, 306] width 35 height 26
type input "C:\fakepath\CCC.pdf"
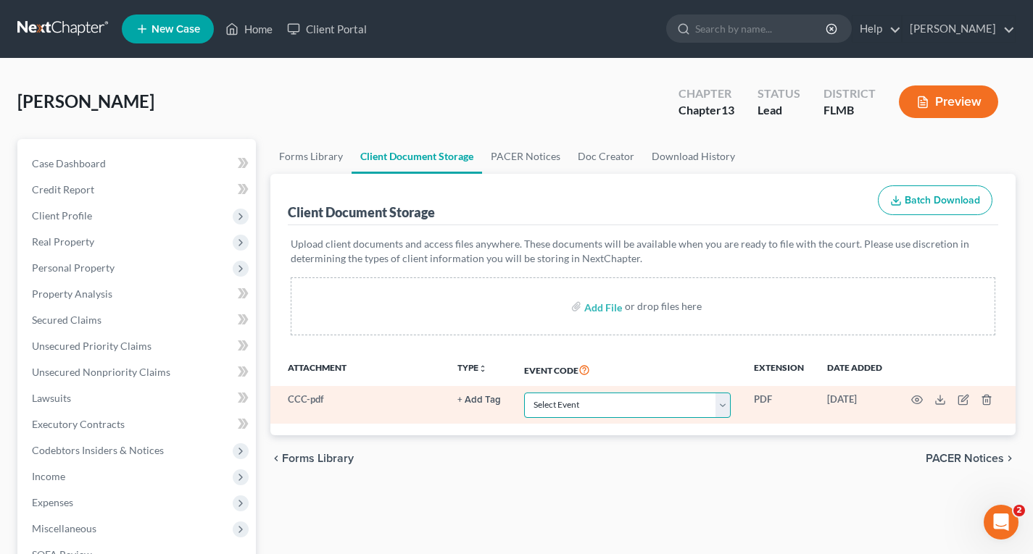
click at [609, 410] on select "Select Event 20 Largest Unsecured Creditors Amended Chapter 13 Plan Amended Cre…" at bounding box center [627, 405] width 207 height 25
select select "9"
click at [524, 393] on select "Select Event 20 Largest Unsecured Creditors Amended Chapter 13 Plan Amended Cre…" at bounding box center [627, 405] width 207 height 25
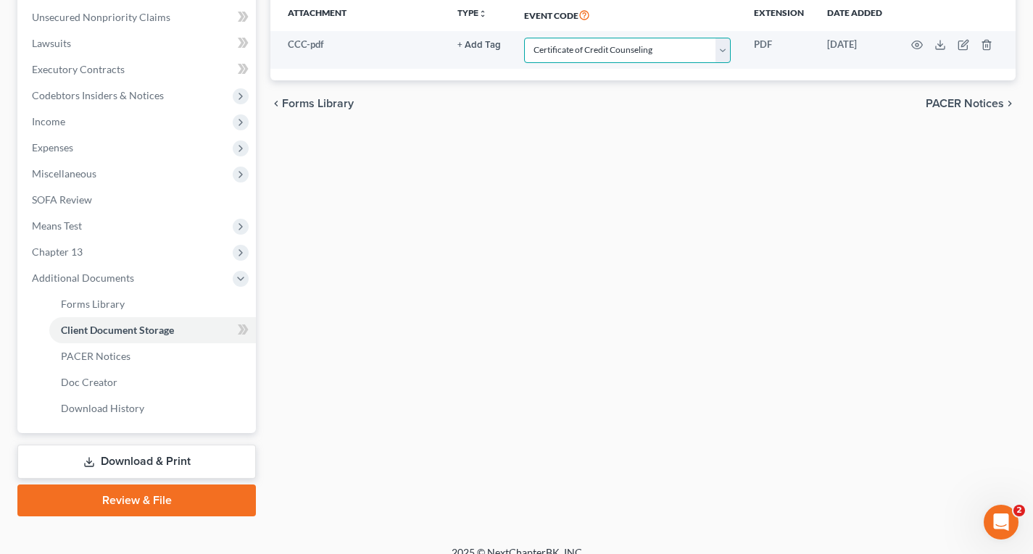
scroll to position [372, 0]
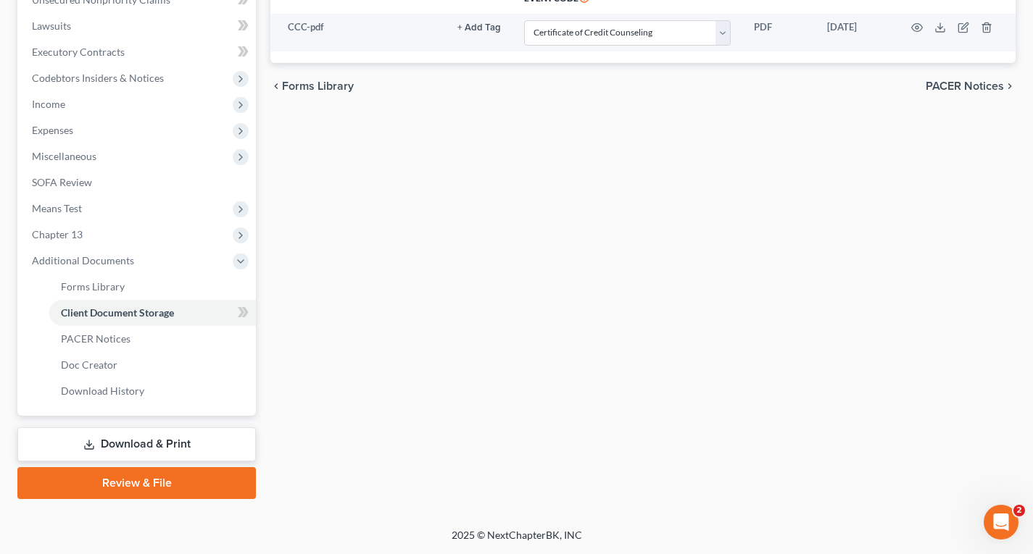
click at [164, 483] on link "Review & File" at bounding box center [136, 483] width 238 height 32
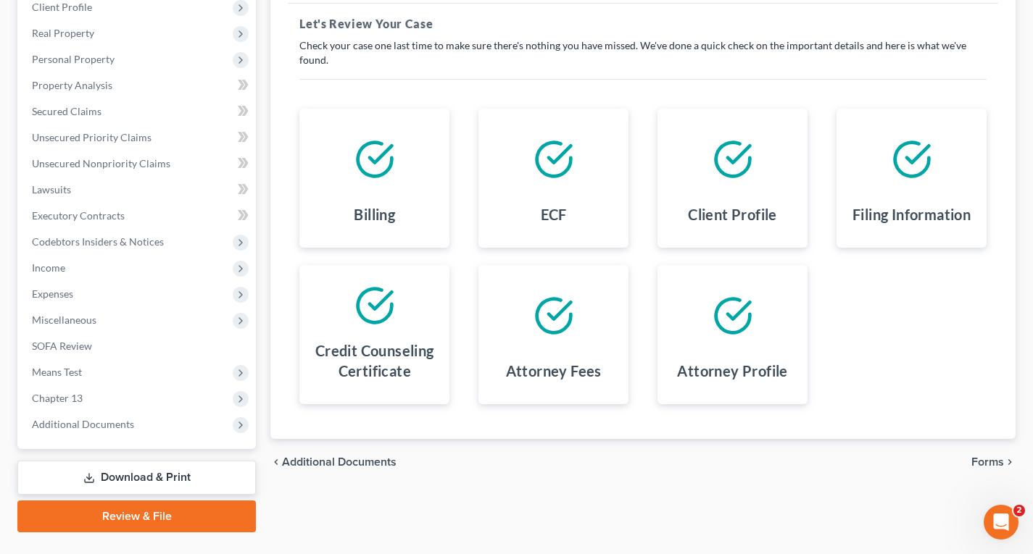
scroll to position [242, 0]
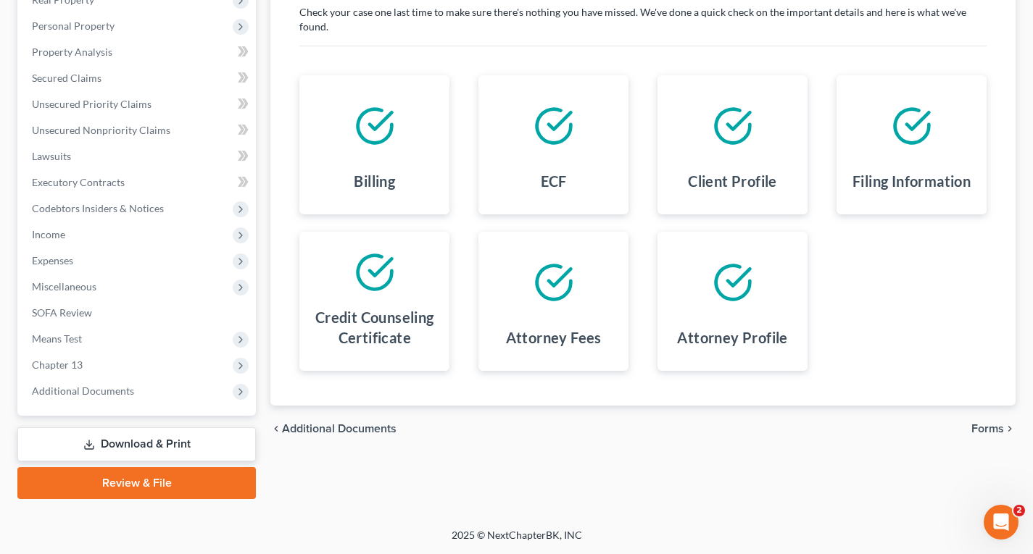
click at [977, 426] on span "Forms" at bounding box center [987, 429] width 33 height 12
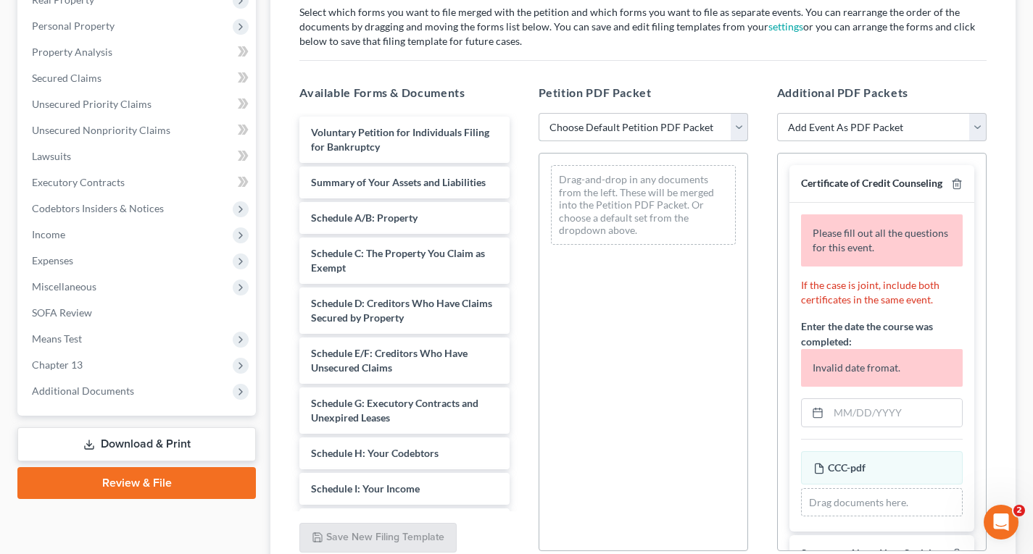
click at [691, 136] on select "Choose Default Petition PDF Packet Complete Bankruptcy Petition (all forms and …" at bounding box center [642, 127] width 209 height 29
select select "0"
click at [538, 113] on select "Choose Default Petition PDF Packet Complete Bankruptcy Petition (all forms and …" at bounding box center [642, 127] width 209 height 29
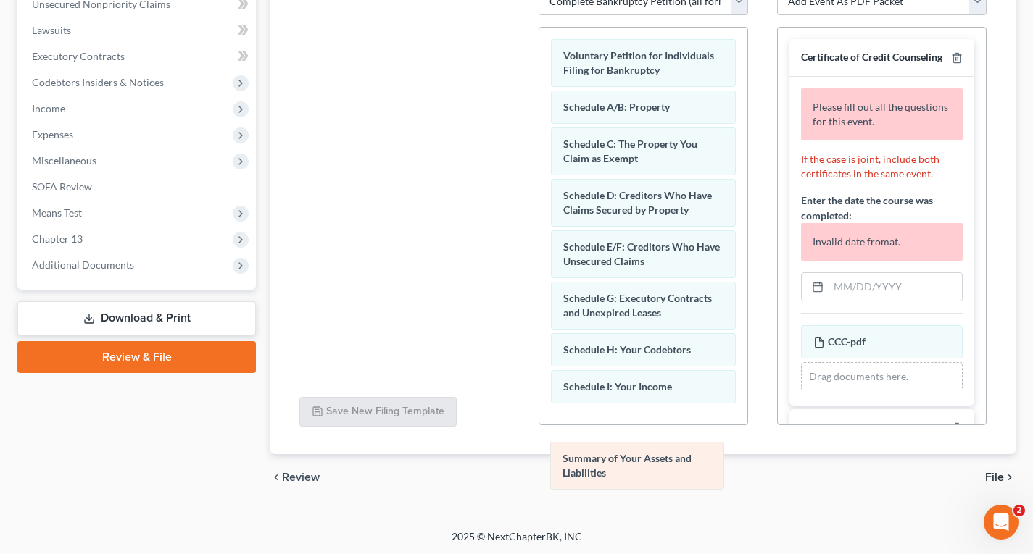
scroll to position [370, 0]
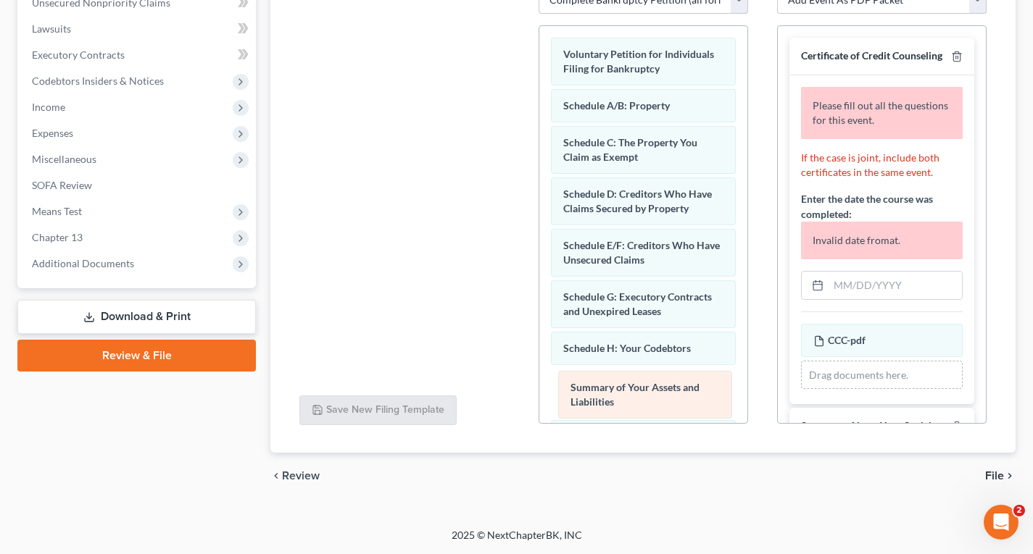
drag, startPoint x: 627, startPoint y: 229, endPoint x: 635, endPoint y: 379, distance: 150.2
click at [635, 380] on div "Summary of Your Assets and Liabilities Voluntary Petition for Individuals Filin…" at bounding box center [643, 486] width 208 height 920
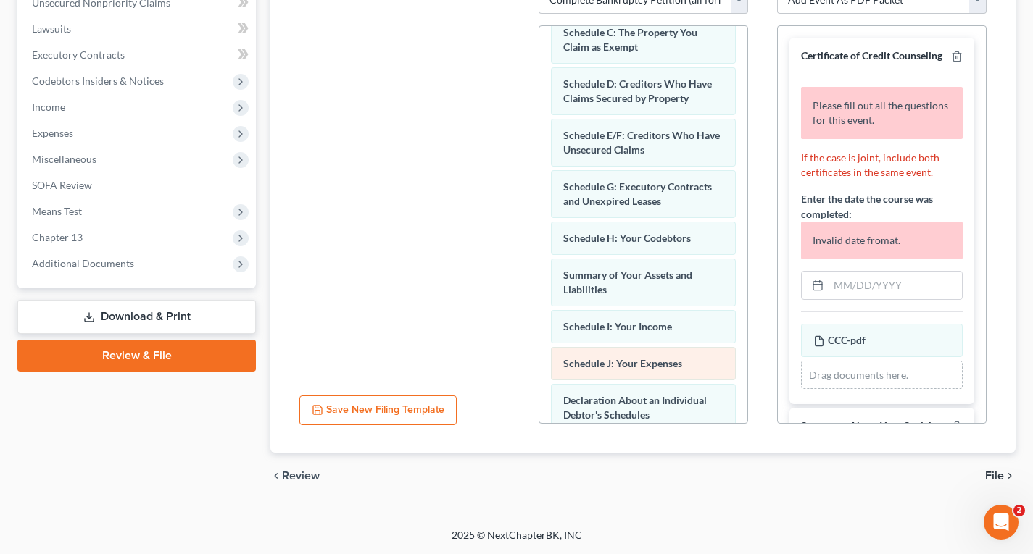
scroll to position [145, 0]
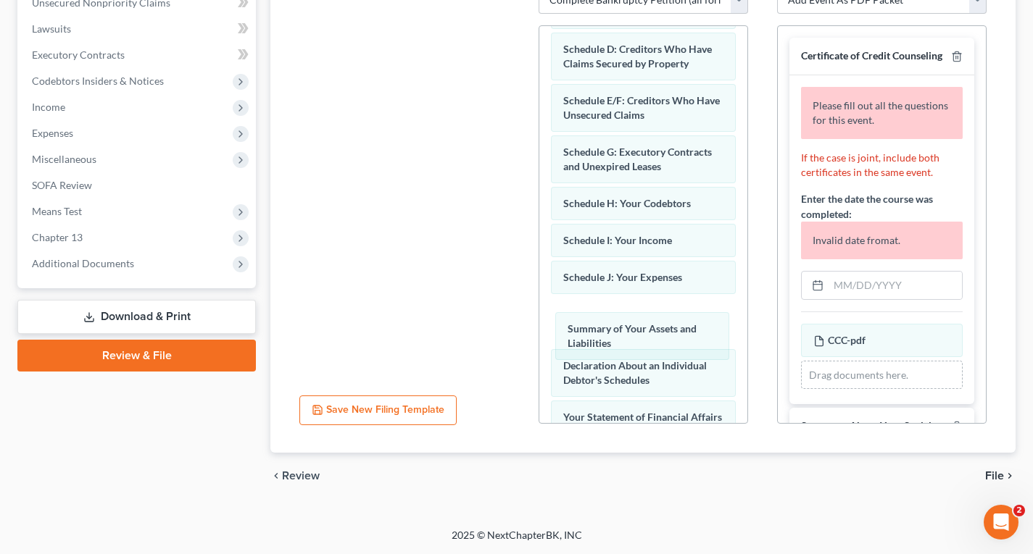
drag, startPoint x: 601, startPoint y: 251, endPoint x: 606, endPoint y: 333, distance: 82.7
click at [606, 338] on div "Summary of Your Assets and Liabilities Voluntary Petition for Individuals Filin…" at bounding box center [643, 341] width 208 height 920
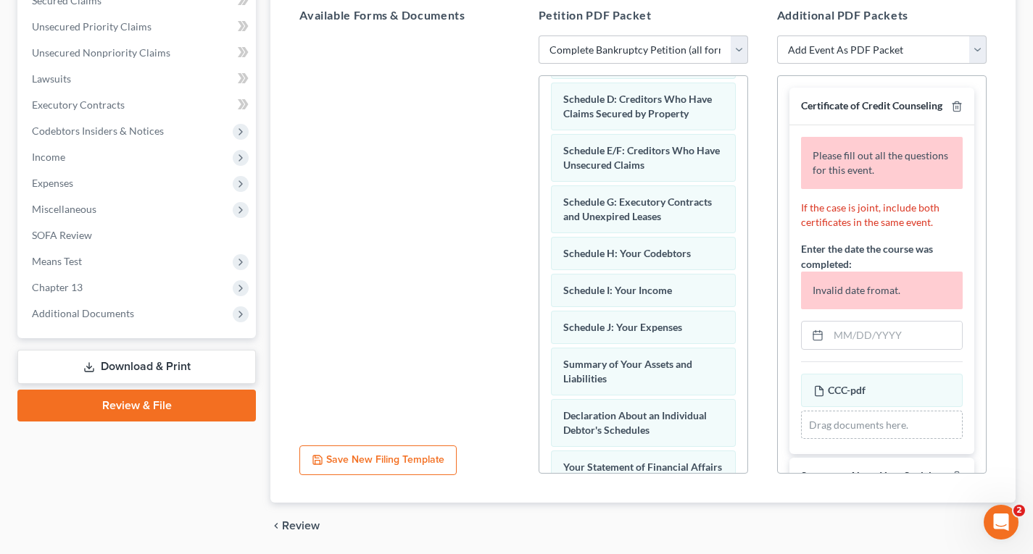
scroll to position [297, 0]
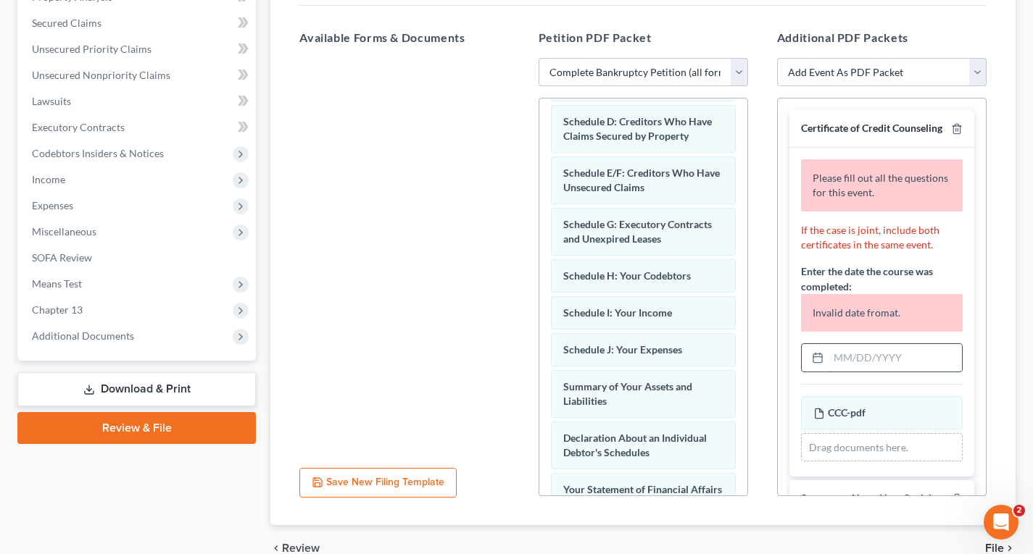
click at [867, 372] on input "text" at bounding box center [894, 358] width 133 height 28
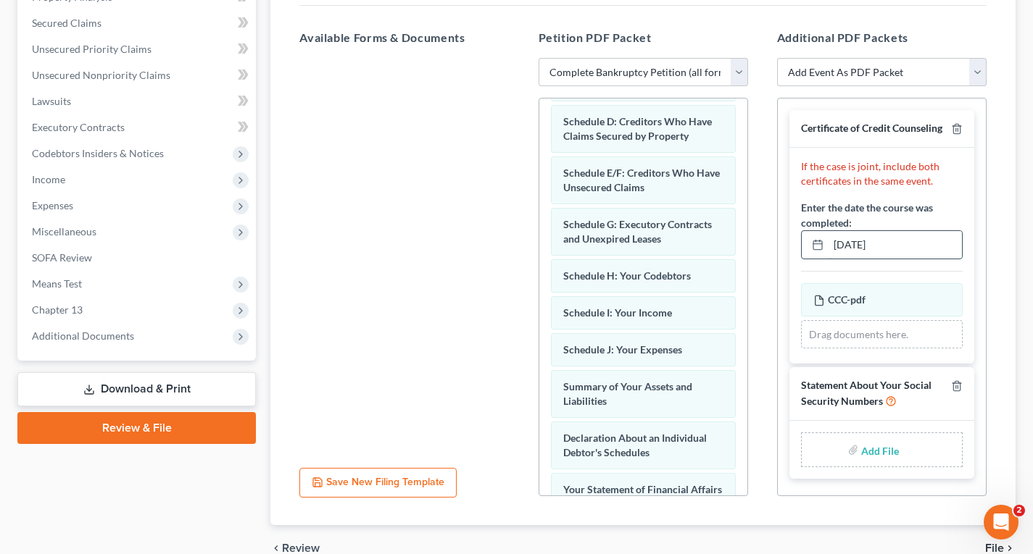
type input "09/30/2025"
click at [881, 455] on input "file" at bounding box center [878, 450] width 35 height 26
type input "C:\fakepath\SSN.pdf"
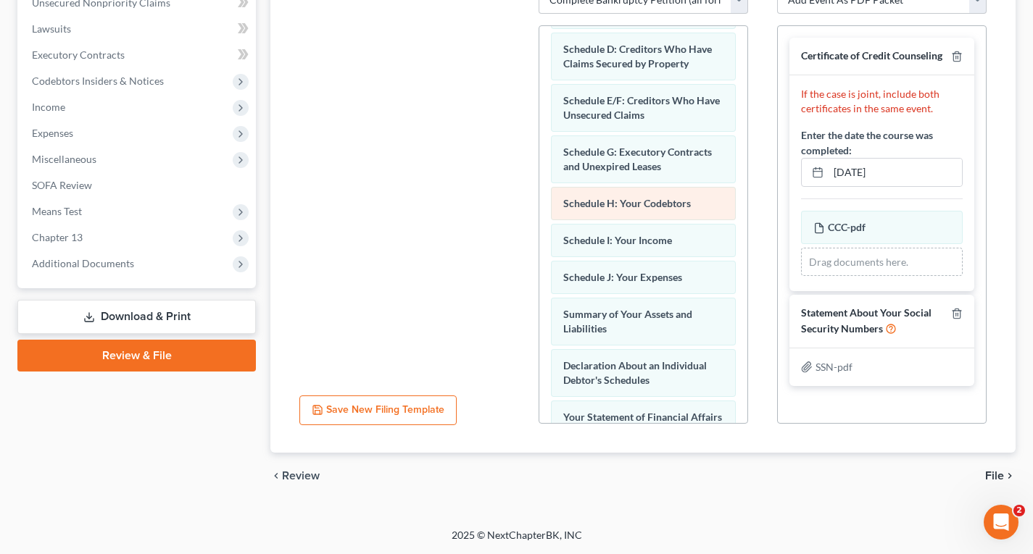
scroll to position [72, 0]
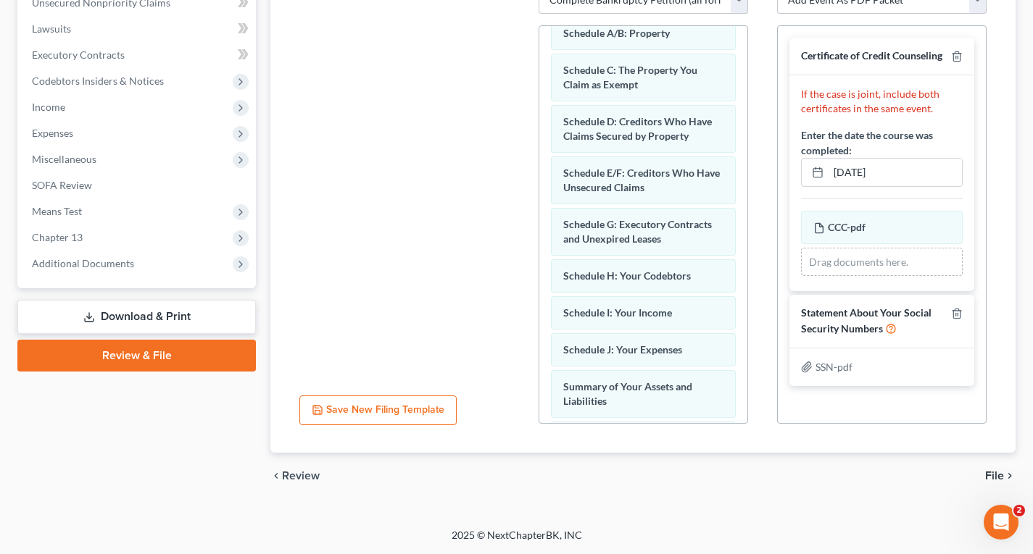
click at [991, 474] on span "File" at bounding box center [994, 476] width 19 height 12
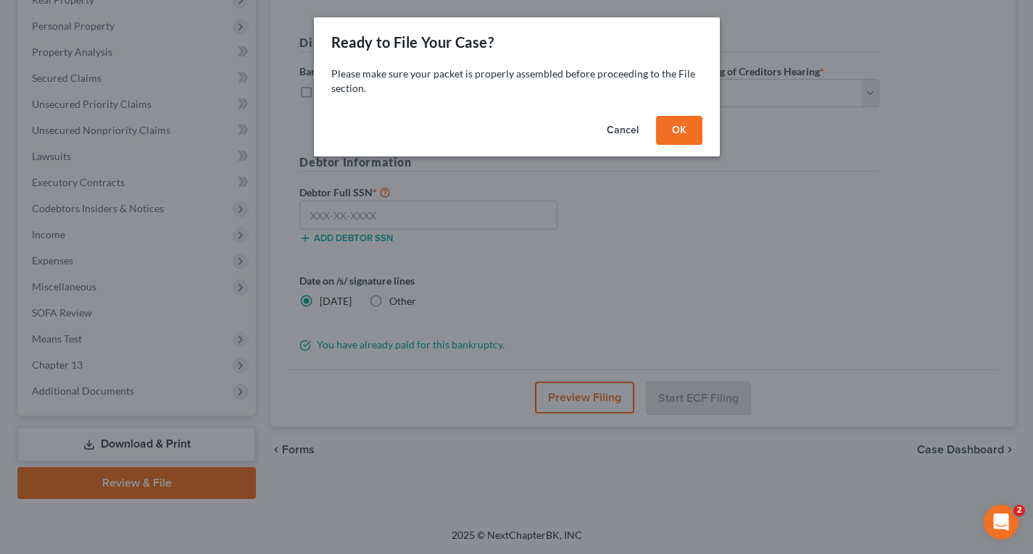
scroll to position [242, 0]
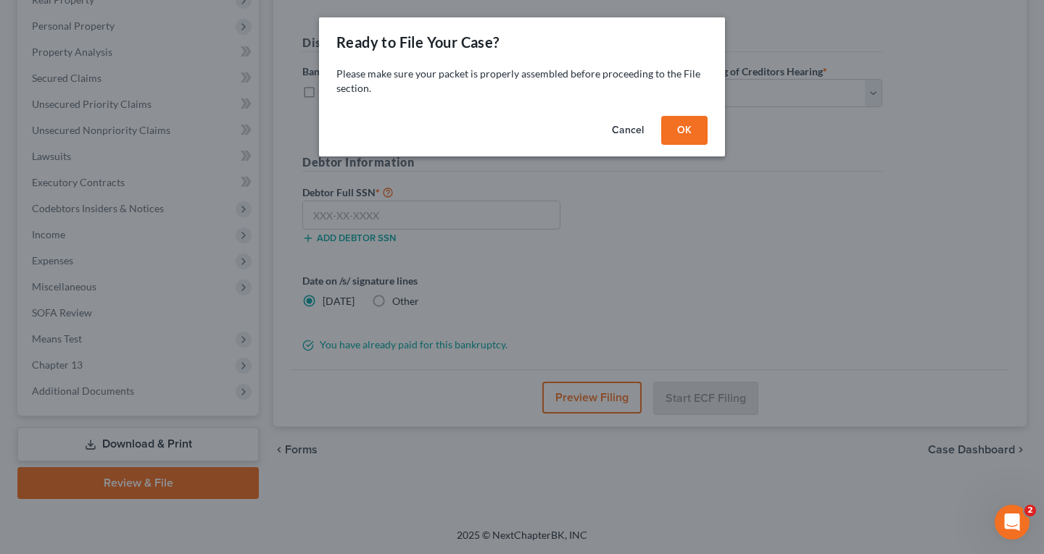
click at [679, 133] on button "OK" at bounding box center [684, 130] width 46 height 29
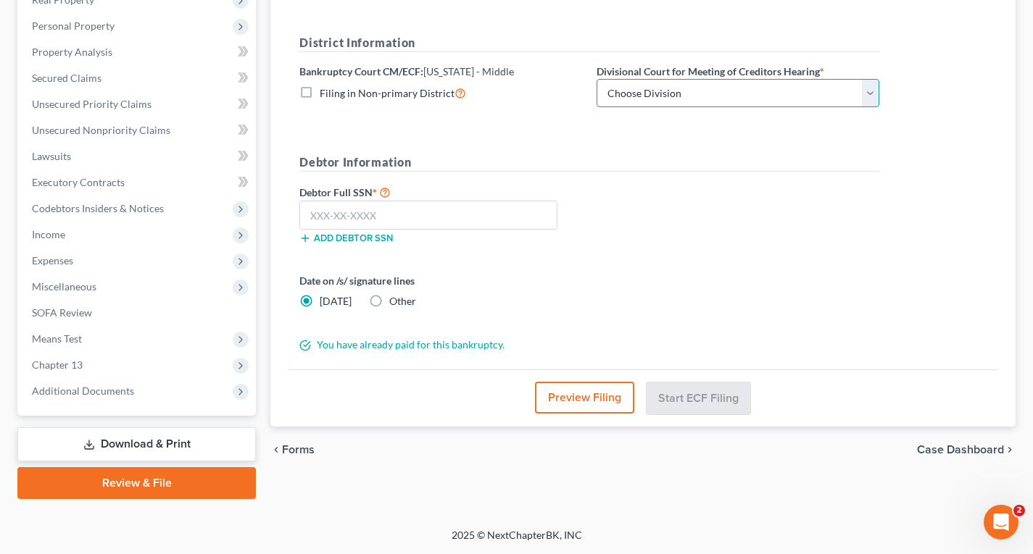
click at [698, 98] on select "Choose Division Fort Myers Jacksonville Orlando Tampa" at bounding box center [737, 93] width 283 height 29
select select "1"
click at [596, 79] on select "Choose Division Fort Myers Jacksonville Orlando Tampa" at bounding box center [737, 93] width 283 height 29
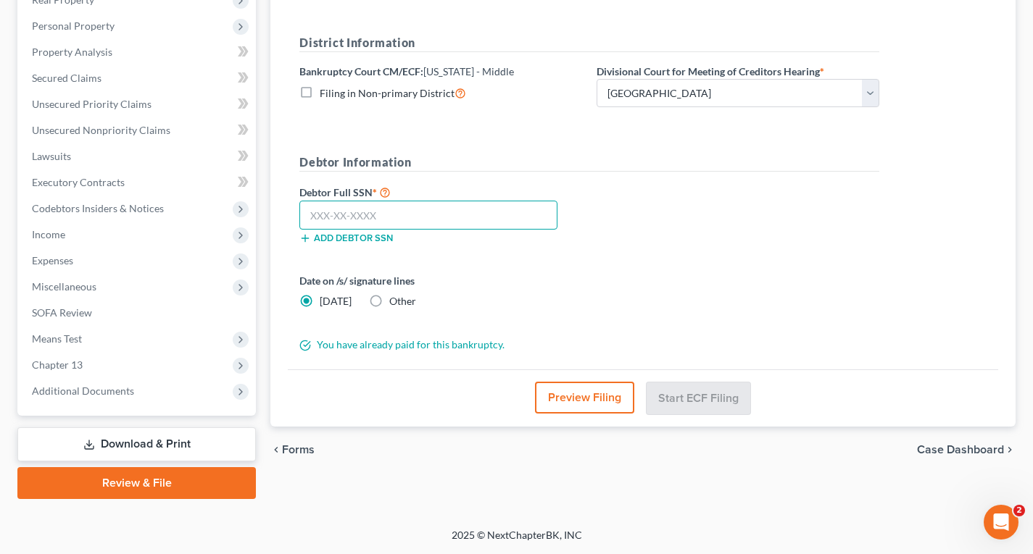
click at [322, 216] on input "text" at bounding box center [428, 215] width 258 height 29
type input "596-07-9966"
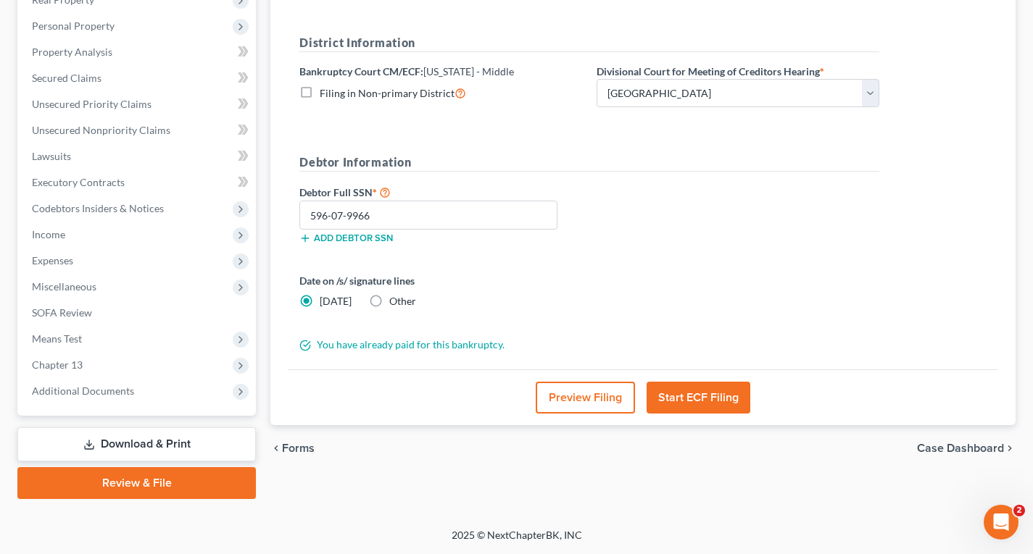
click at [686, 396] on button "Start ECF Filing" at bounding box center [698, 398] width 104 height 32
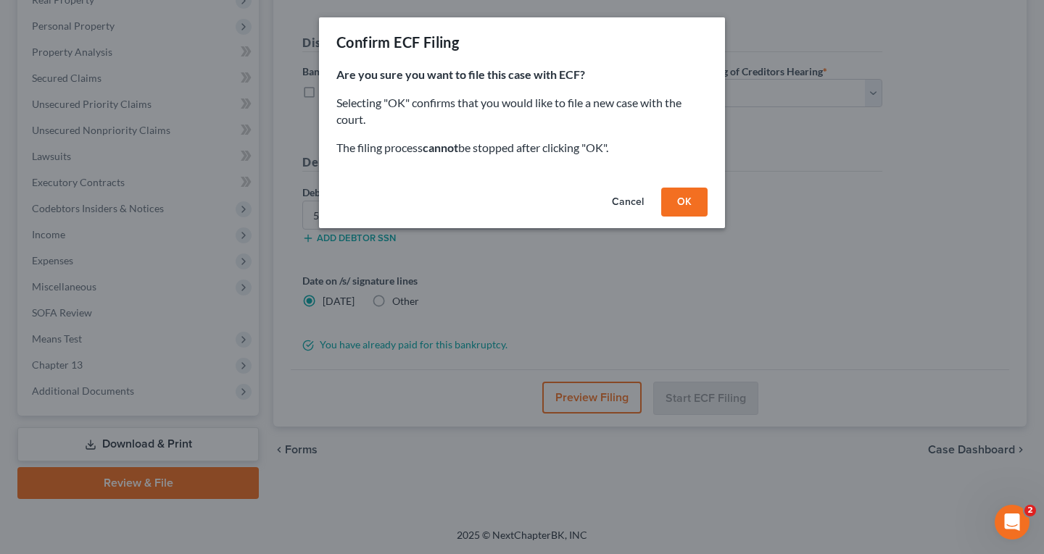
click at [693, 201] on button "OK" at bounding box center [684, 202] width 46 height 29
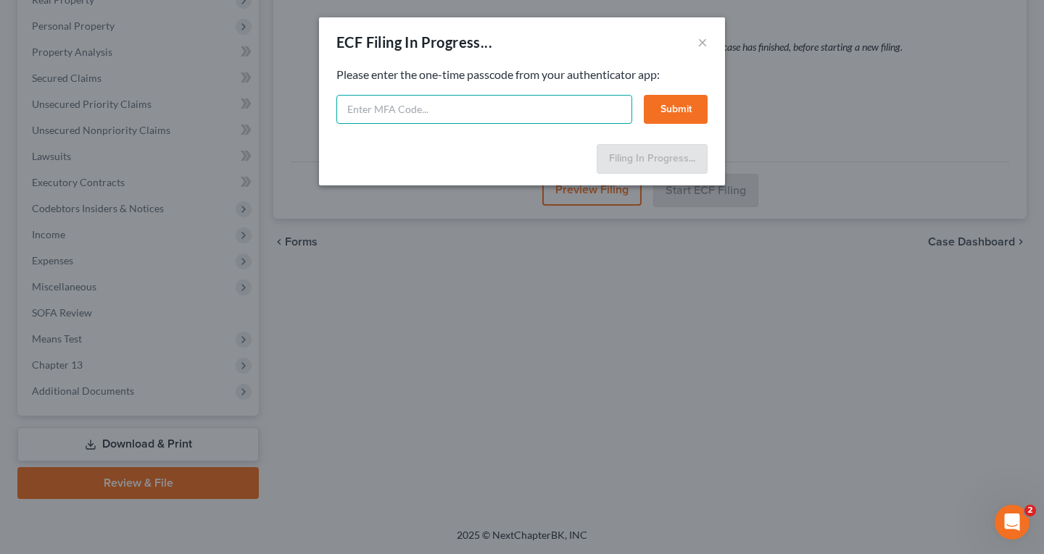
click at [419, 109] on input "text" at bounding box center [484, 109] width 296 height 29
paste input "2cpc-rjea-eyld-130h"
type input "2cpc-rjea-eyld-130h"
click at [685, 105] on button "Submit" at bounding box center [675, 109] width 64 height 29
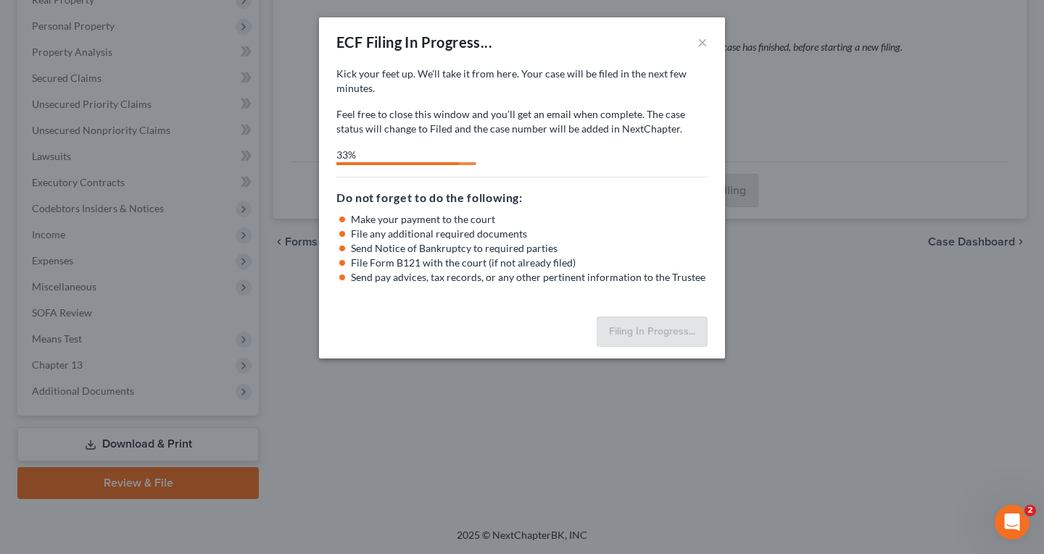
select select "1"
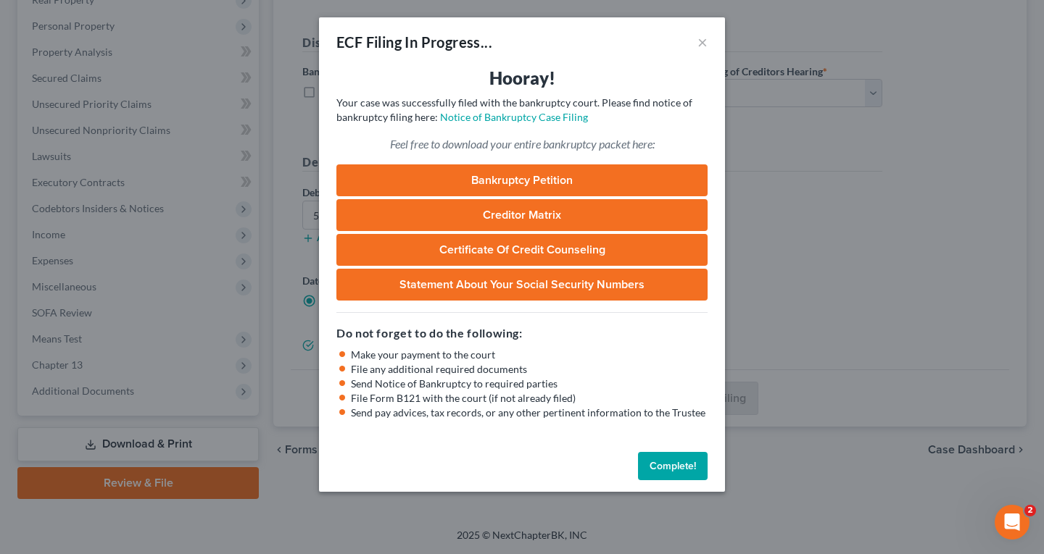
click at [657, 462] on button "Complete!" at bounding box center [673, 466] width 70 height 29
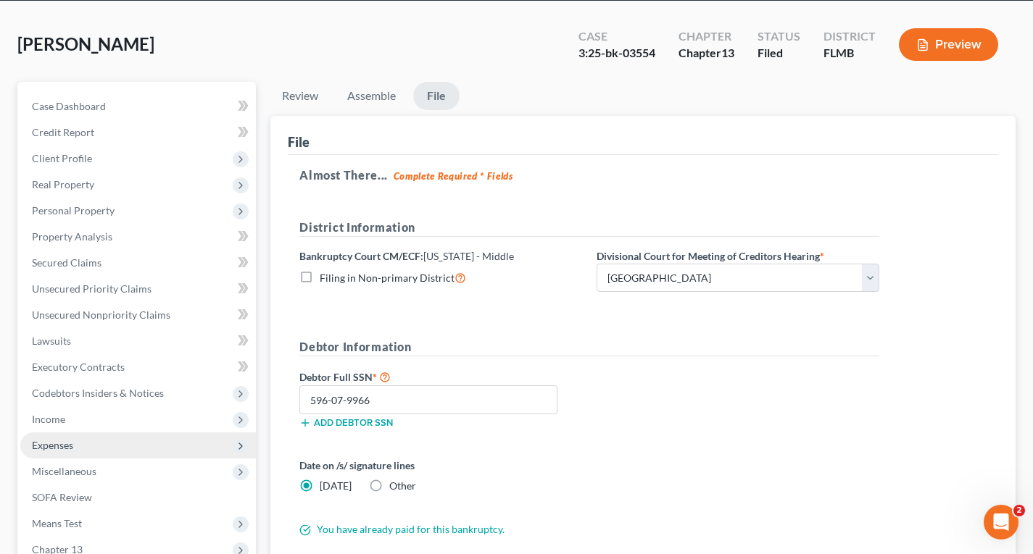
scroll to position [0, 0]
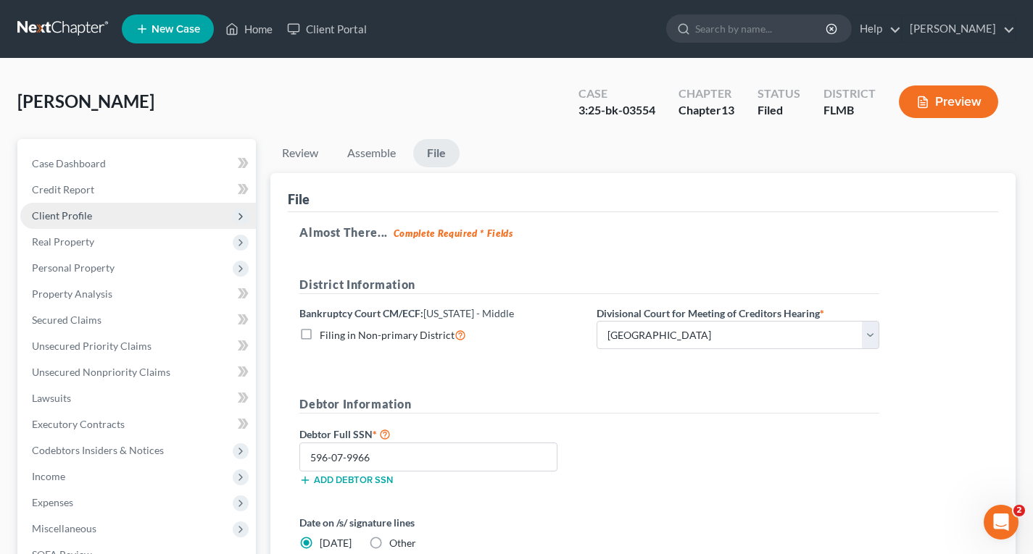
click at [70, 216] on span "Client Profile" at bounding box center [62, 215] width 60 height 12
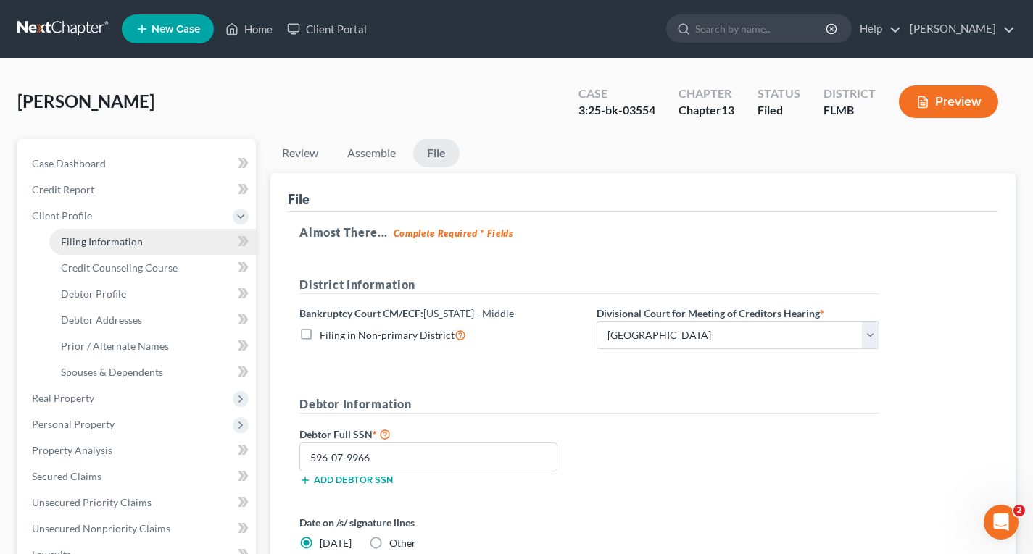
click at [96, 241] on span "Filing Information" at bounding box center [102, 242] width 82 height 12
select select "1"
select select "0"
select select "3"
select select "15"
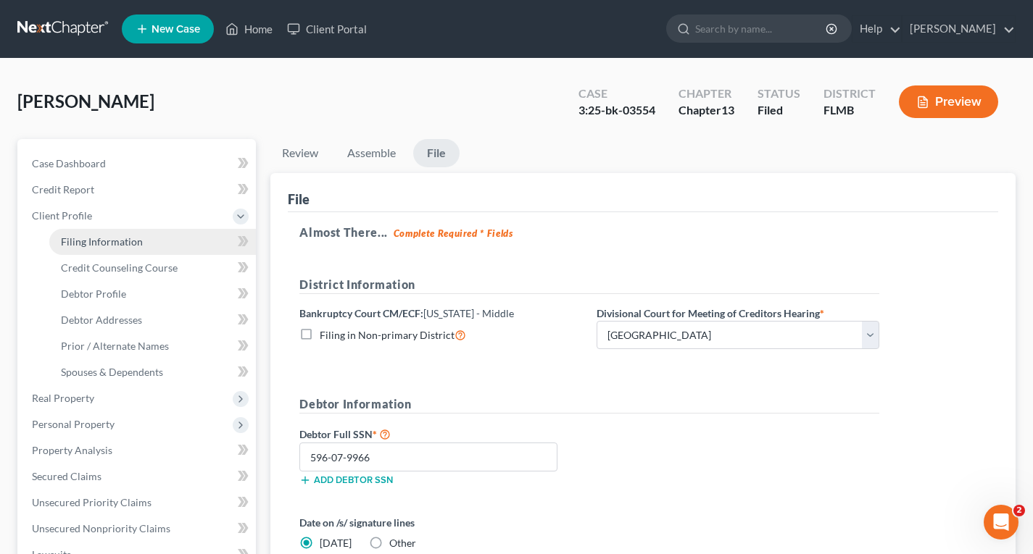
select select "0"
select select "9"
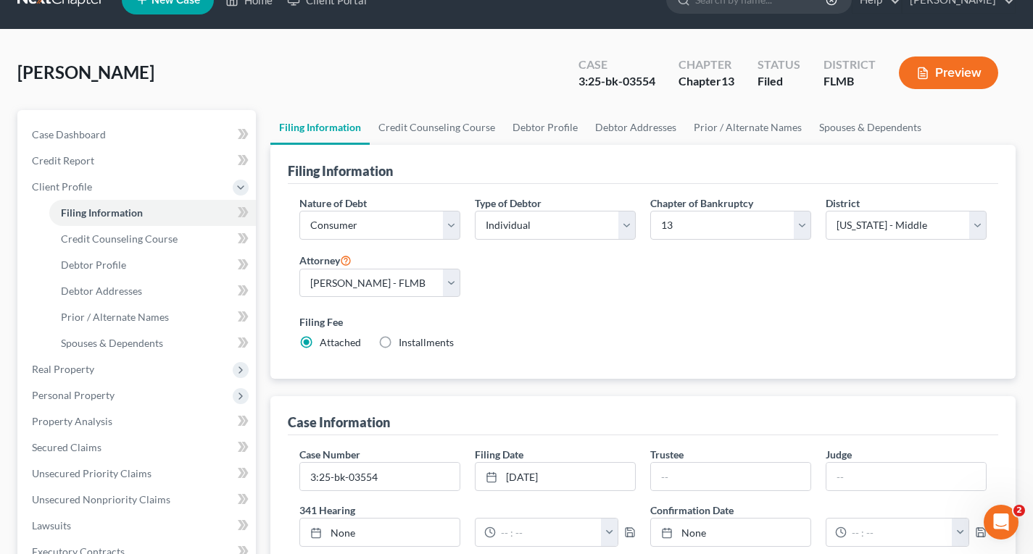
scroll to position [72, 0]
